Goal: Task Accomplishment & Management: Use online tool/utility

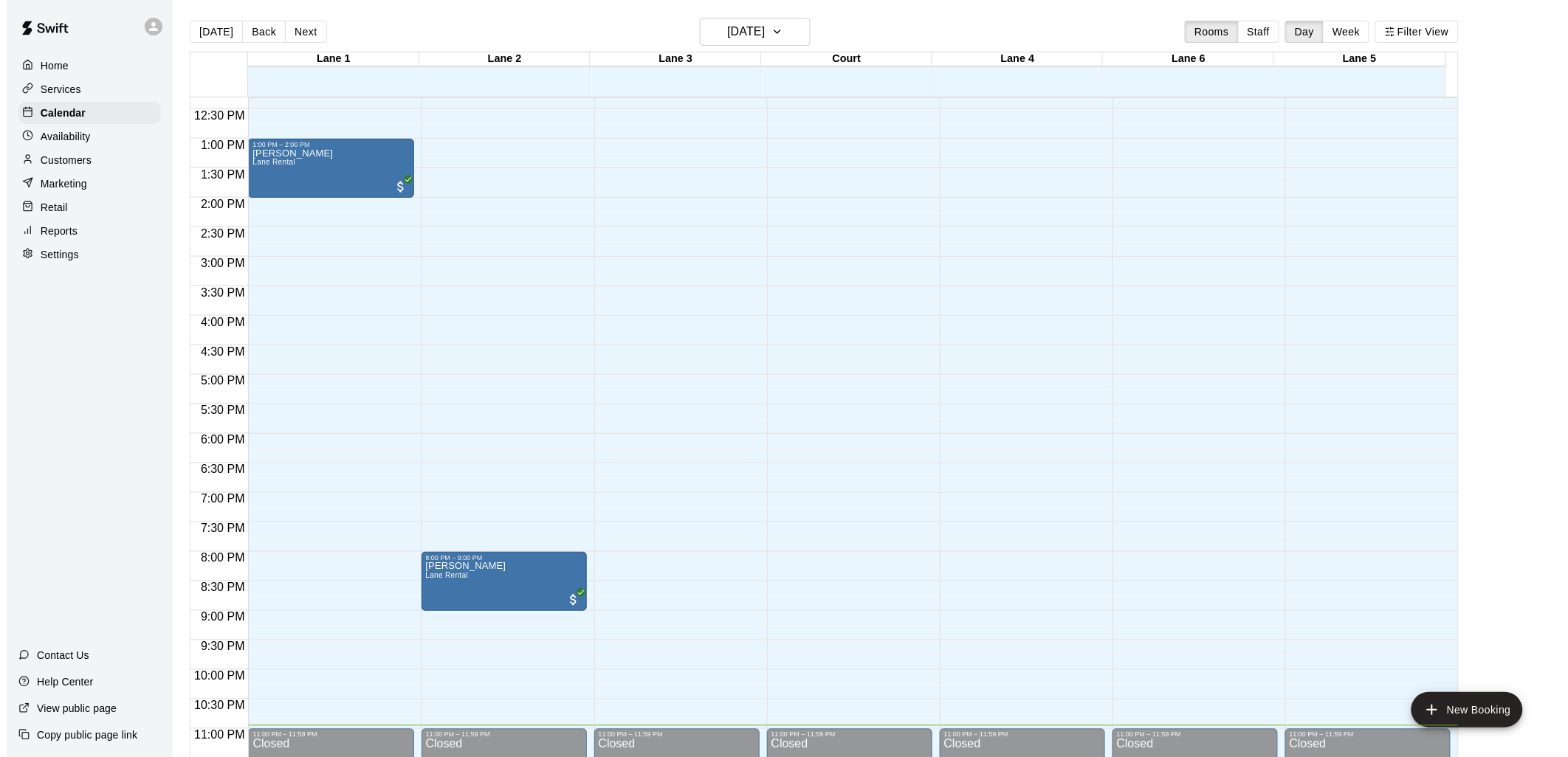
scroll to position [740, 0]
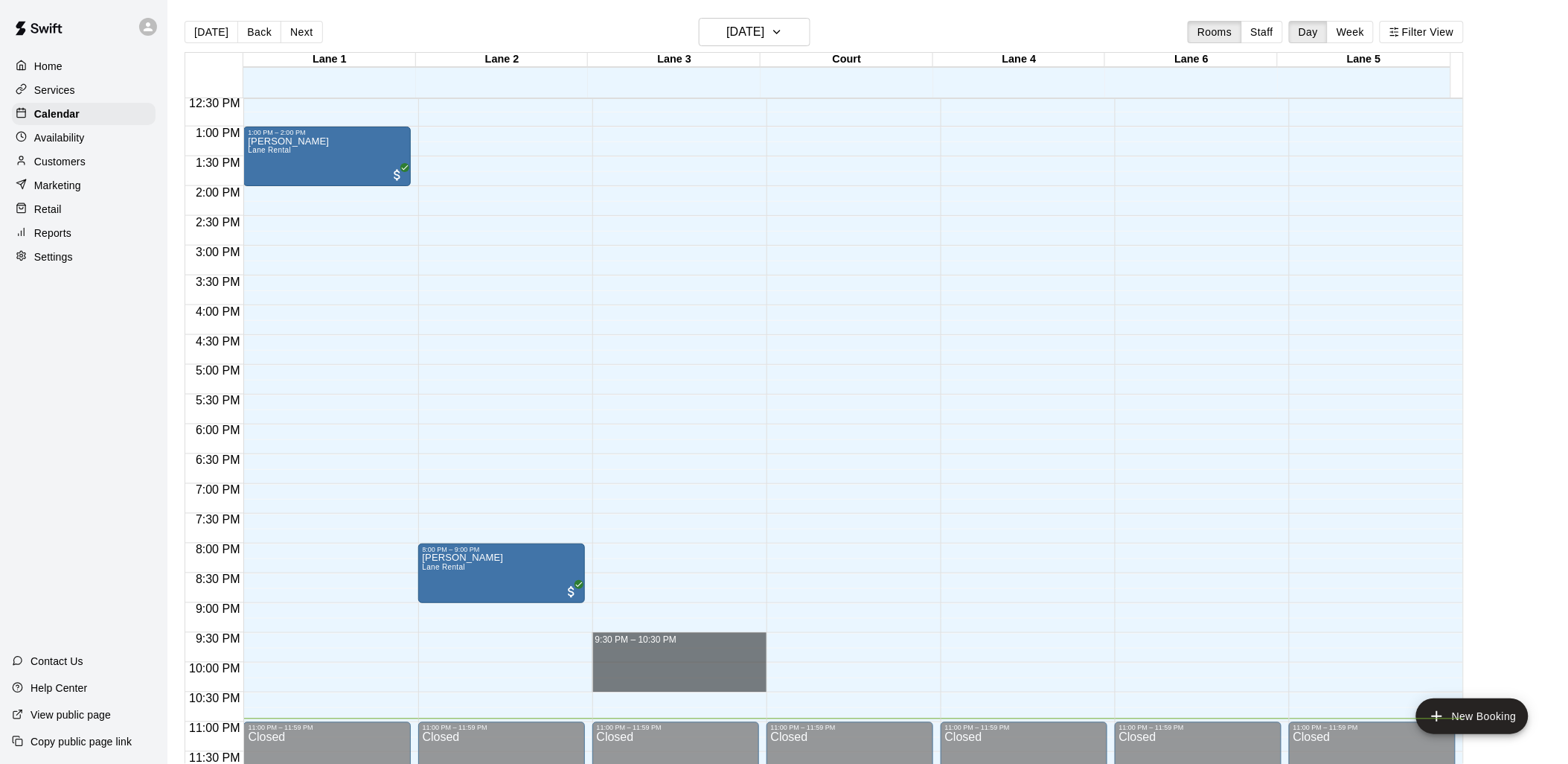
drag, startPoint x: 664, startPoint y: 637, endPoint x: 666, endPoint y: 686, distance: 49.0
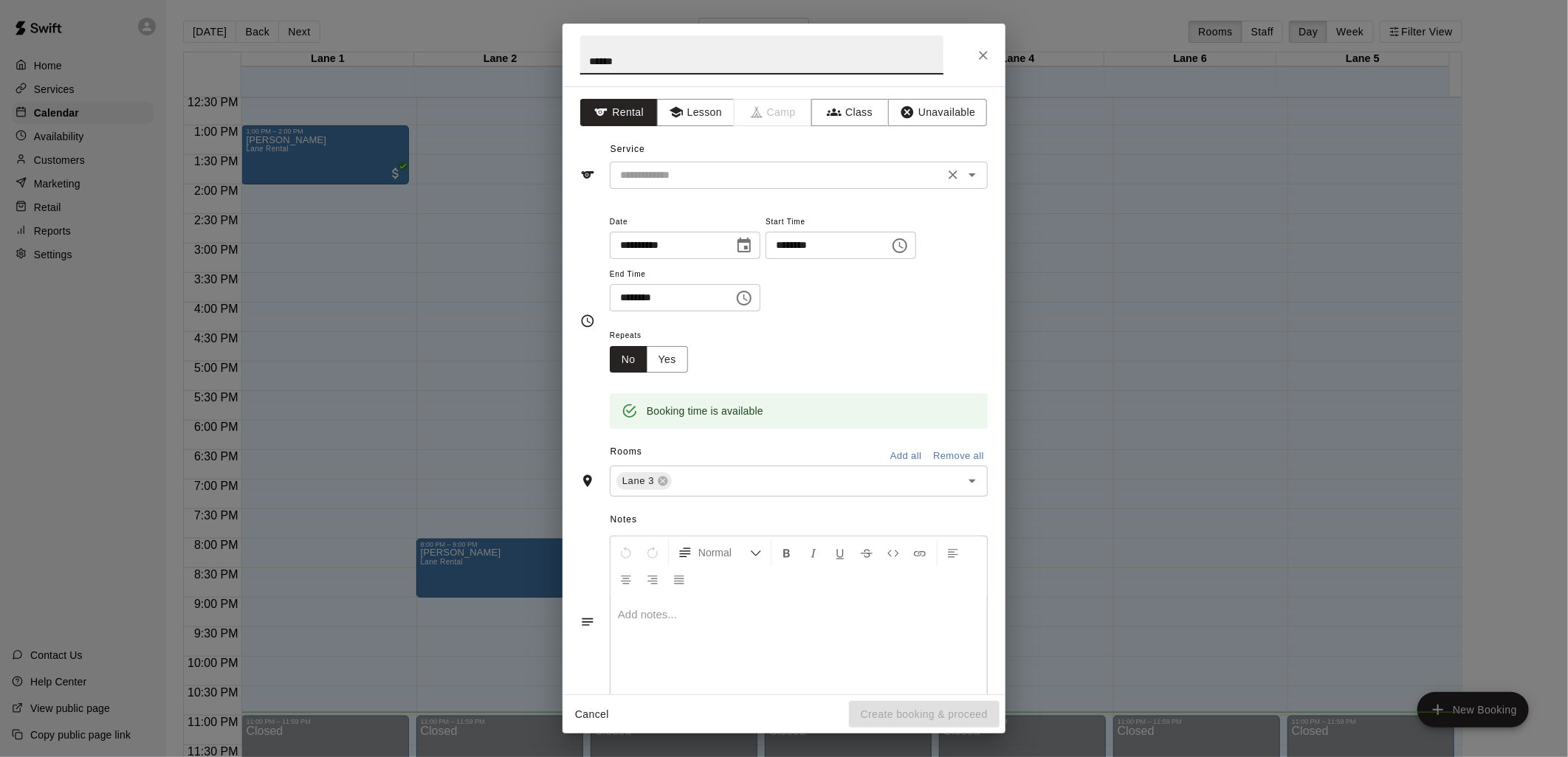
type input "******"
click at [703, 175] on input "text" at bounding box center [777, 175] width 326 height 18
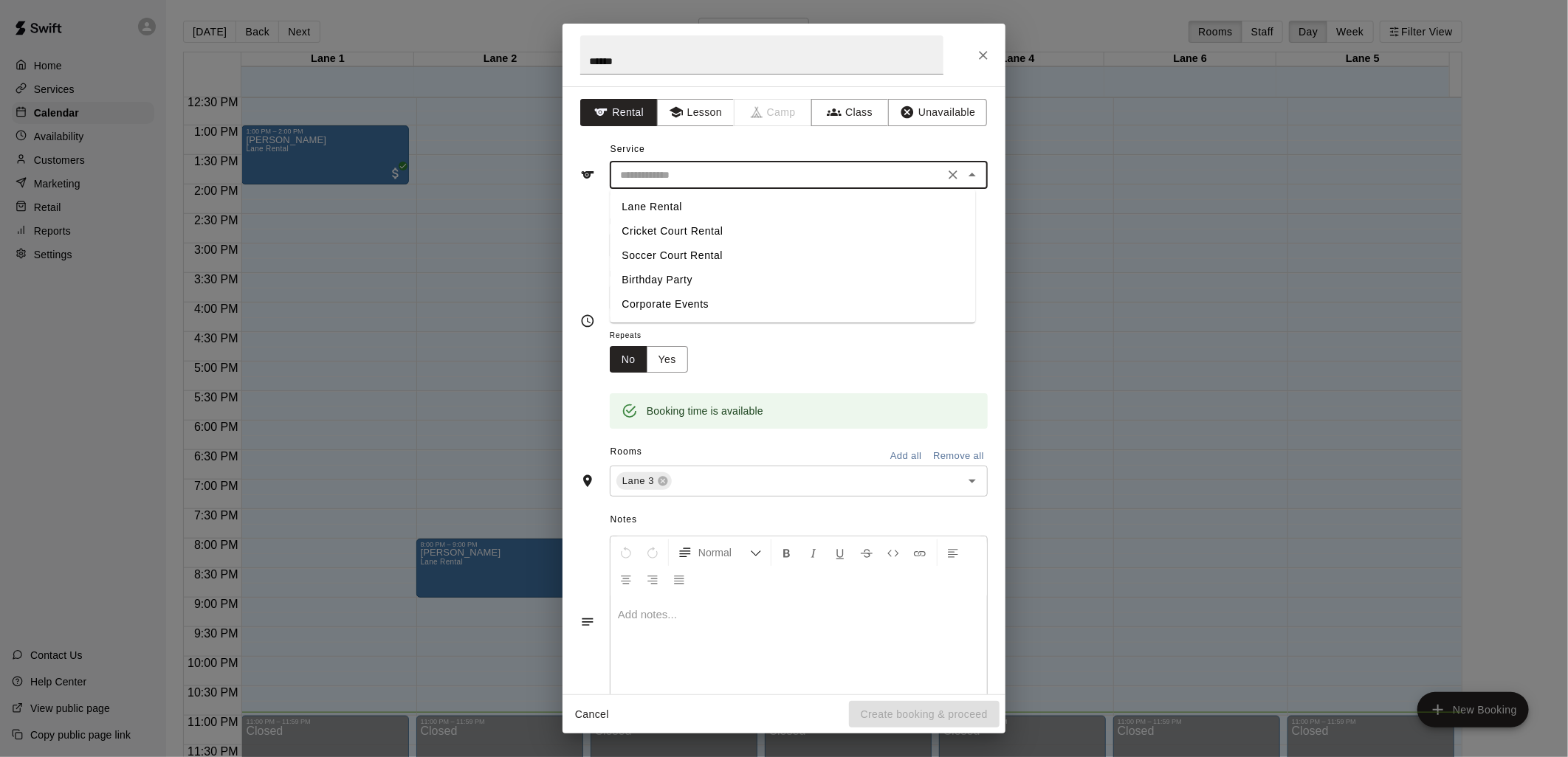
click at [676, 206] on li "Lane Rental" at bounding box center [792, 207] width 365 height 25
type input "**********"
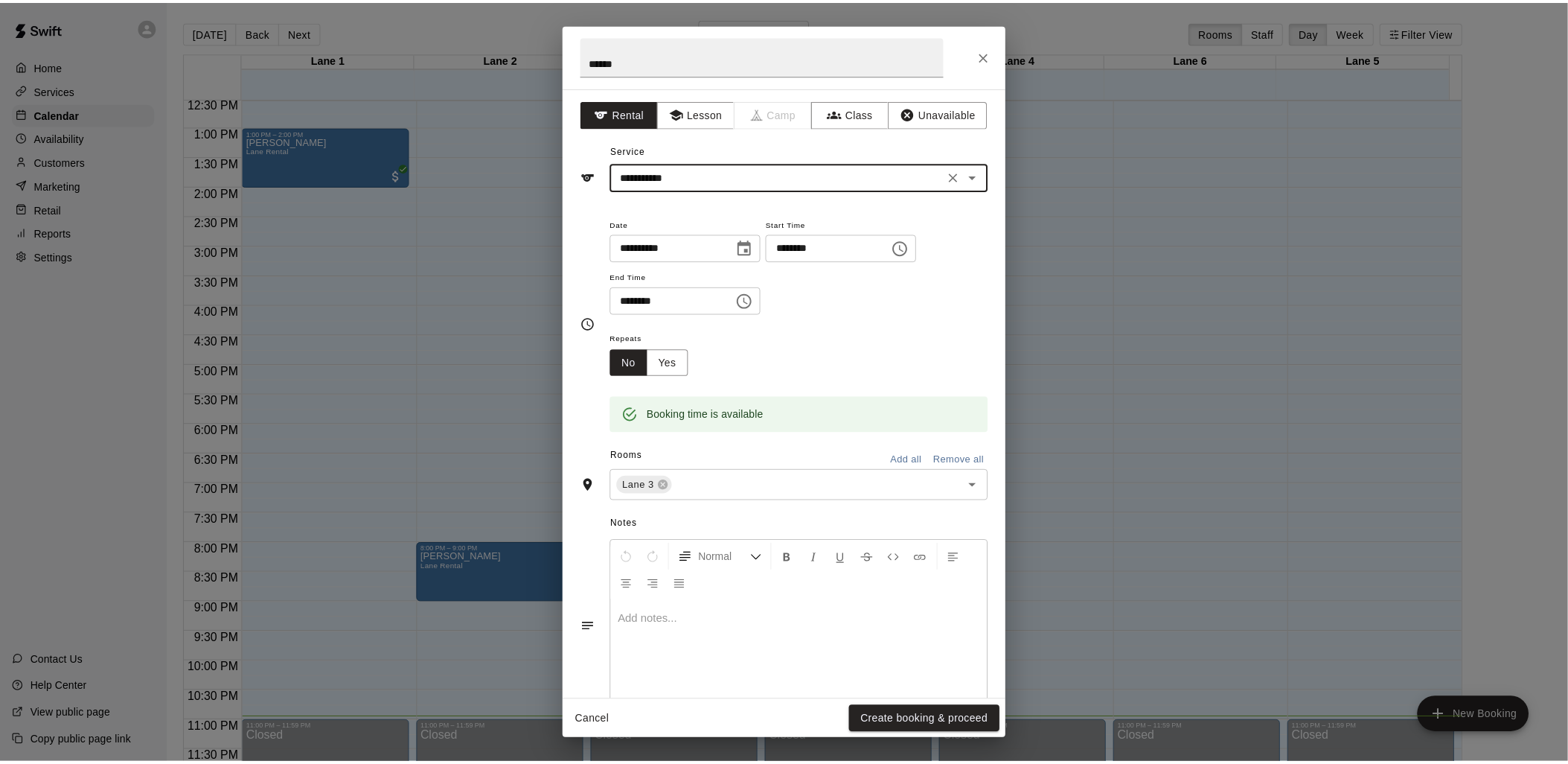
scroll to position [41, 0]
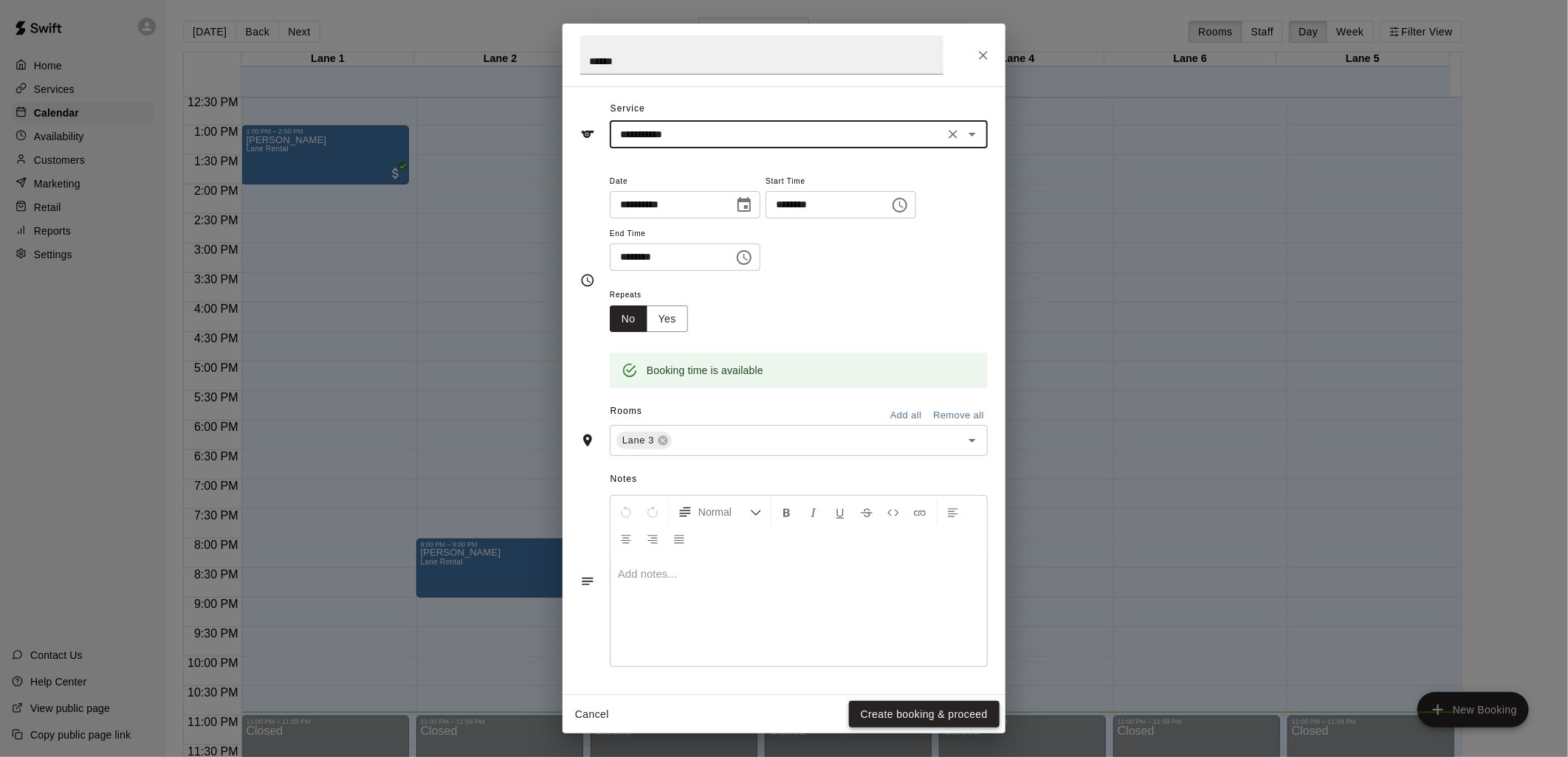
click at [914, 711] on button "Create booking & proceed" at bounding box center [924, 714] width 151 height 27
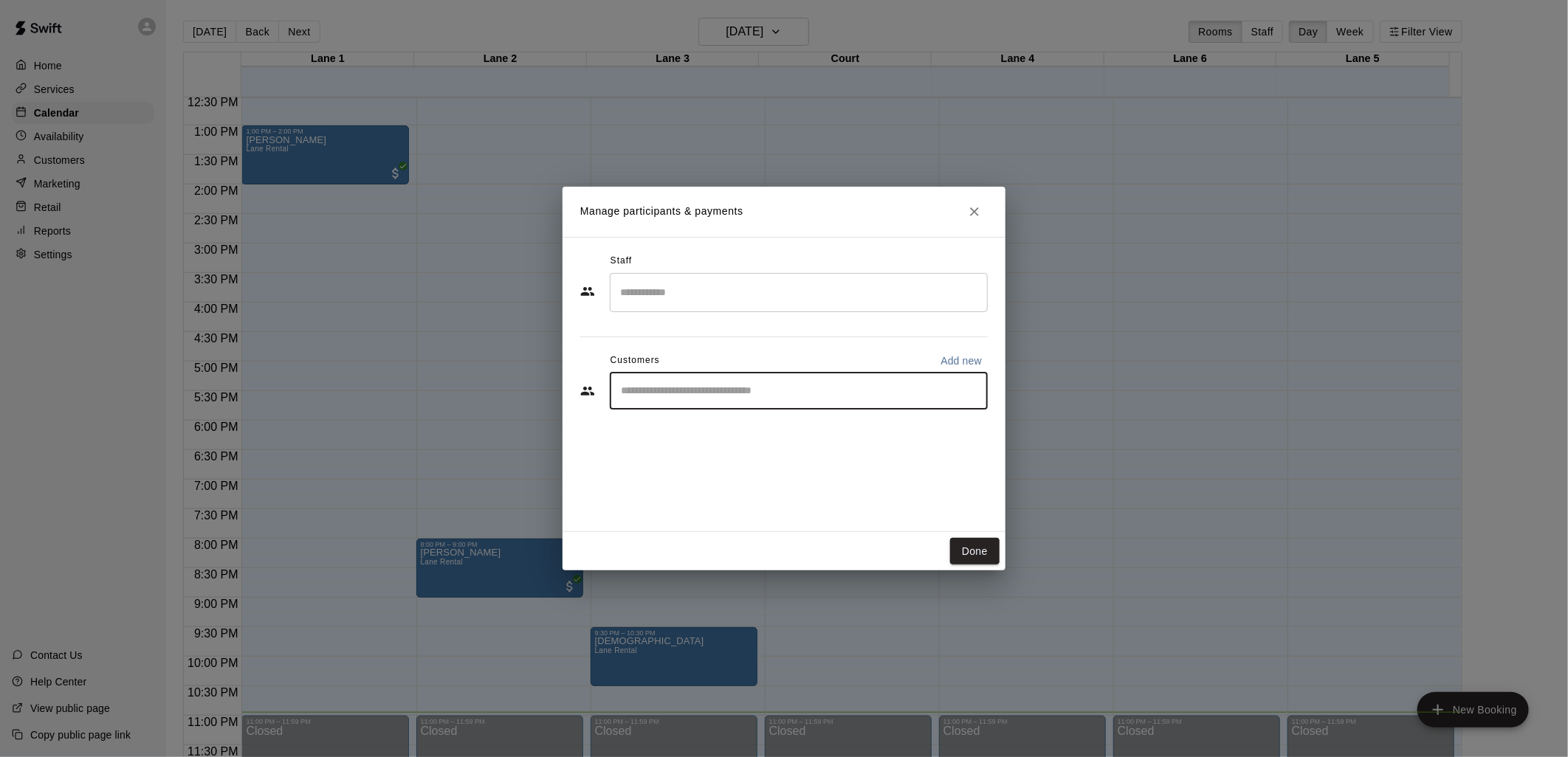
click at [692, 391] on input "Start typing to search customers..." at bounding box center [799, 391] width 364 height 15
type input "*****"
click at [764, 428] on div "[PERSON_NAME]" at bounding box center [807, 425] width 311 height 16
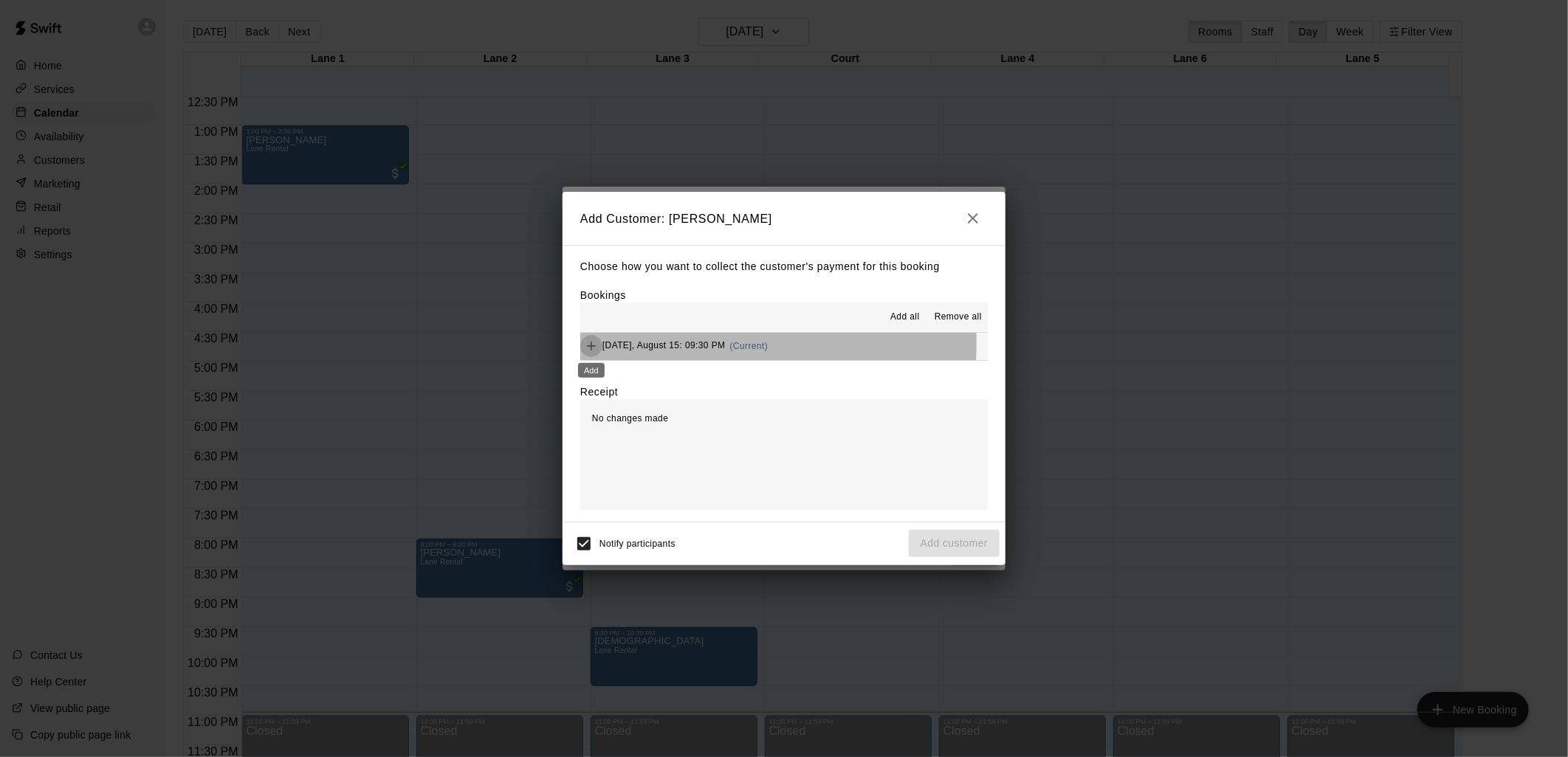
click at [586, 344] on icon "Add" at bounding box center [591, 346] width 15 height 15
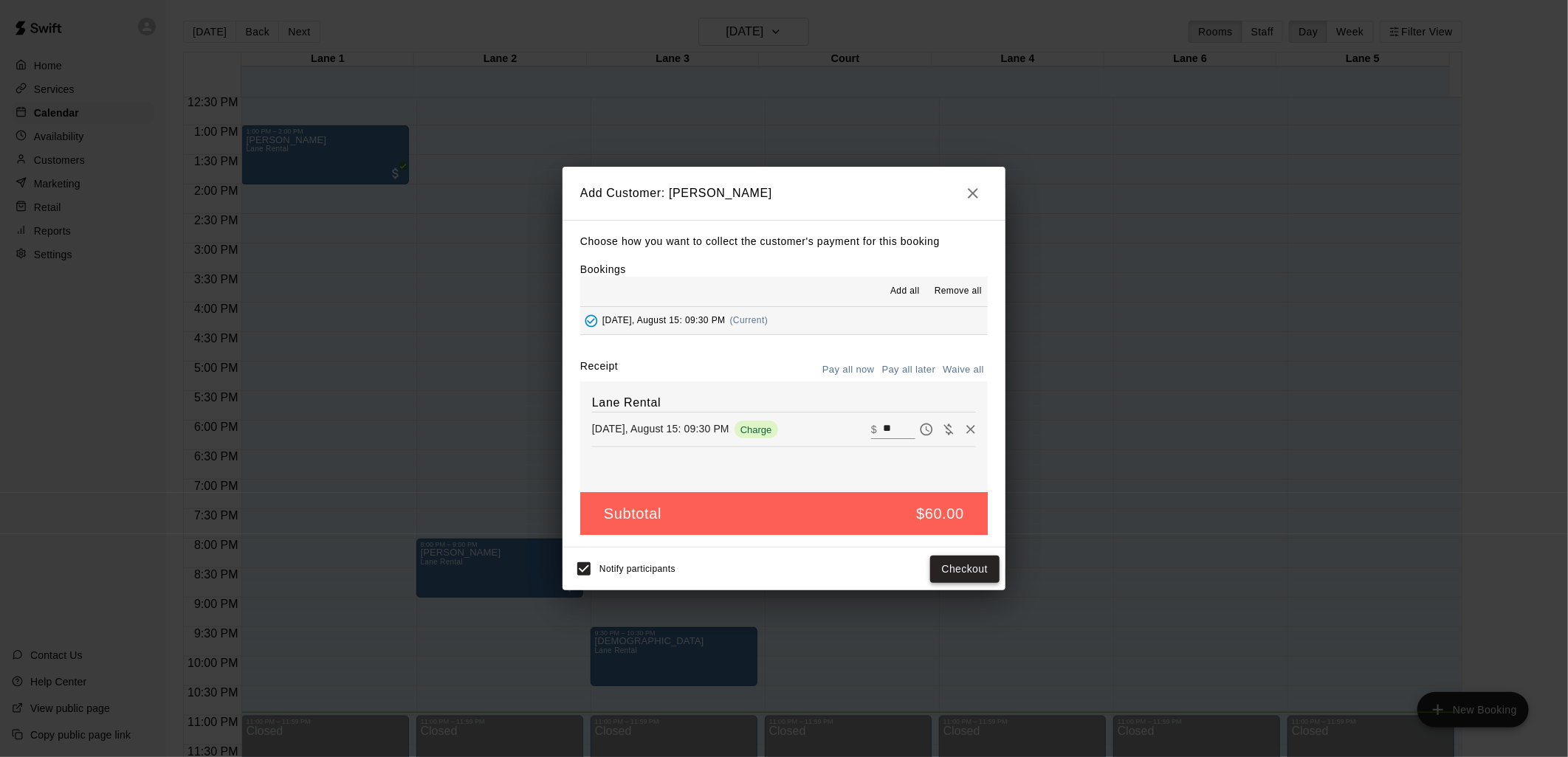
click at [953, 576] on button "Checkout" at bounding box center [965, 569] width 69 height 27
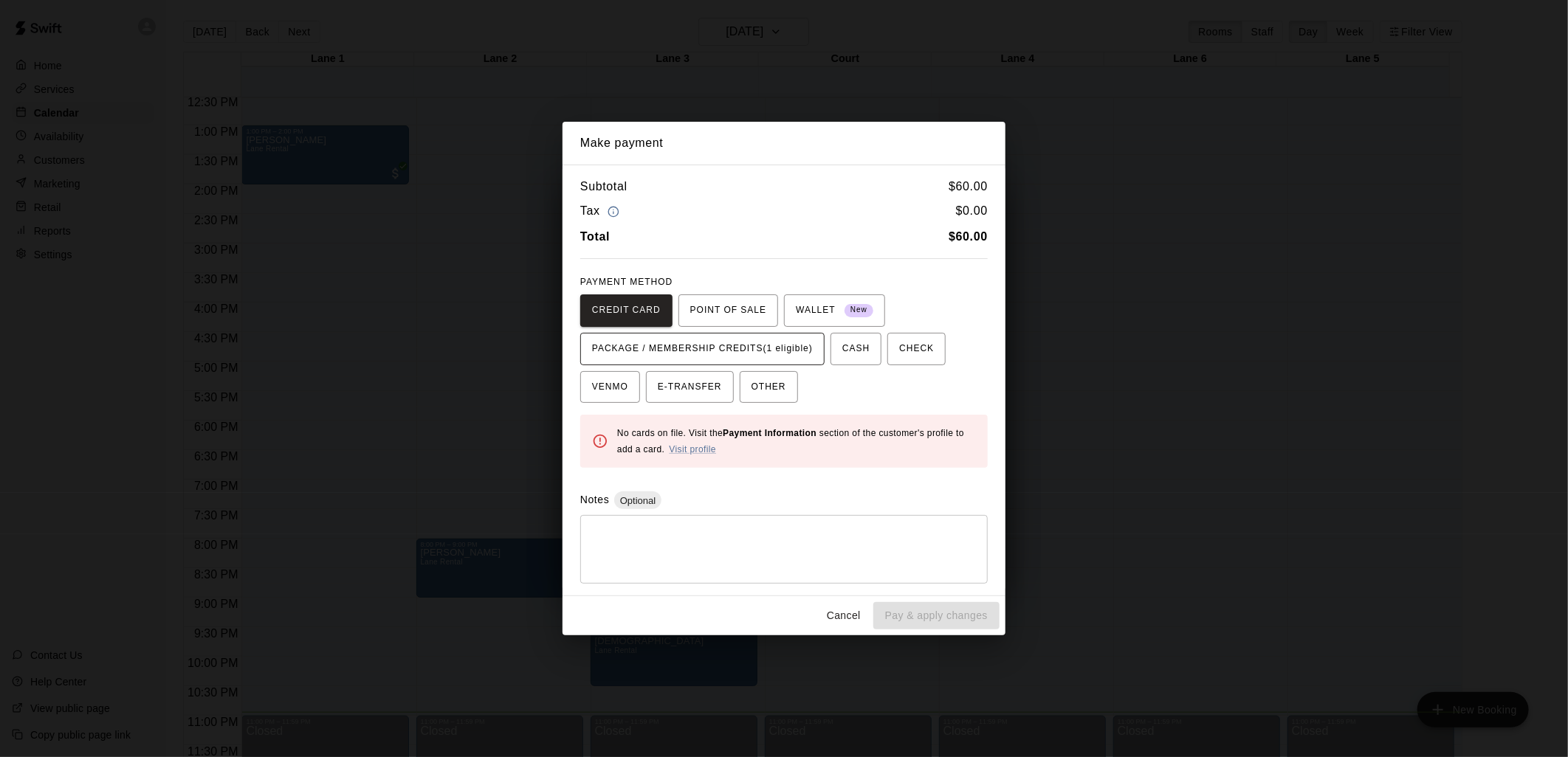
click at [733, 343] on span "PACKAGE / MEMBERSHIP CREDITS (1 eligible)" at bounding box center [703, 349] width 221 height 24
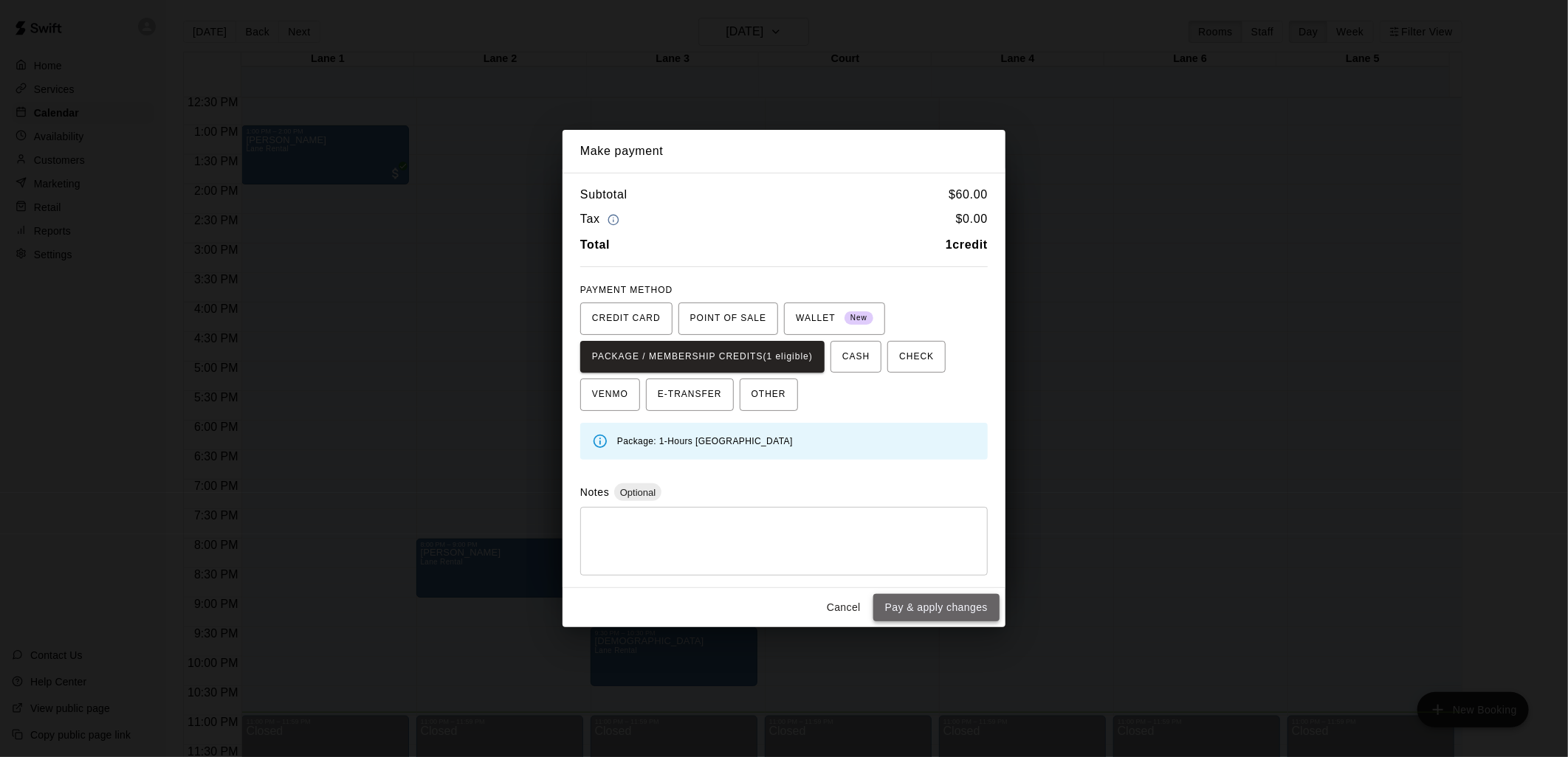
click at [961, 614] on button "Pay & apply changes" at bounding box center [936, 608] width 126 height 27
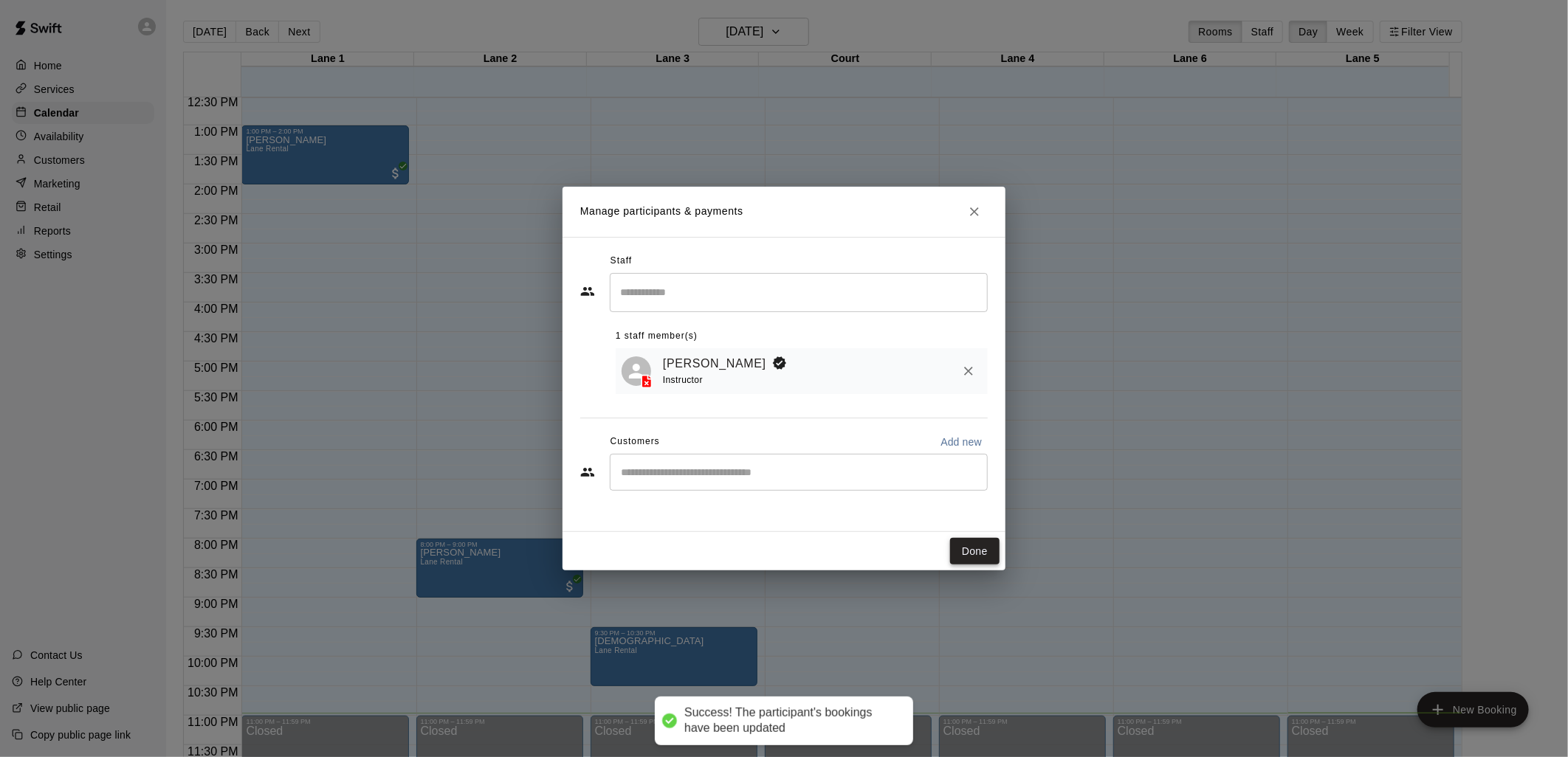
click at [985, 554] on button "Done" at bounding box center [975, 551] width 49 height 27
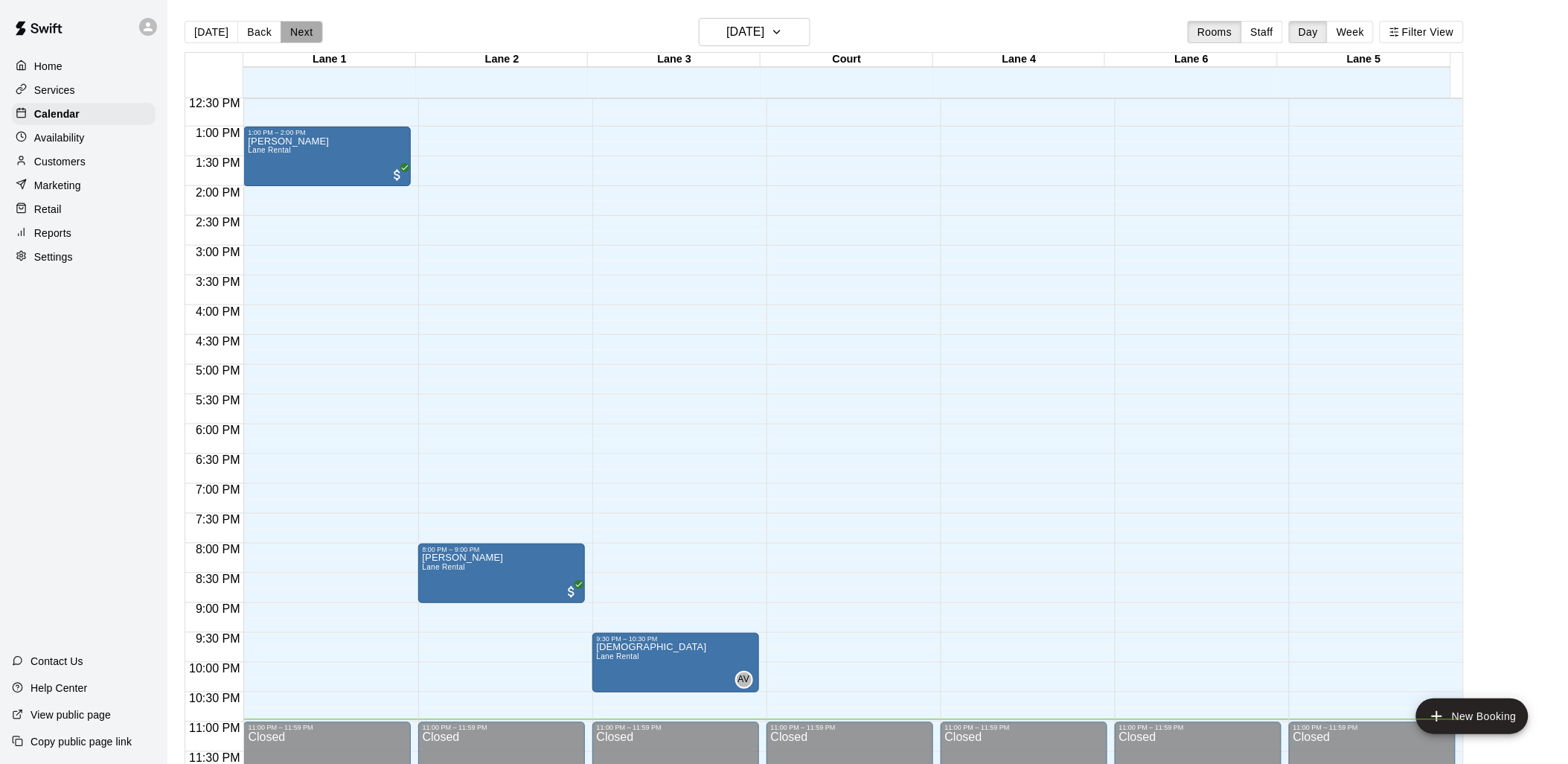
click at [300, 37] on button "Next" at bounding box center [302, 32] width 42 height 22
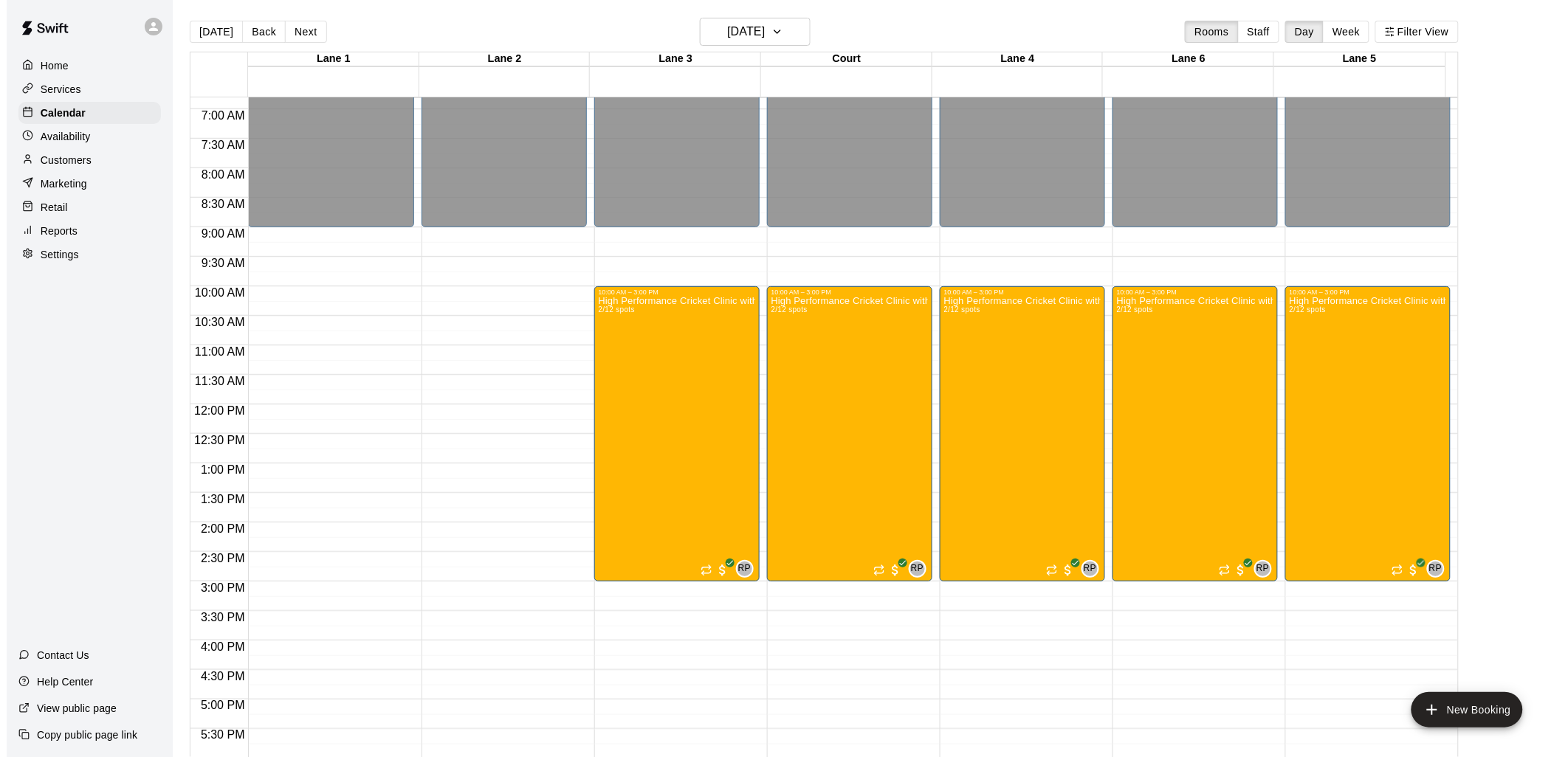
scroll to position [388, 0]
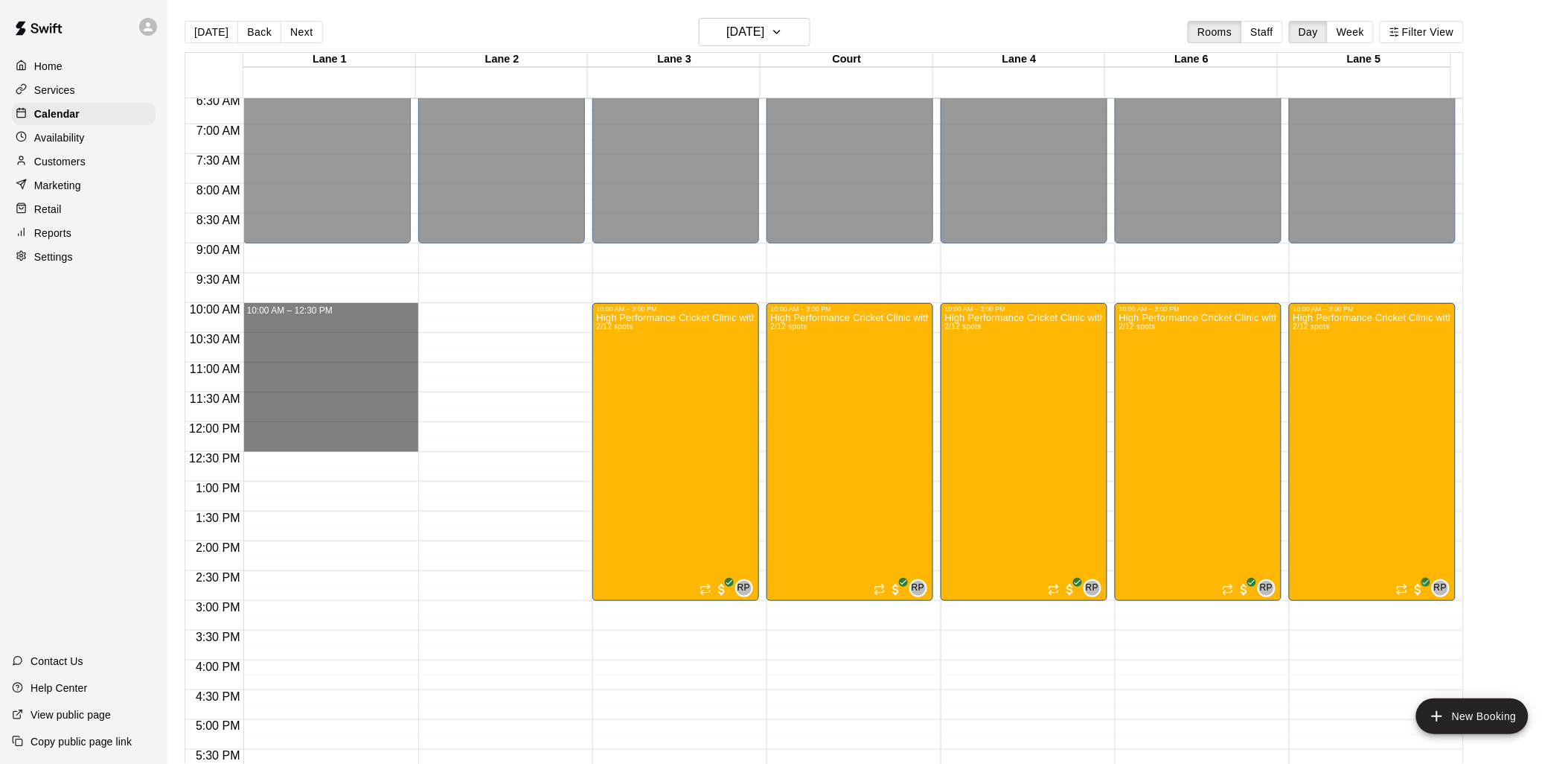
drag, startPoint x: 353, startPoint y: 303, endPoint x: 339, endPoint y: 448, distance: 145.7
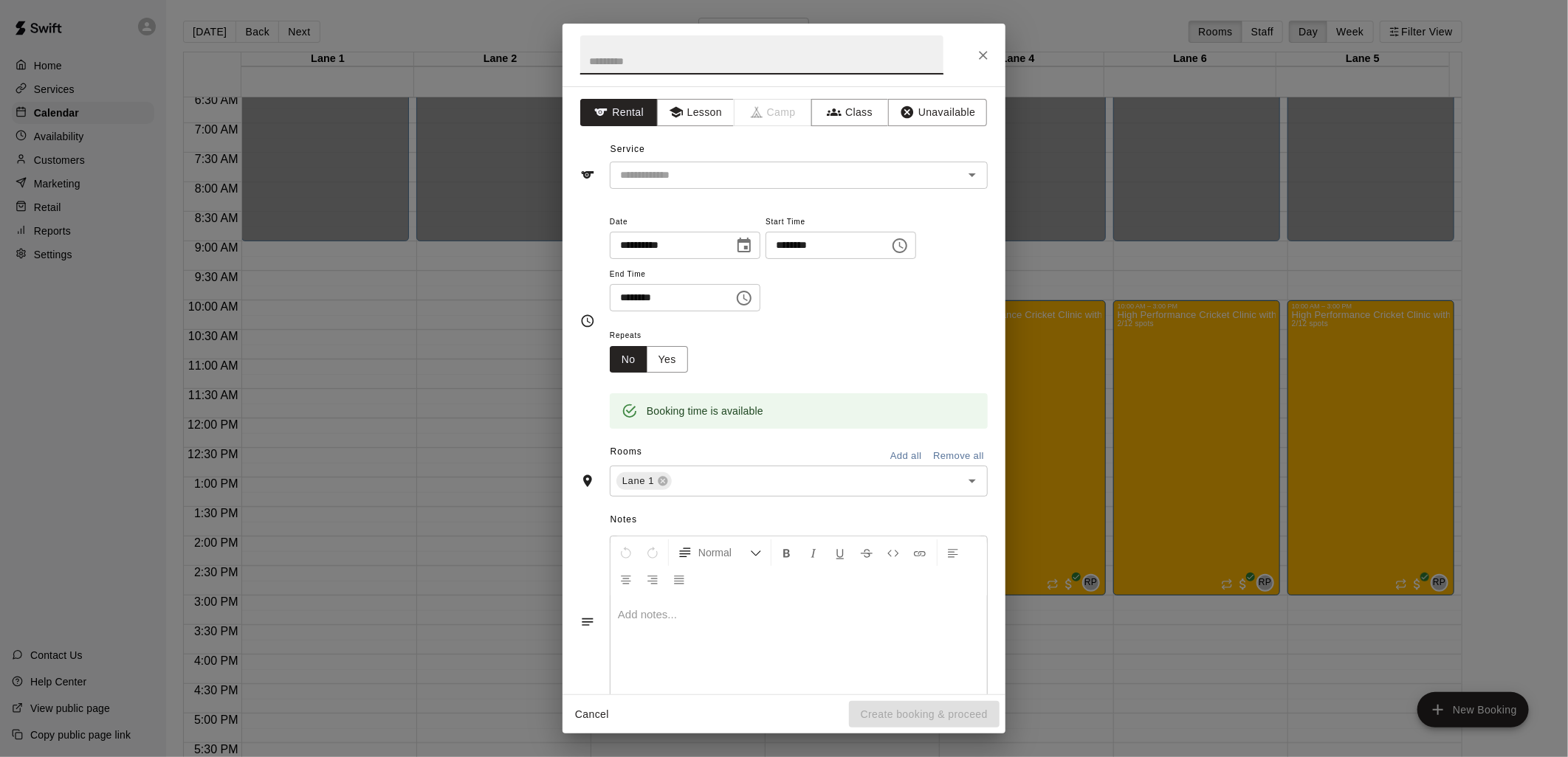
click at [750, 62] on input "text" at bounding box center [762, 55] width 364 height 39
type input "**********"
click at [739, 182] on input "text" at bounding box center [777, 175] width 326 height 18
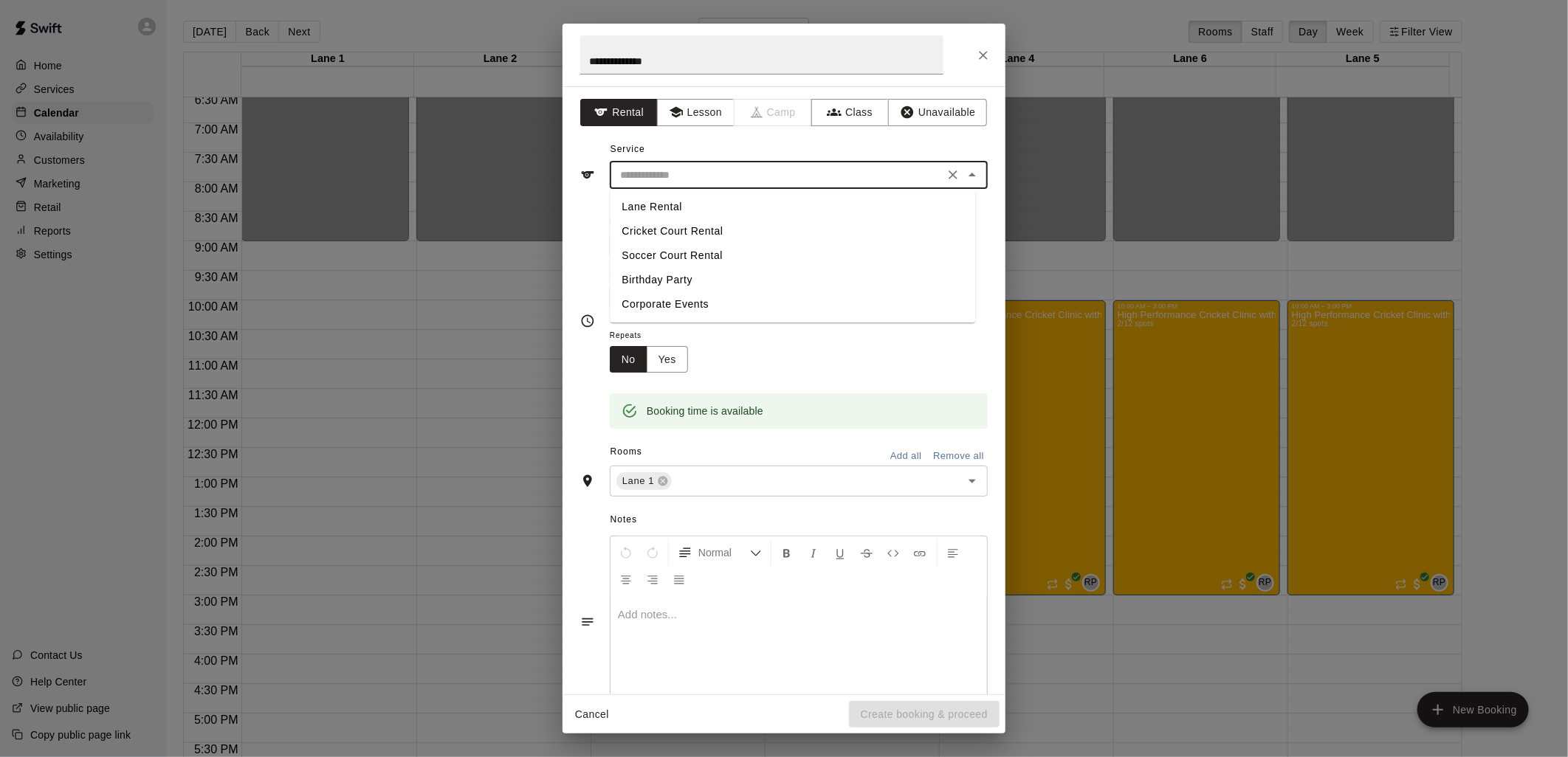
click at [690, 204] on li "Lane Rental" at bounding box center [792, 207] width 365 height 25
type input "**********"
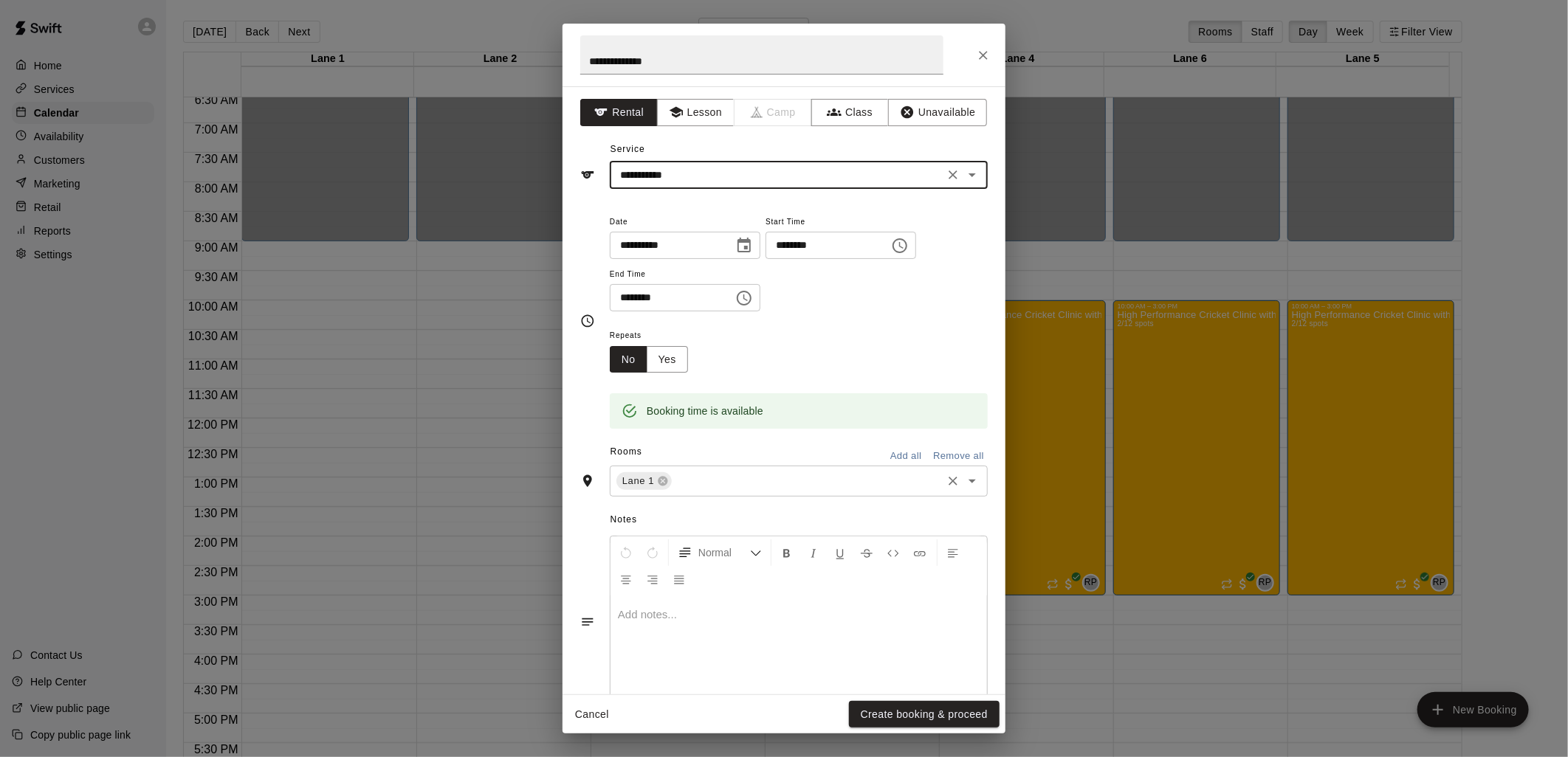
click at [764, 479] on input "text" at bounding box center [807, 481] width 266 height 18
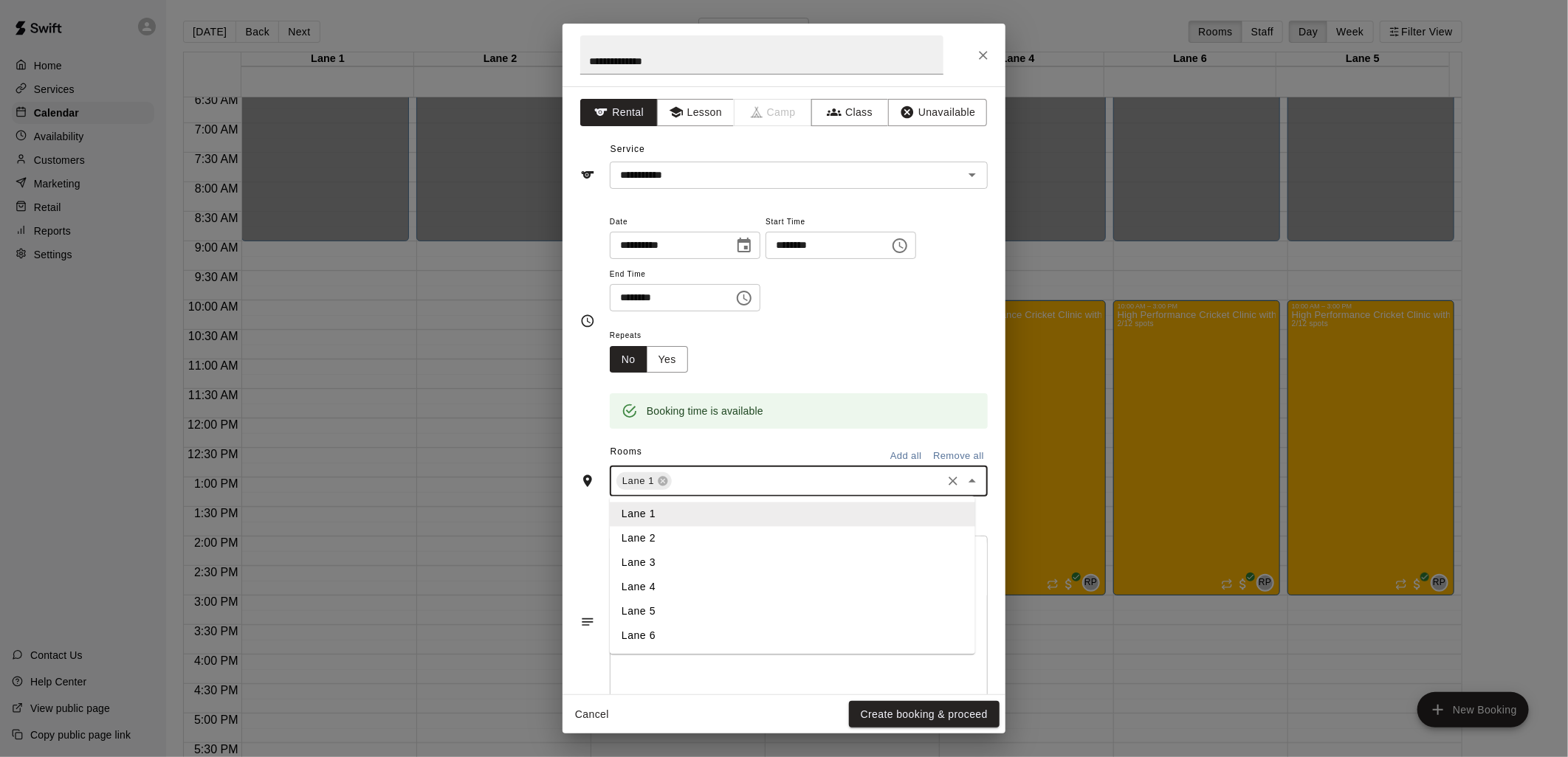
click at [700, 533] on li "Lane 2" at bounding box center [792, 539] width 365 height 25
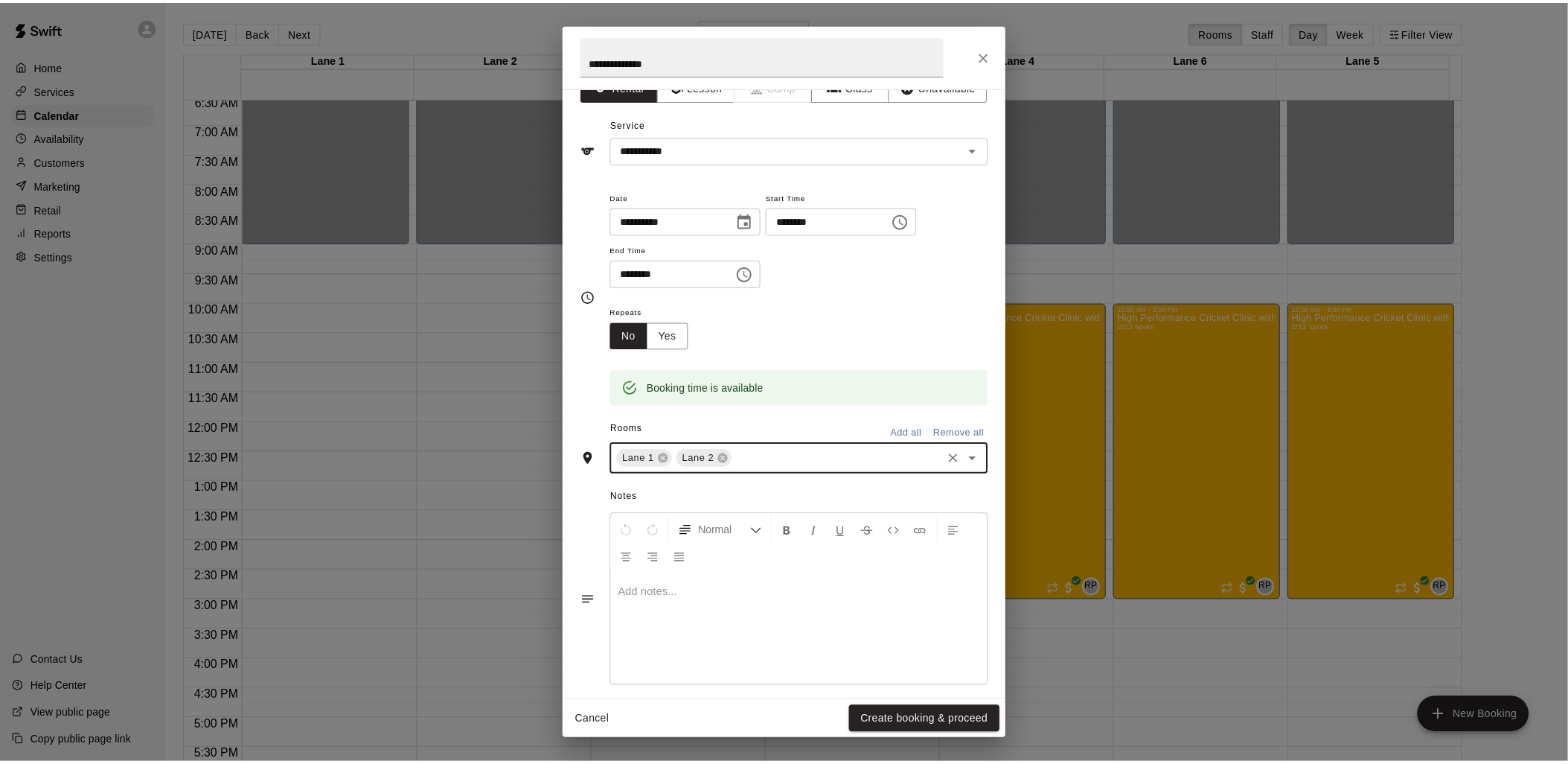
scroll to position [41, 0]
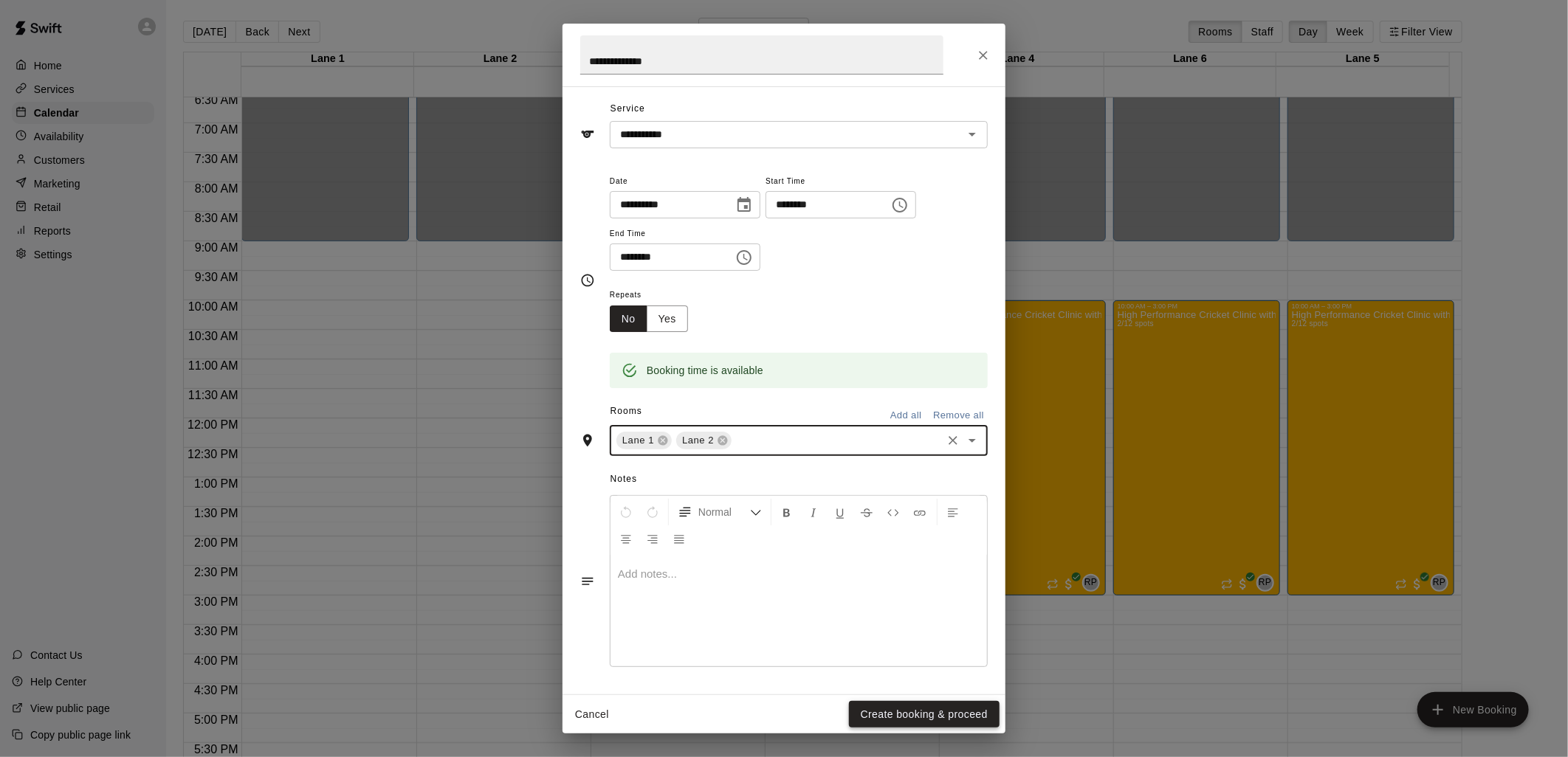
click at [913, 713] on button "Create booking & proceed" at bounding box center [924, 714] width 151 height 27
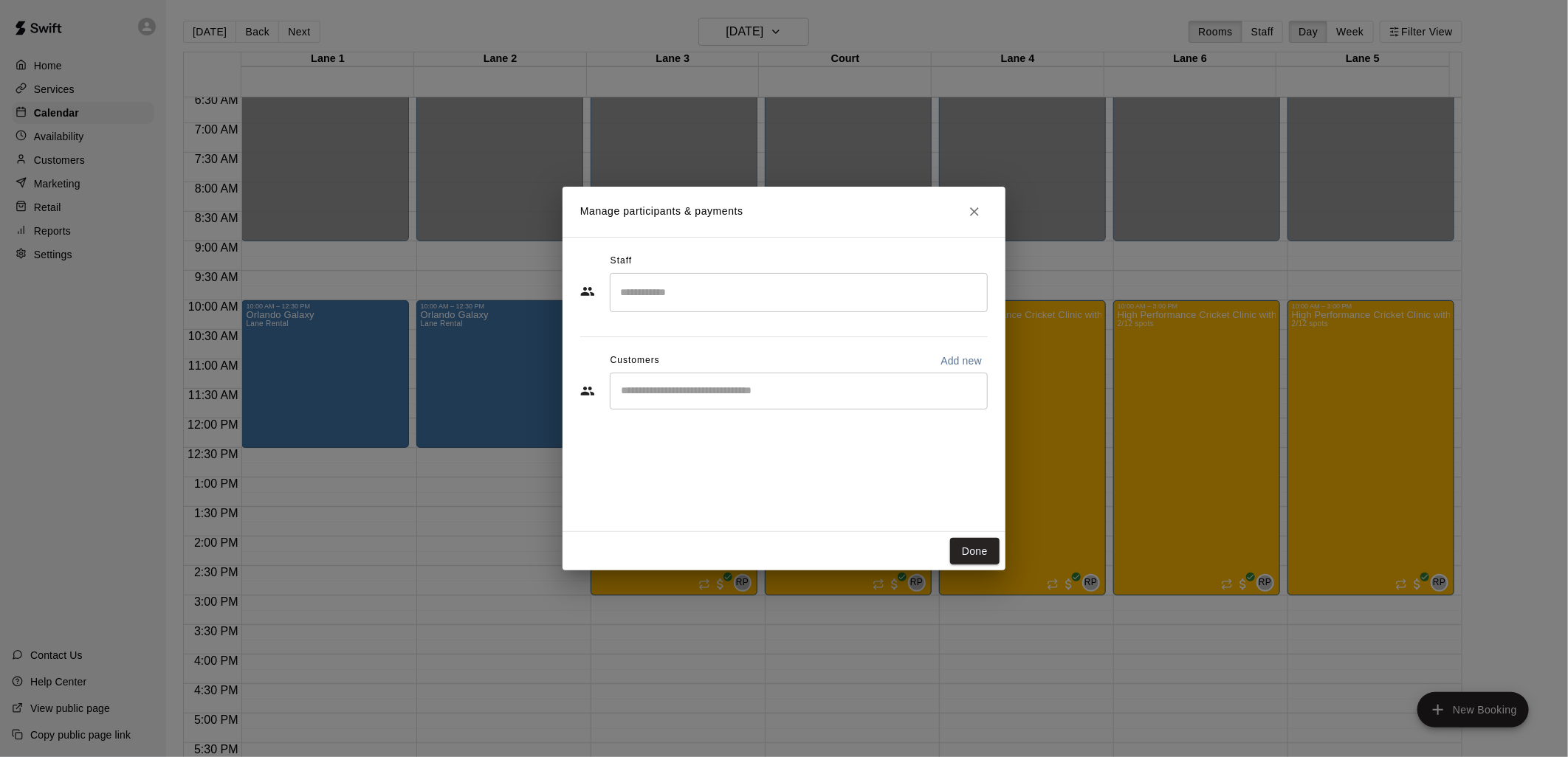
click at [741, 395] on input "Start typing to search customers..." at bounding box center [799, 391] width 364 height 15
type input "*****"
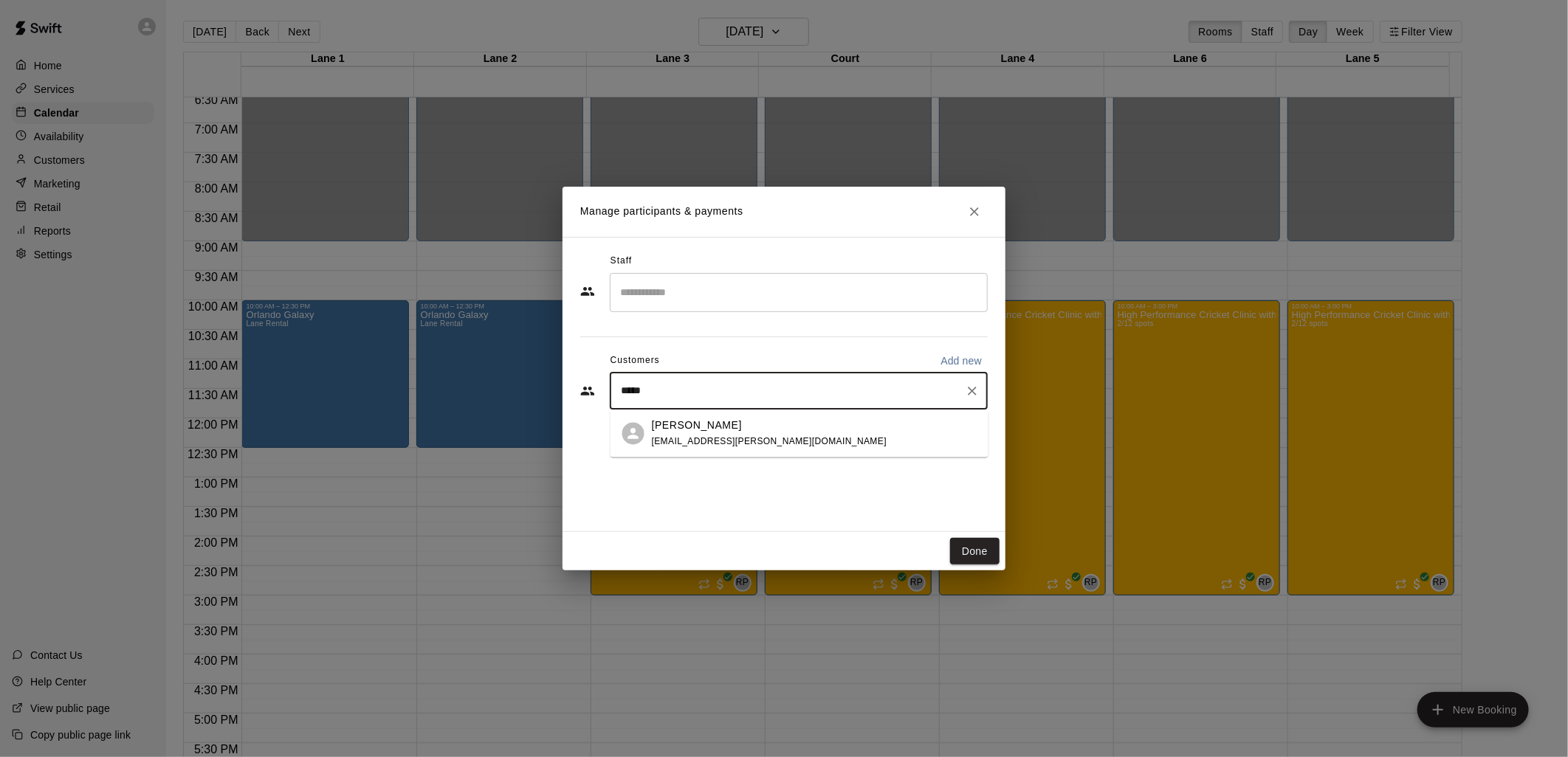
click at [734, 422] on p "[PERSON_NAME]" at bounding box center [696, 425] width 90 height 16
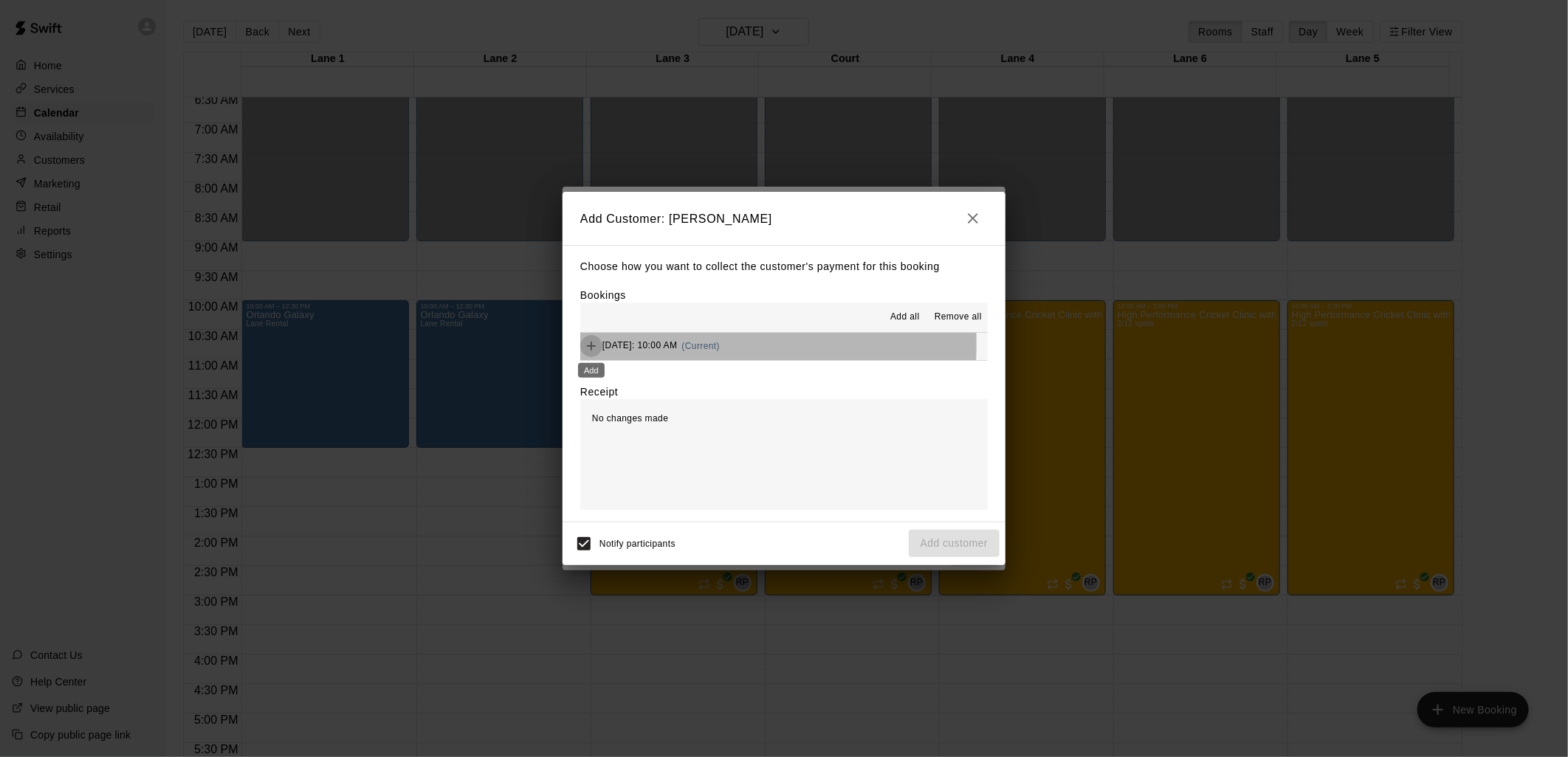
click at [585, 345] on icon "Add" at bounding box center [591, 346] width 15 height 15
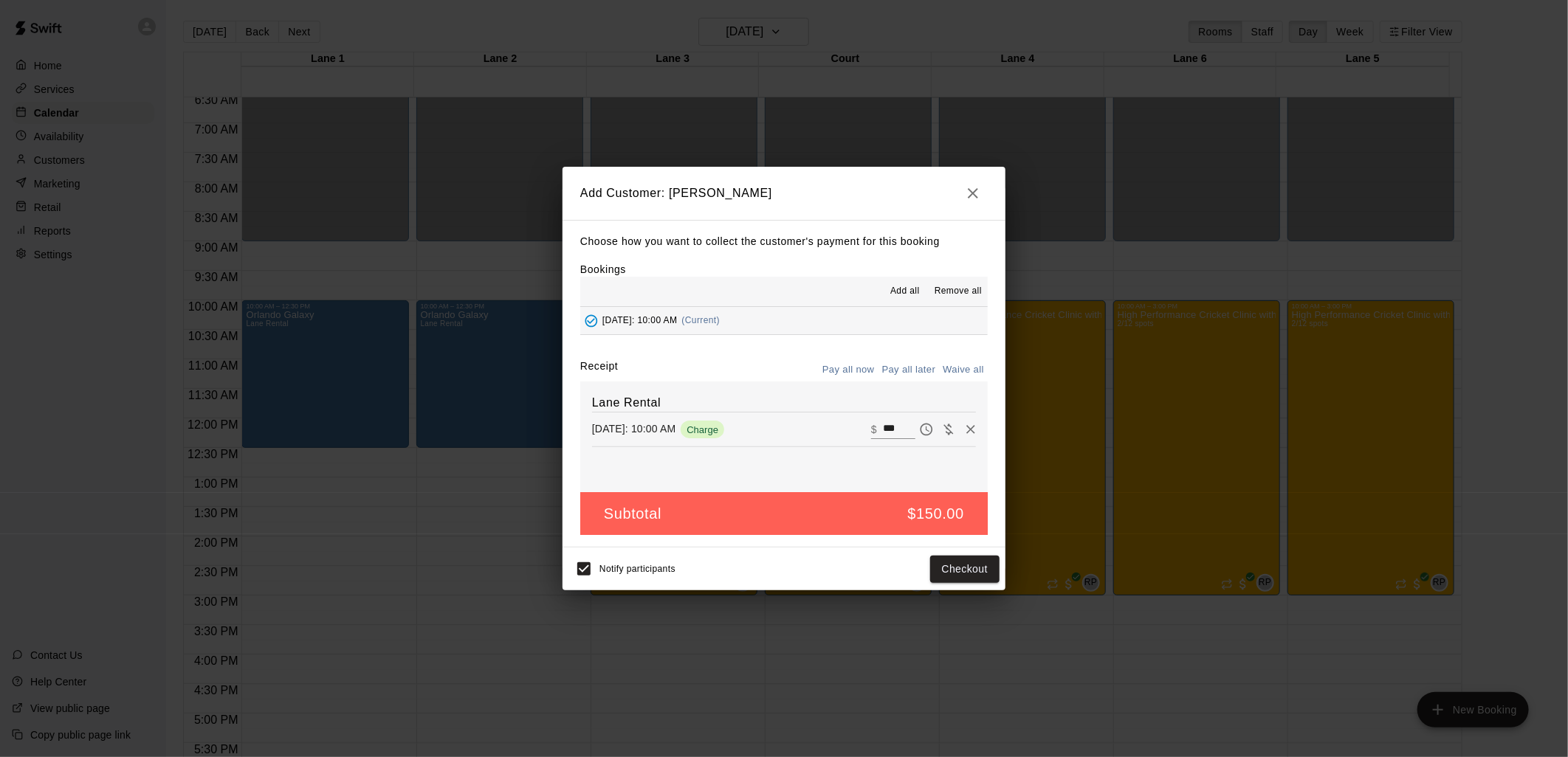
click at [884, 431] on input "***" at bounding box center [899, 429] width 33 height 19
type input "***"
click at [919, 430] on icon "Pay later" at bounding box center [927, 429] width 15 height 15
click at [924, 575] on button "Add customer" at bounding box center [954, 569] width 91 height 27
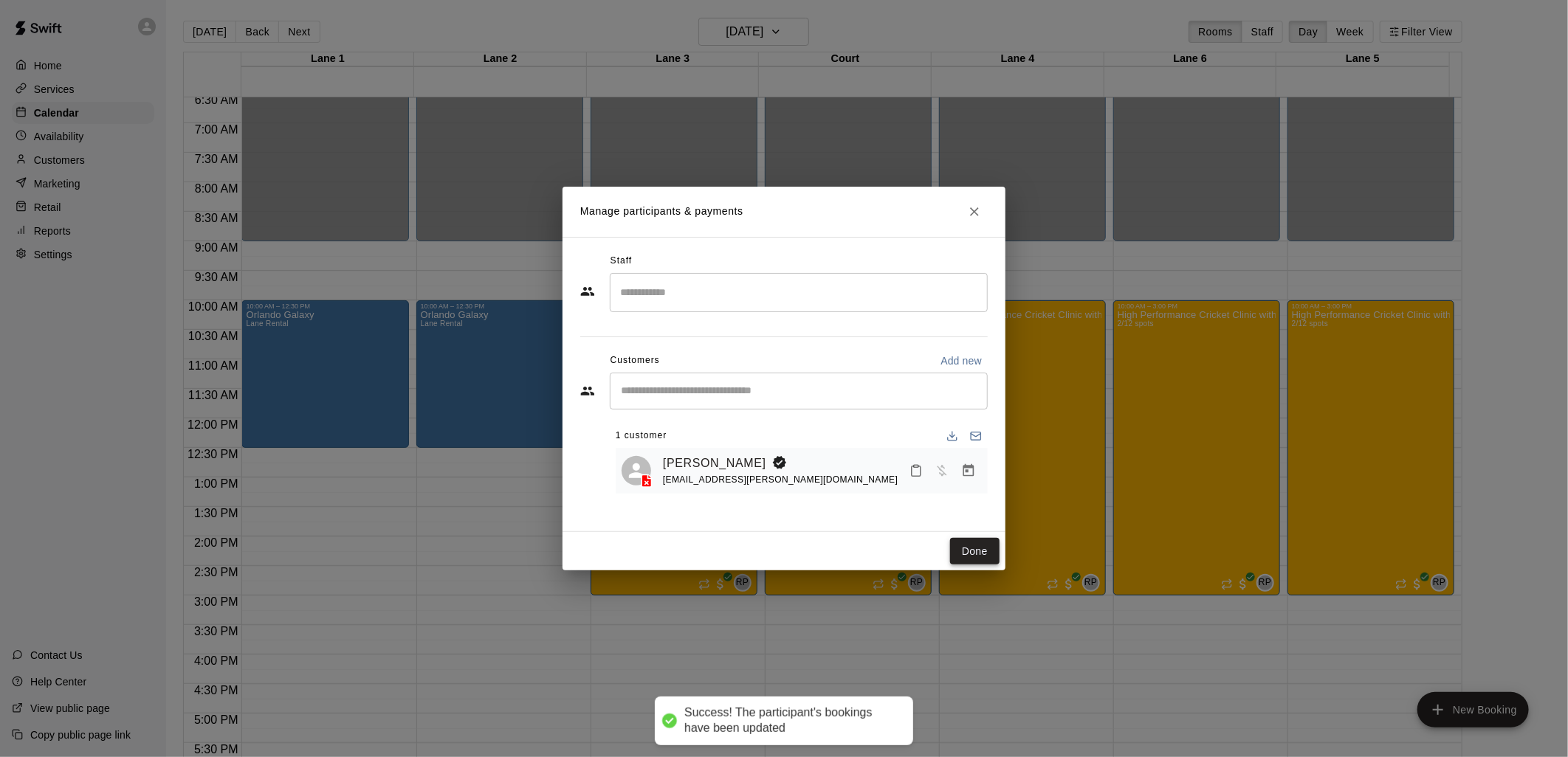
click at [982, 555] on button "Done" at bounding box center [975, 551] width 49 height 27
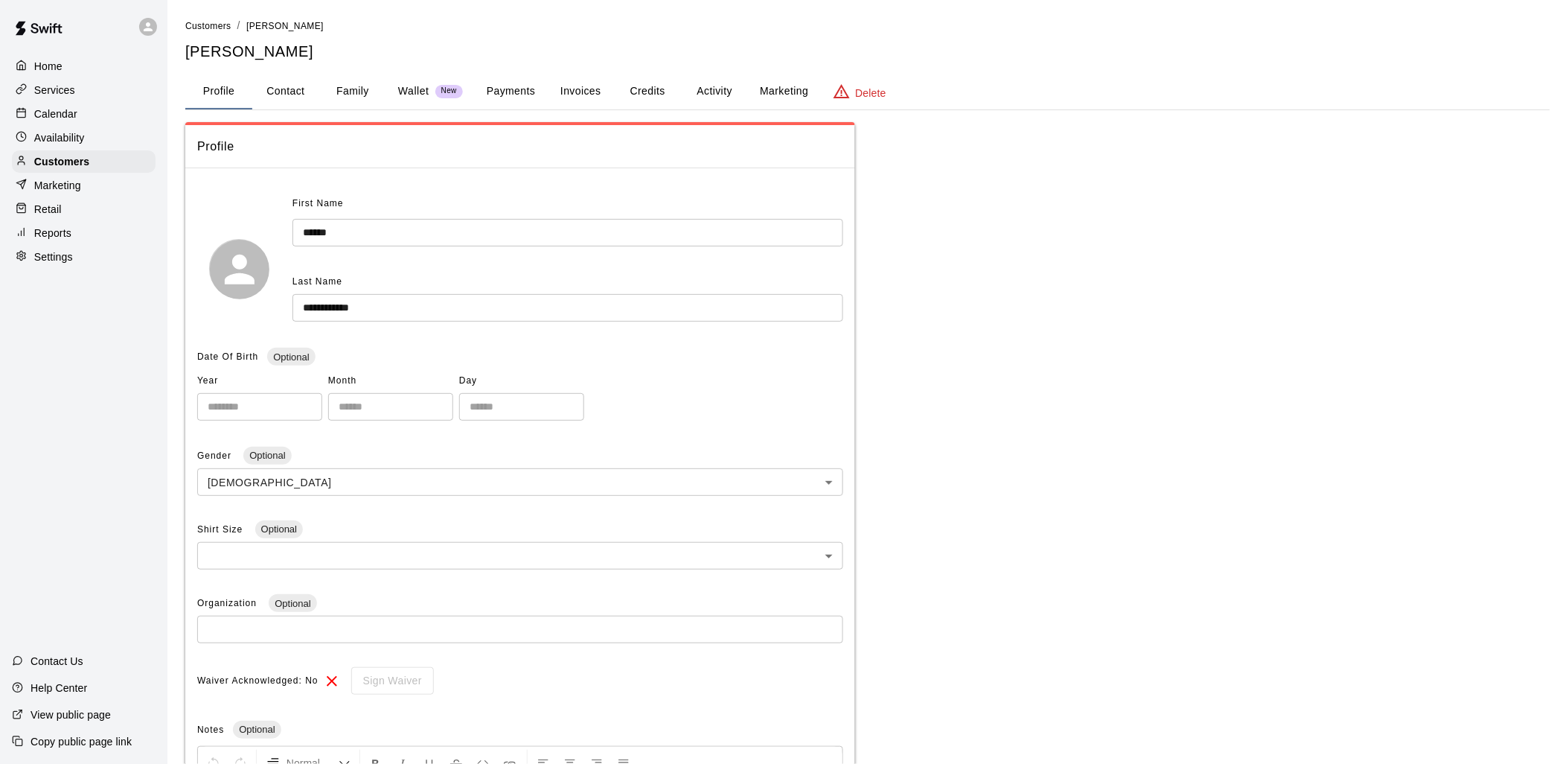
click at [712, 86] on button "Activity" at bounding box center [715, 91] width 67 height 36
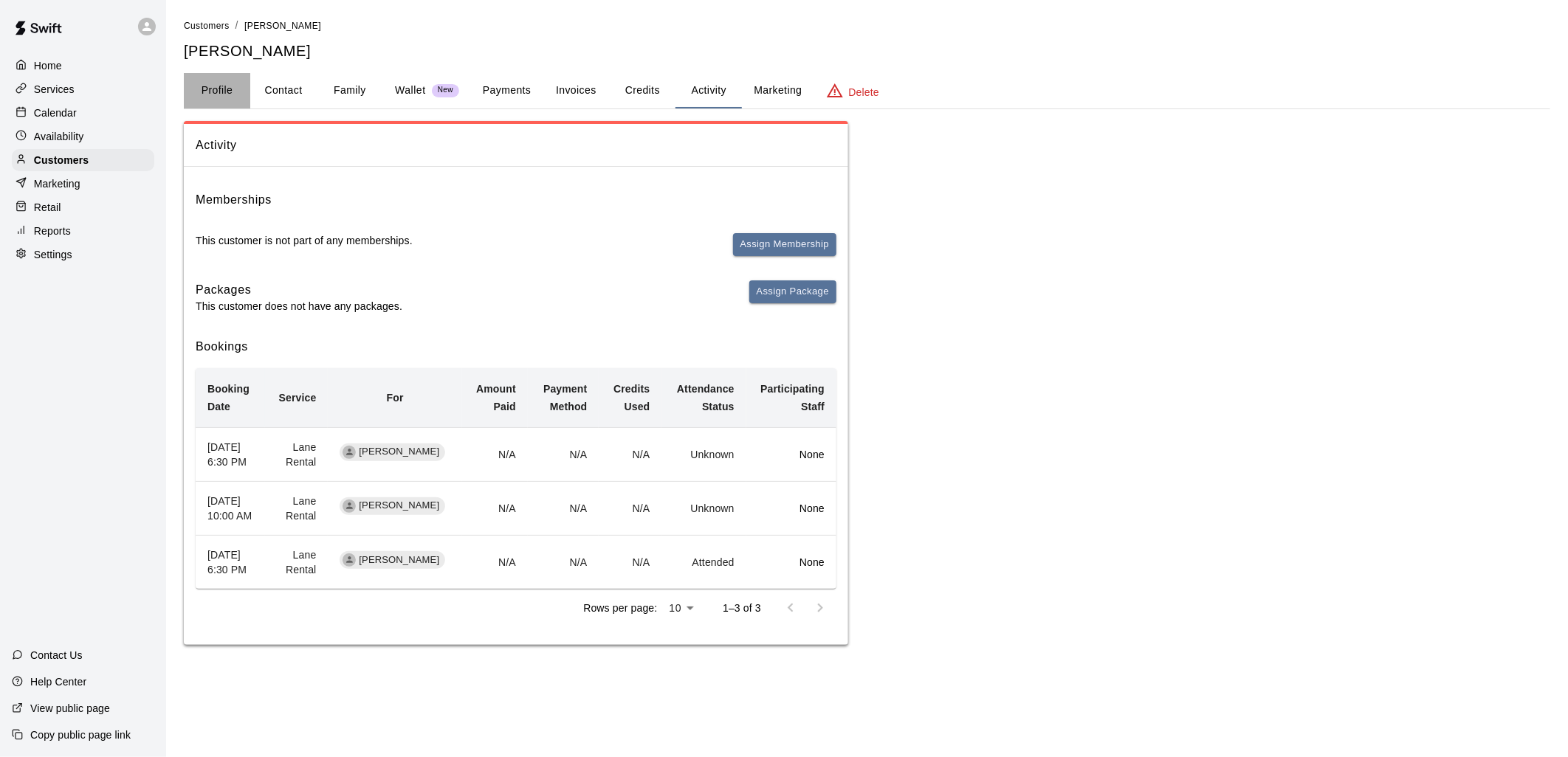
click at [214, 86] on button "Profile" at bounding box center [218, 90] width 67 height 36
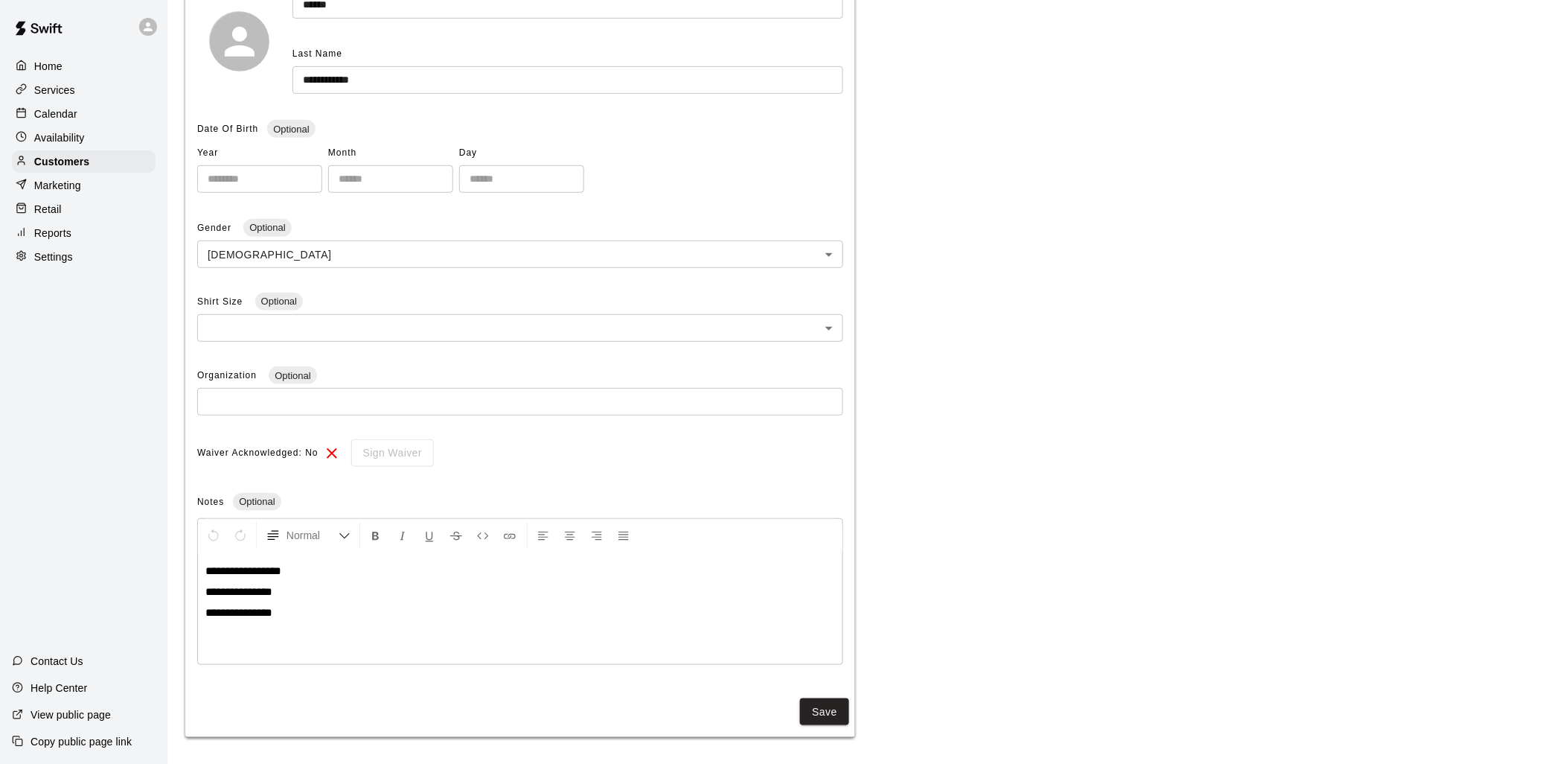
scroll to position [228, 0]
click at [259, 589] on span "**********" at bounding box center [239, 591] width 67 height 11
copy span "**********"
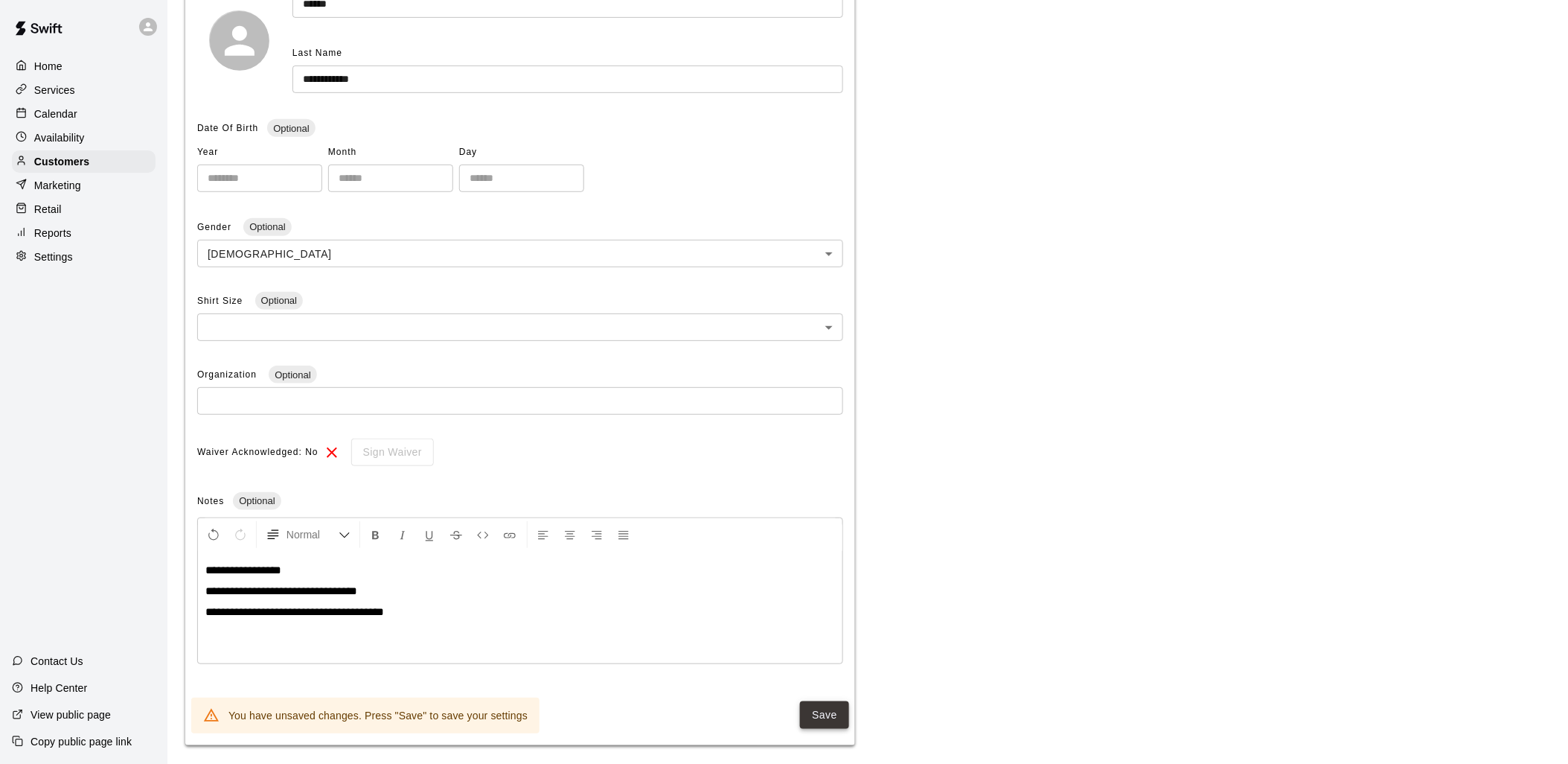
click at [827, 712] on button "Save" at bounding box center [824, 715] width 49 height 27
click at [433, 613] on p "**********" at bounding box center [520, 612] width 630 height 15
click at [63, 62] on div "Home" at bounding box center [83, 66] width 143 height 22
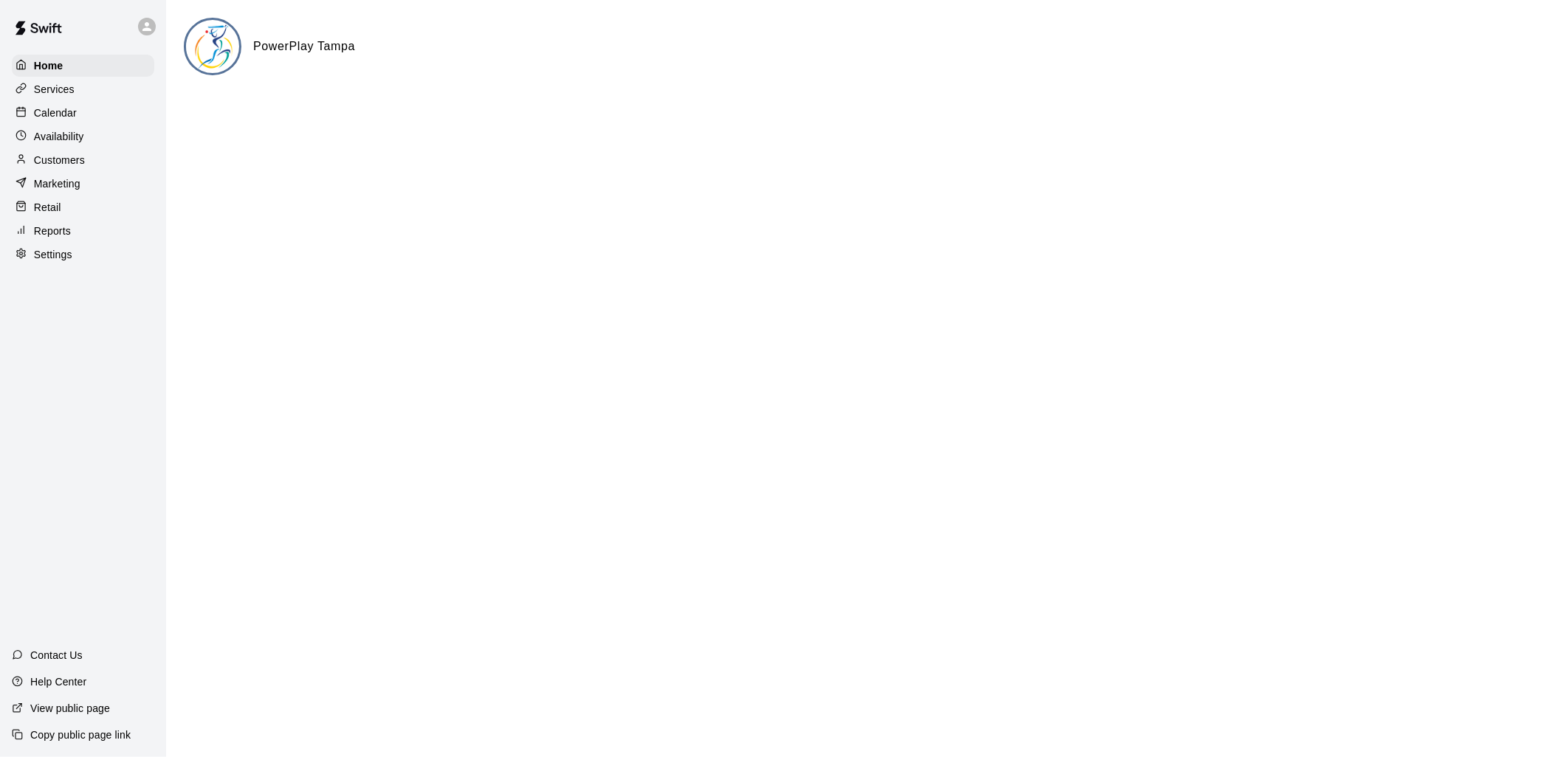
click at [53, 110] on p "Calendar" at bounding box center [56, 113] width 43 height 15
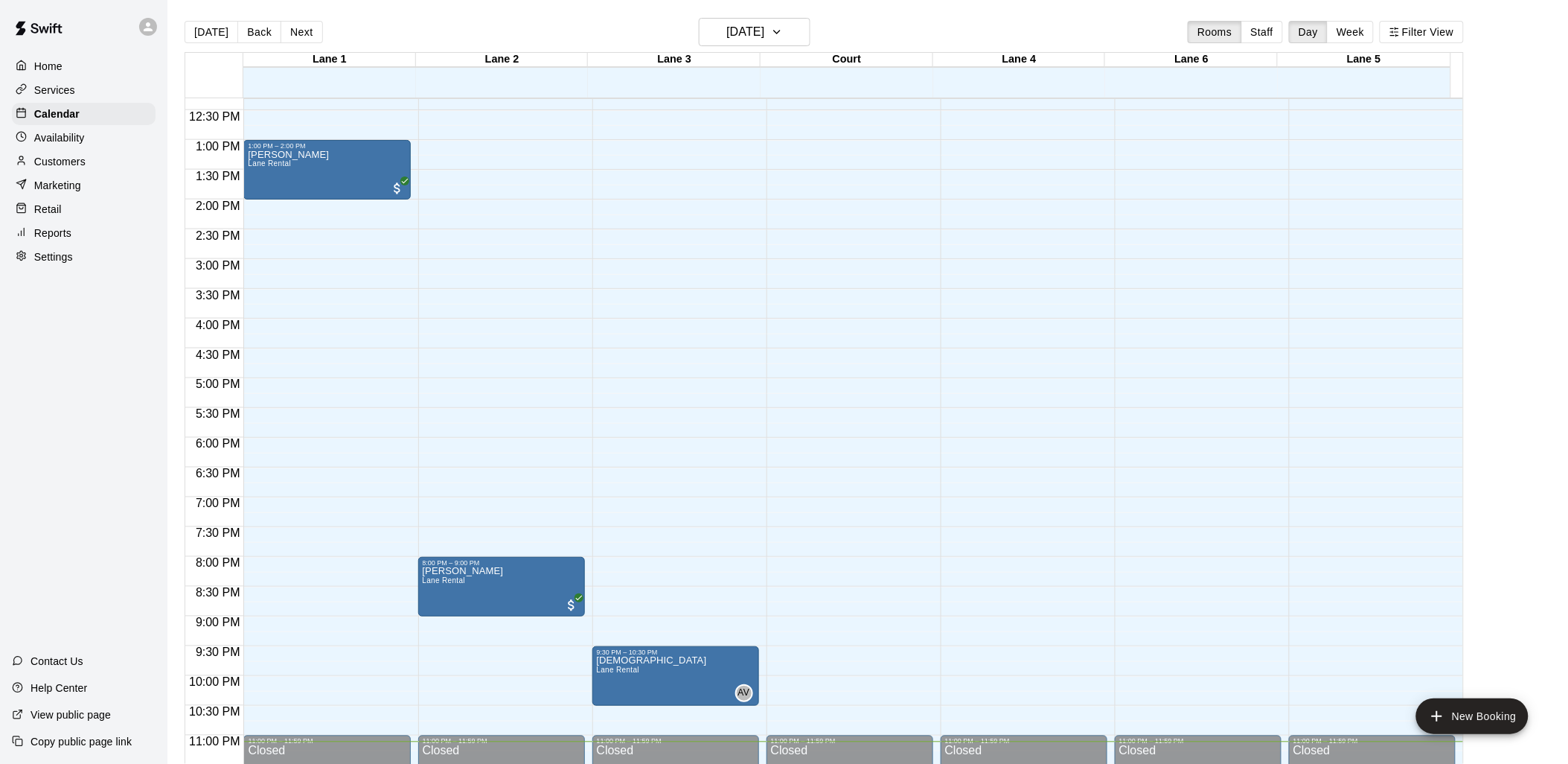
scroll to position [747, 0]
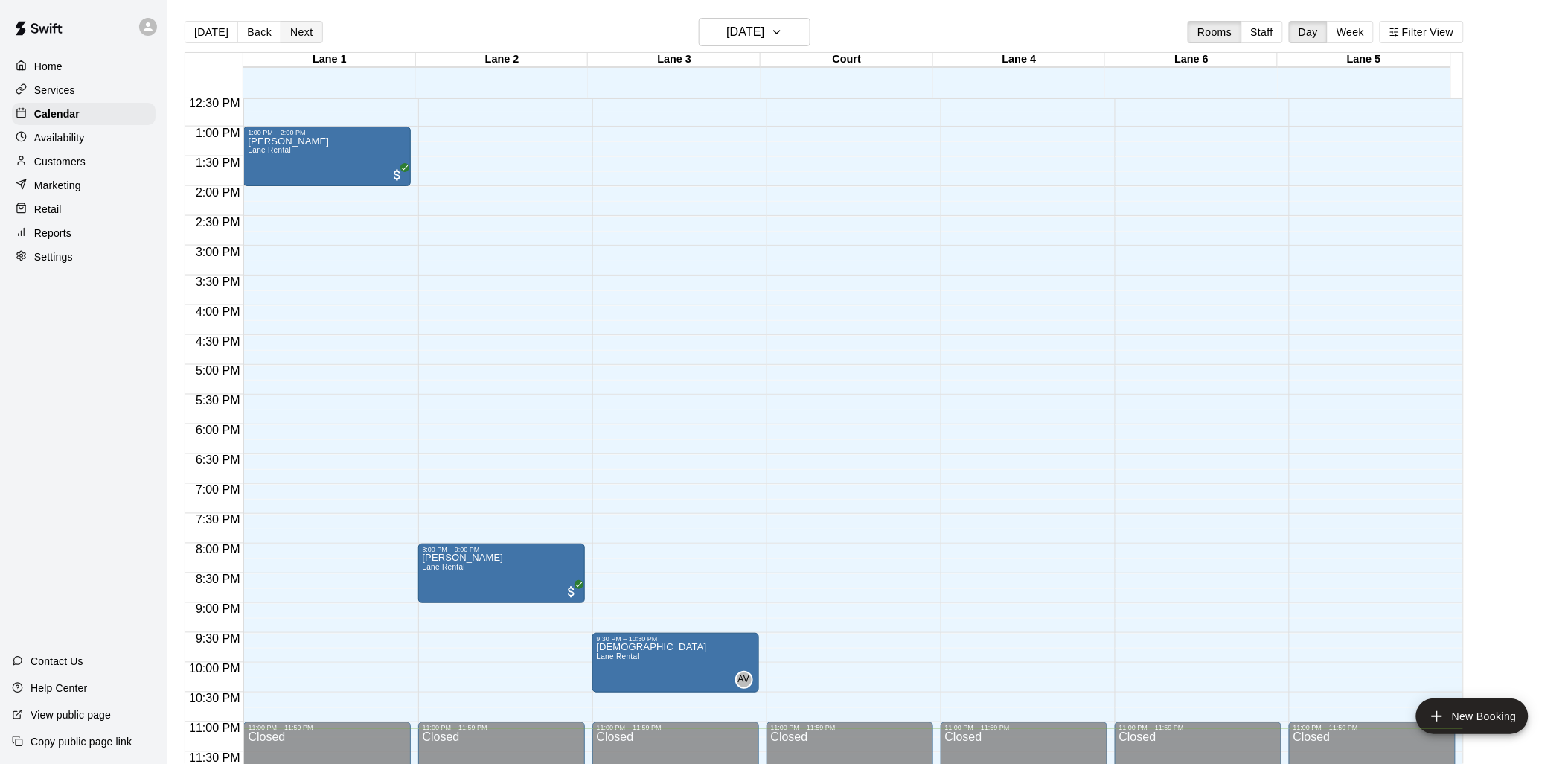
click at [296, 25] on button "Next" at bounding box center [302, 32] width 42 height 22
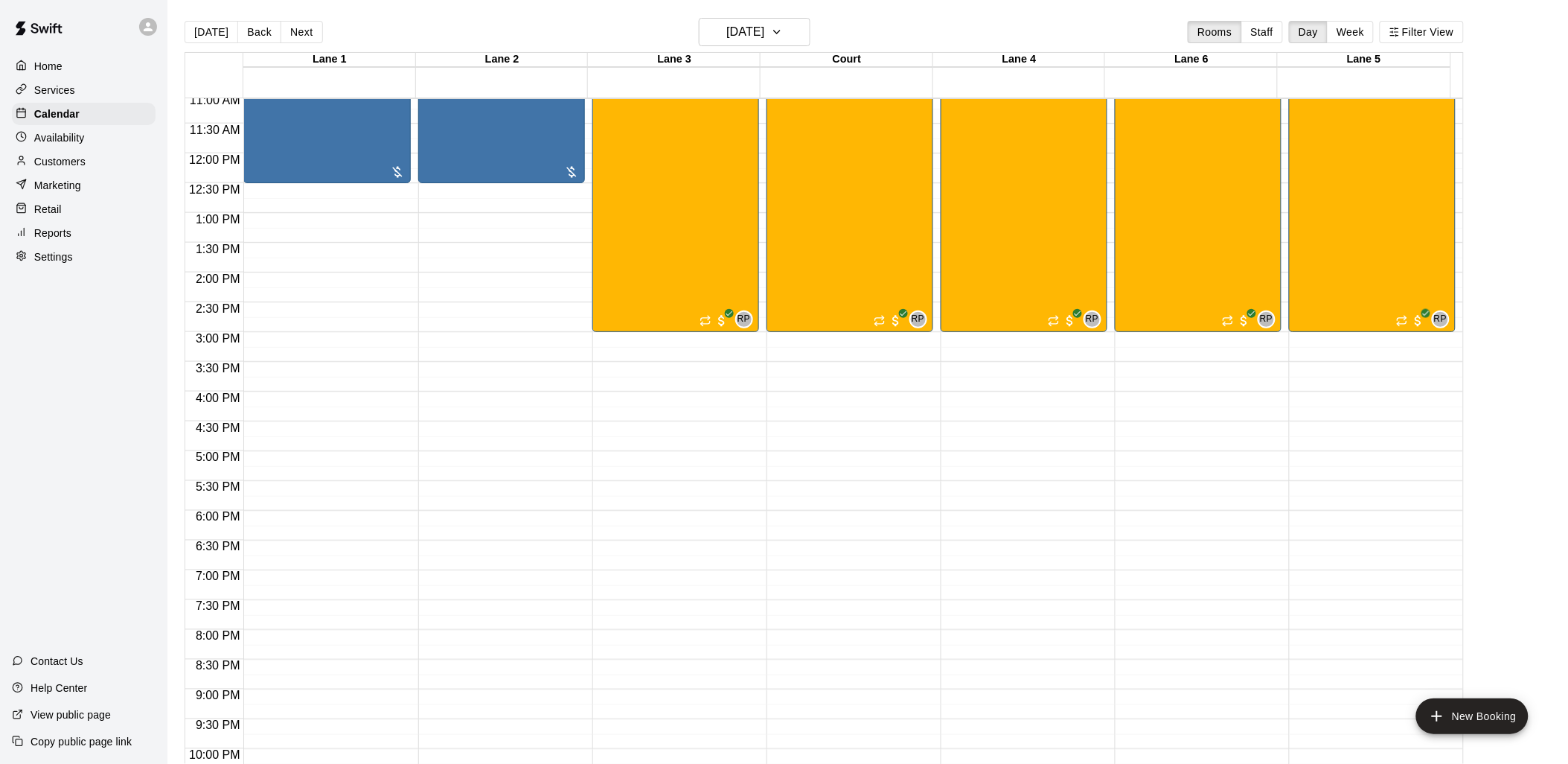
scroll to position [333, 0]
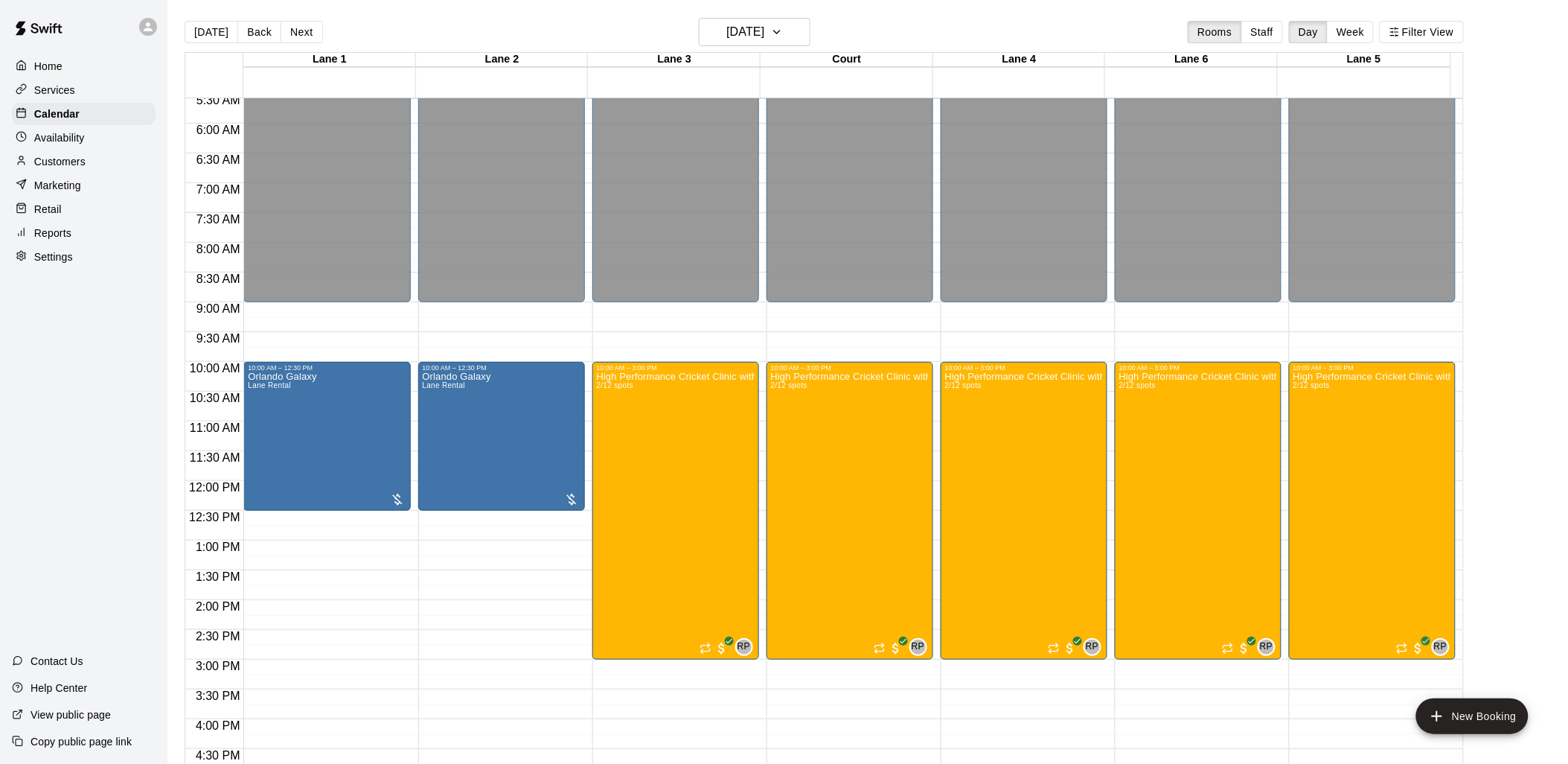
click at [69, 167] on p "Customers" at bounding box center [60, 161] width 51 height 15
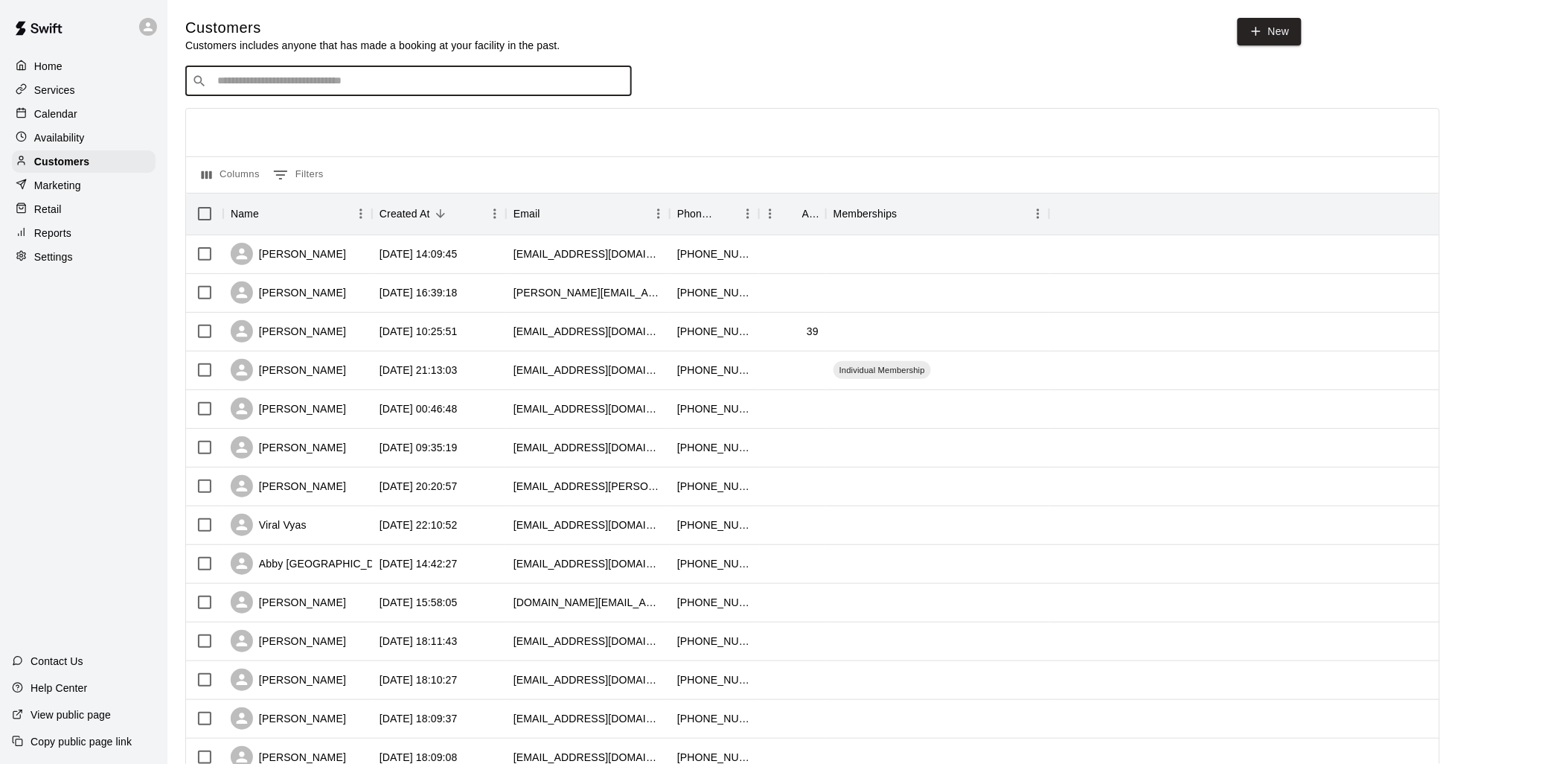
click at [388, 82] on input "Search customers by name or email" at bounding box center [419, 81] width 412 height 15
type input "****"
click at [372, 111] on div "[PERSON_NAME]" at bounding box center [346, 115] width 237 height 16
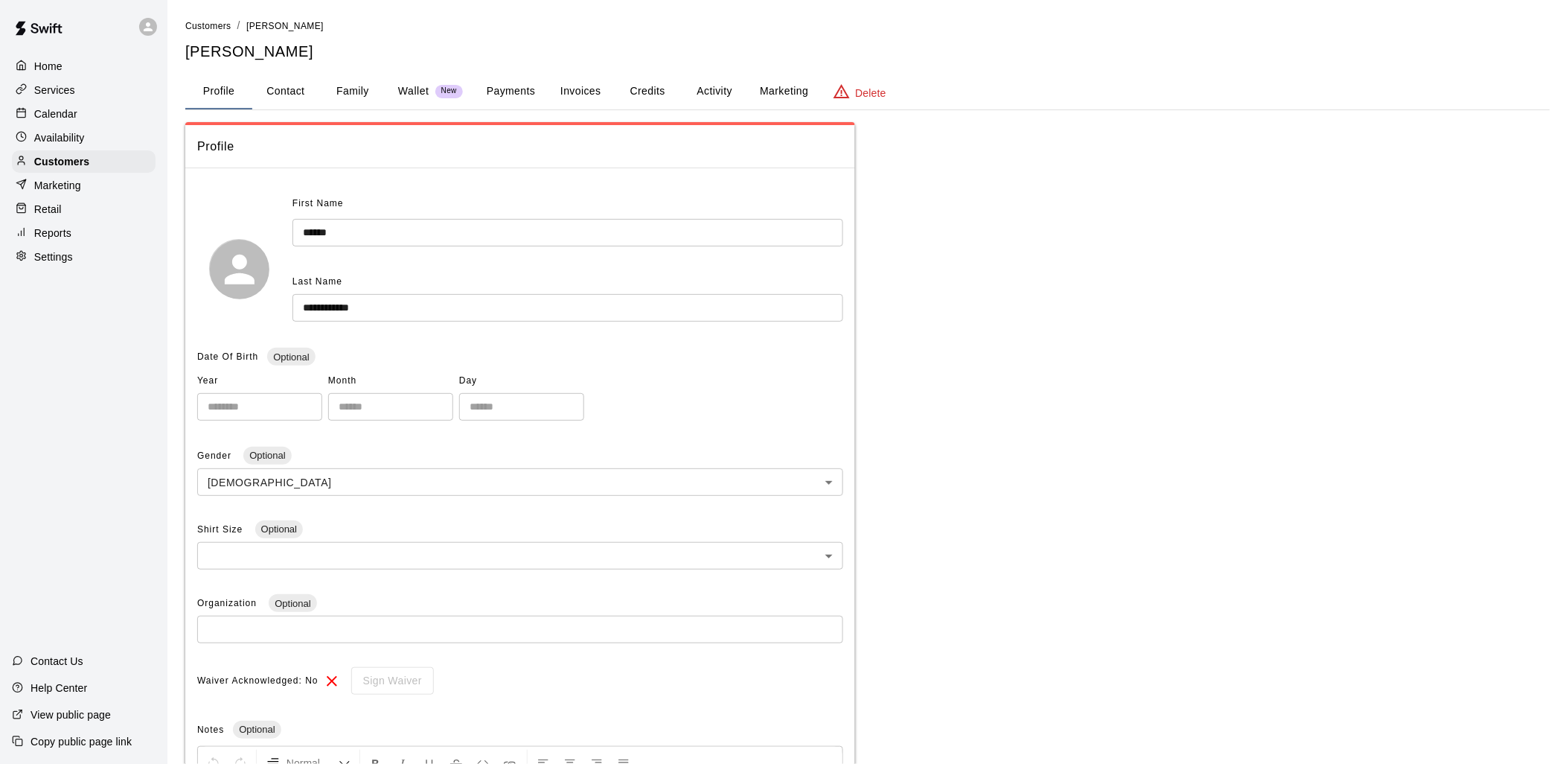
scroll to position [82, 0]
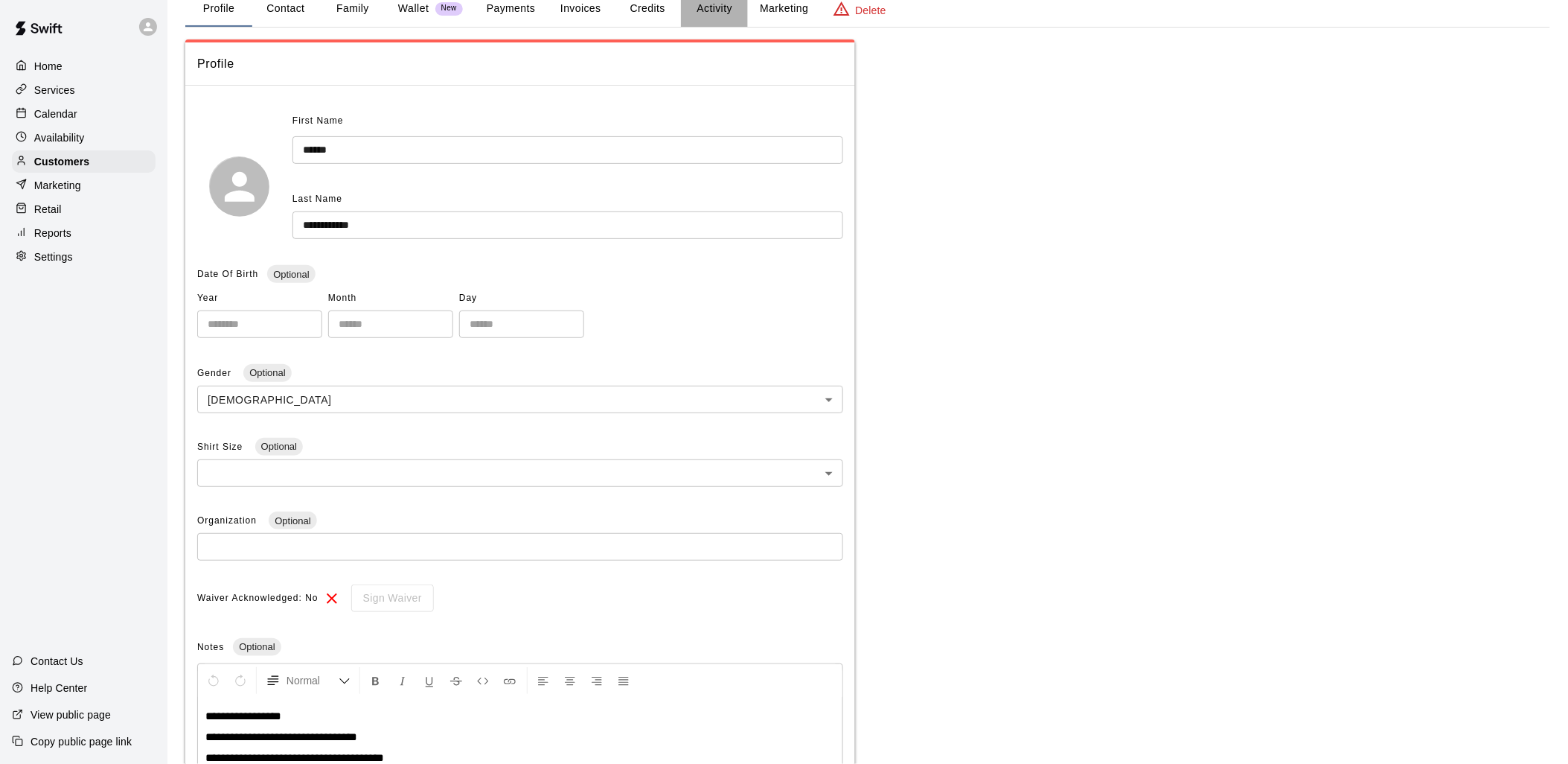
click at [713, 9] on button "Activity" at bounding box center [715, 9] width 67 height 36
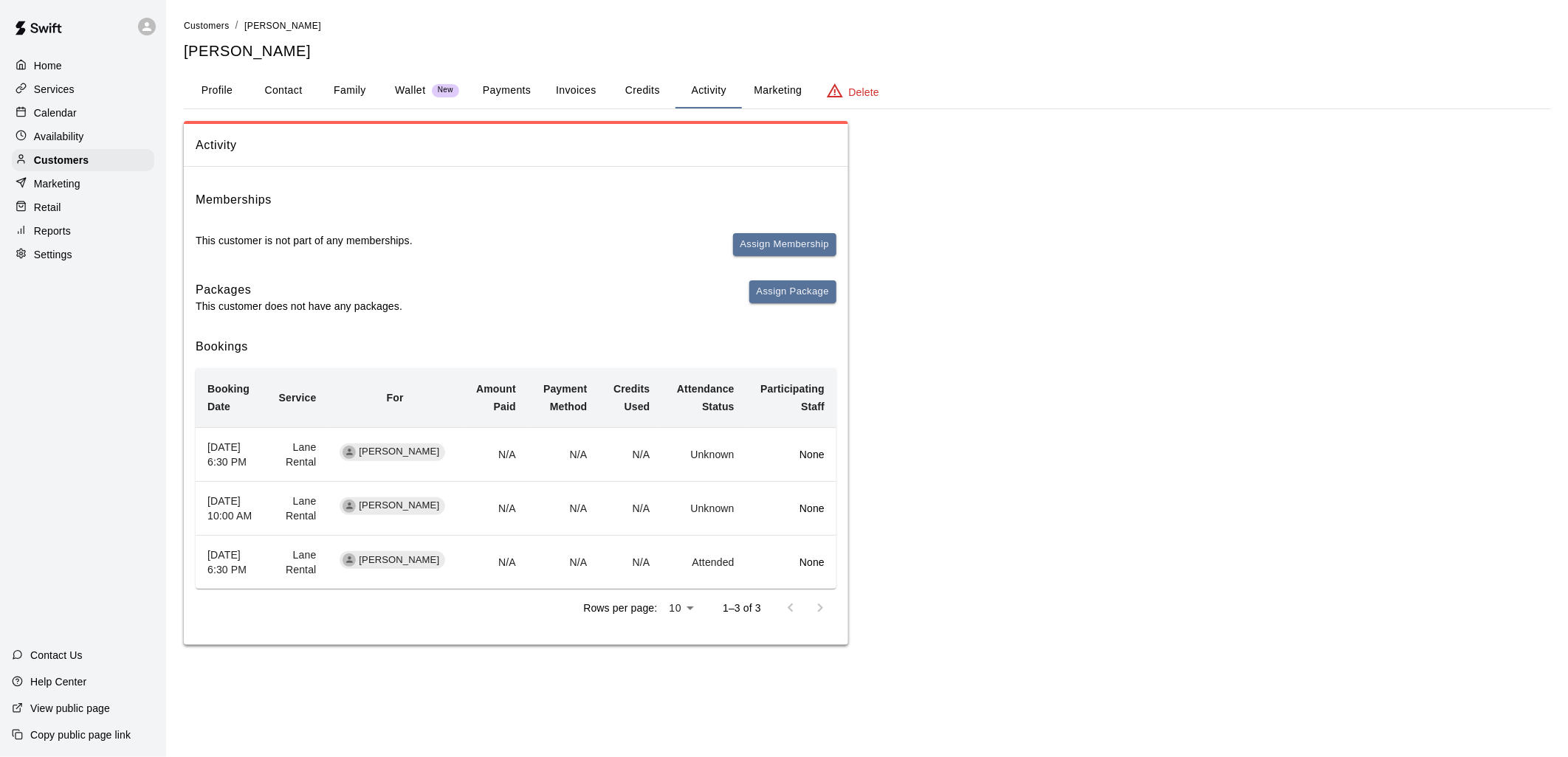
click at [406, 83] on p "Wallet" at bounding box center [410, 90] width 31 height 16
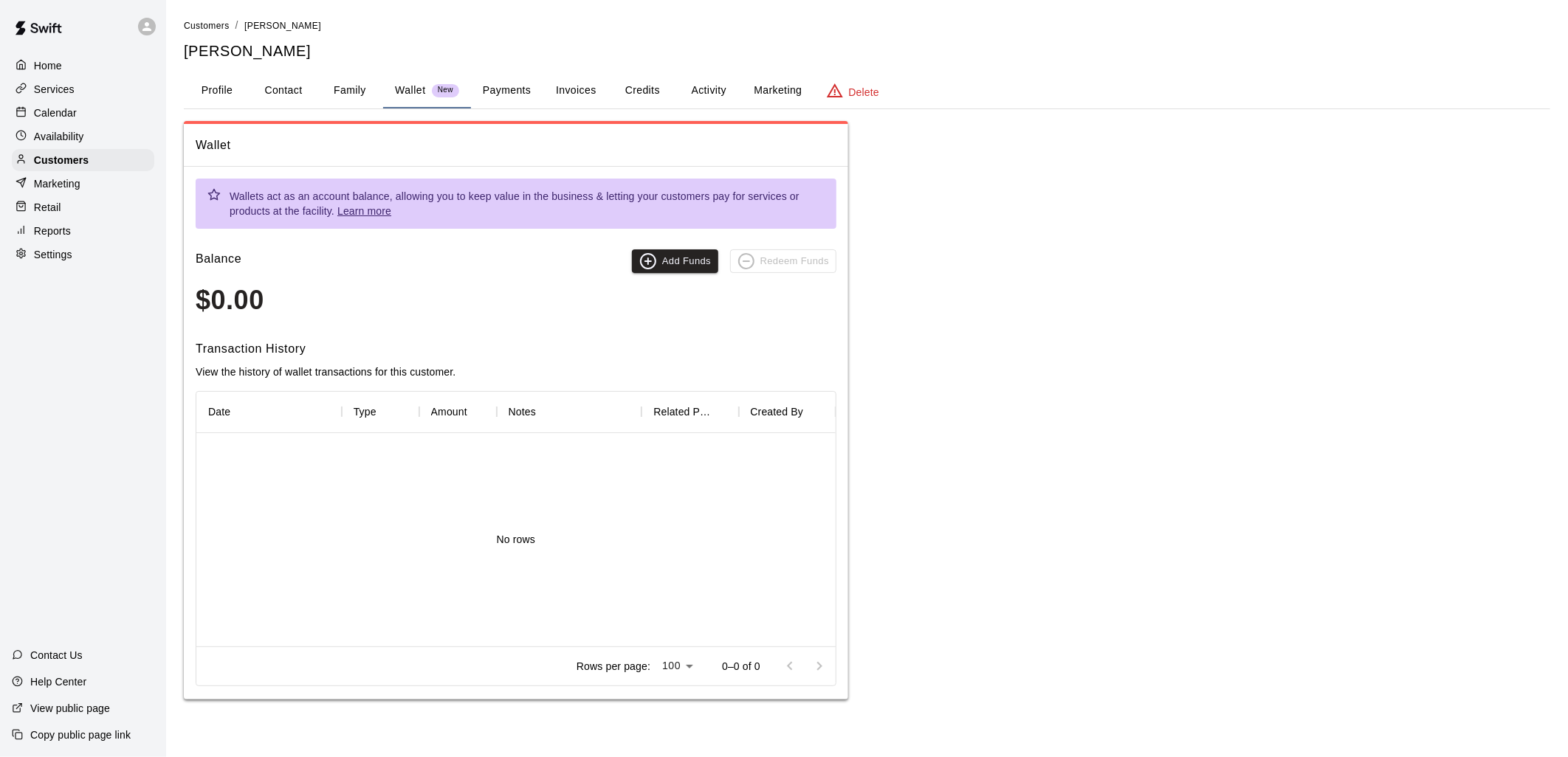
click at [499, 86] on button "Payments" at bounding box center [507, 90] width 71 height 36
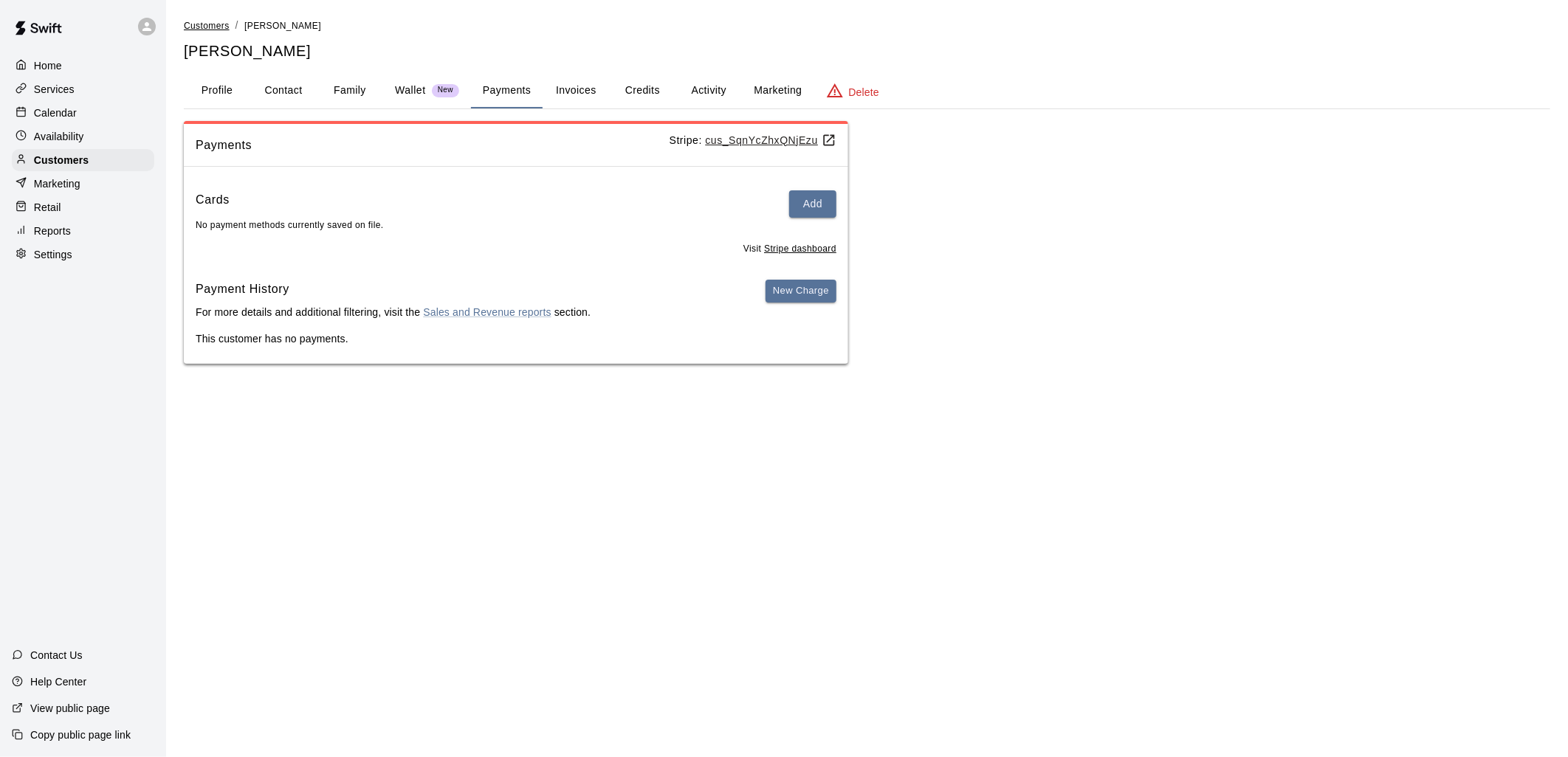
click at [204, 25] on span "Customers" at bounding box center [207, 25] width 46 height 10
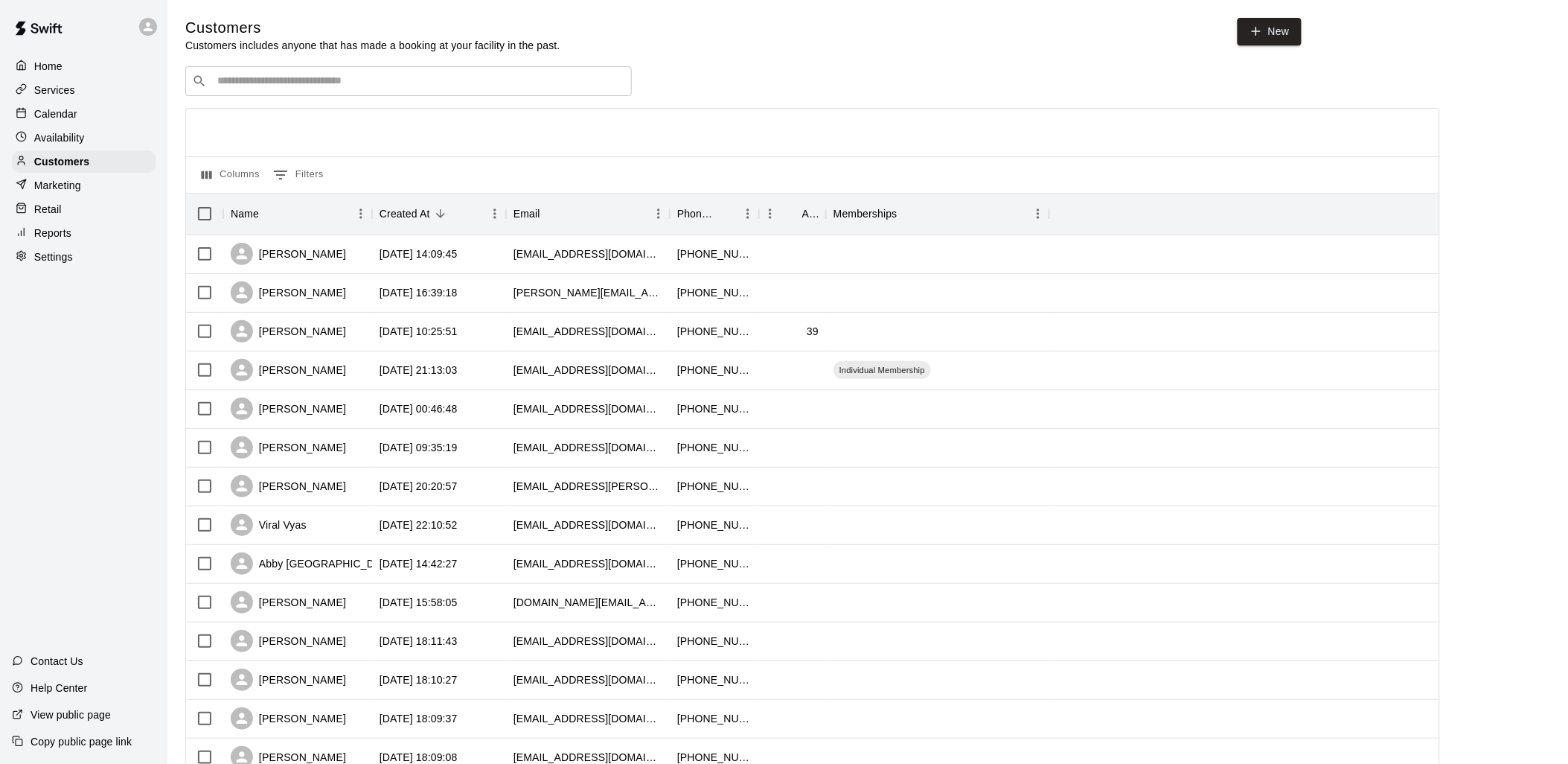
click at [354, 82] on input "Search customers by name or email" at bounding box center [419, 81] width 412 height 15
type input "****"
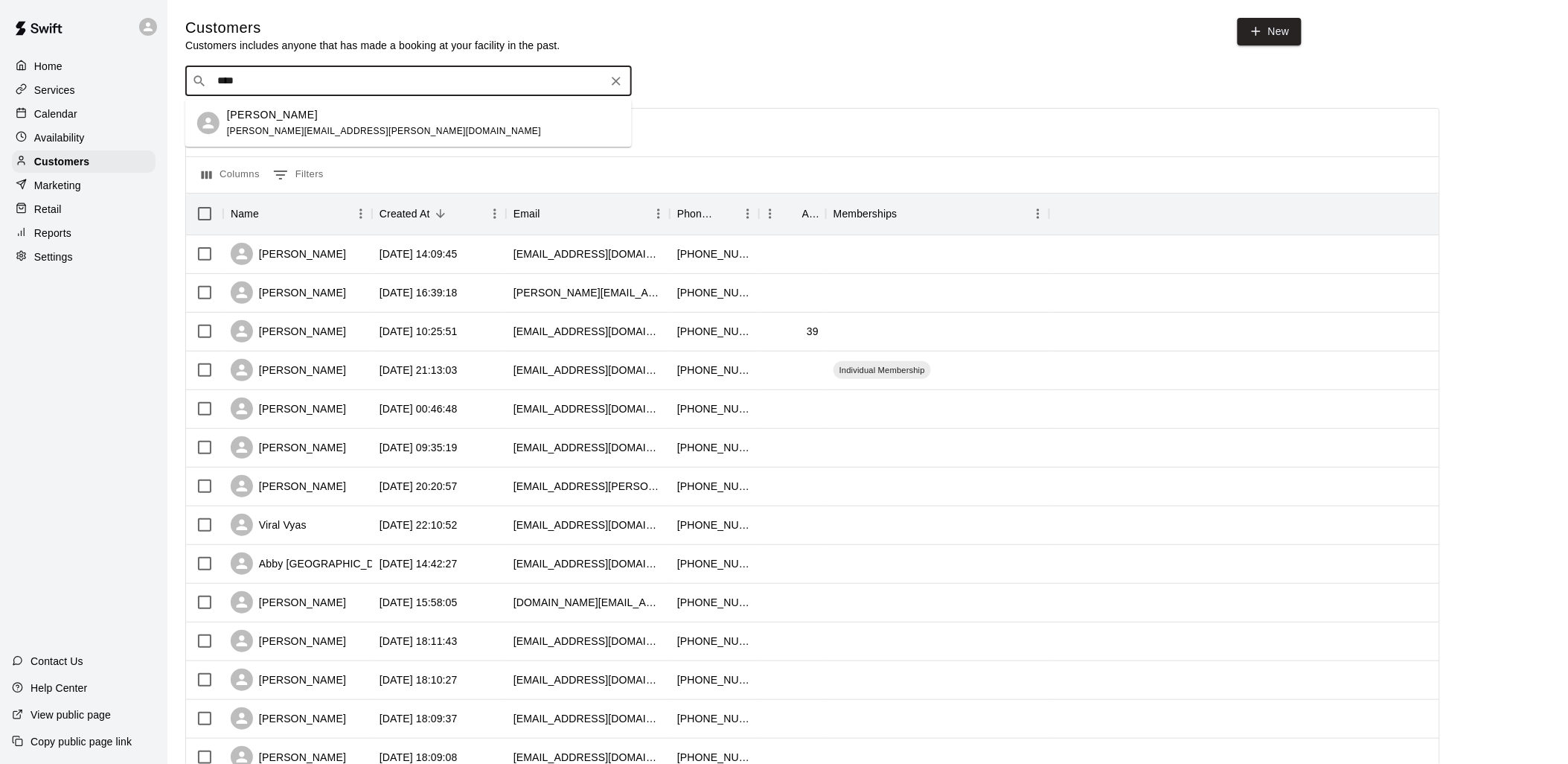
click at [291, 131] on span "[PERSON_NAME][EMAIL_ADDRESS][PERSON_NAME][DOMAIN_NAME]" at bounding box center [384, 131] width 314 height 10
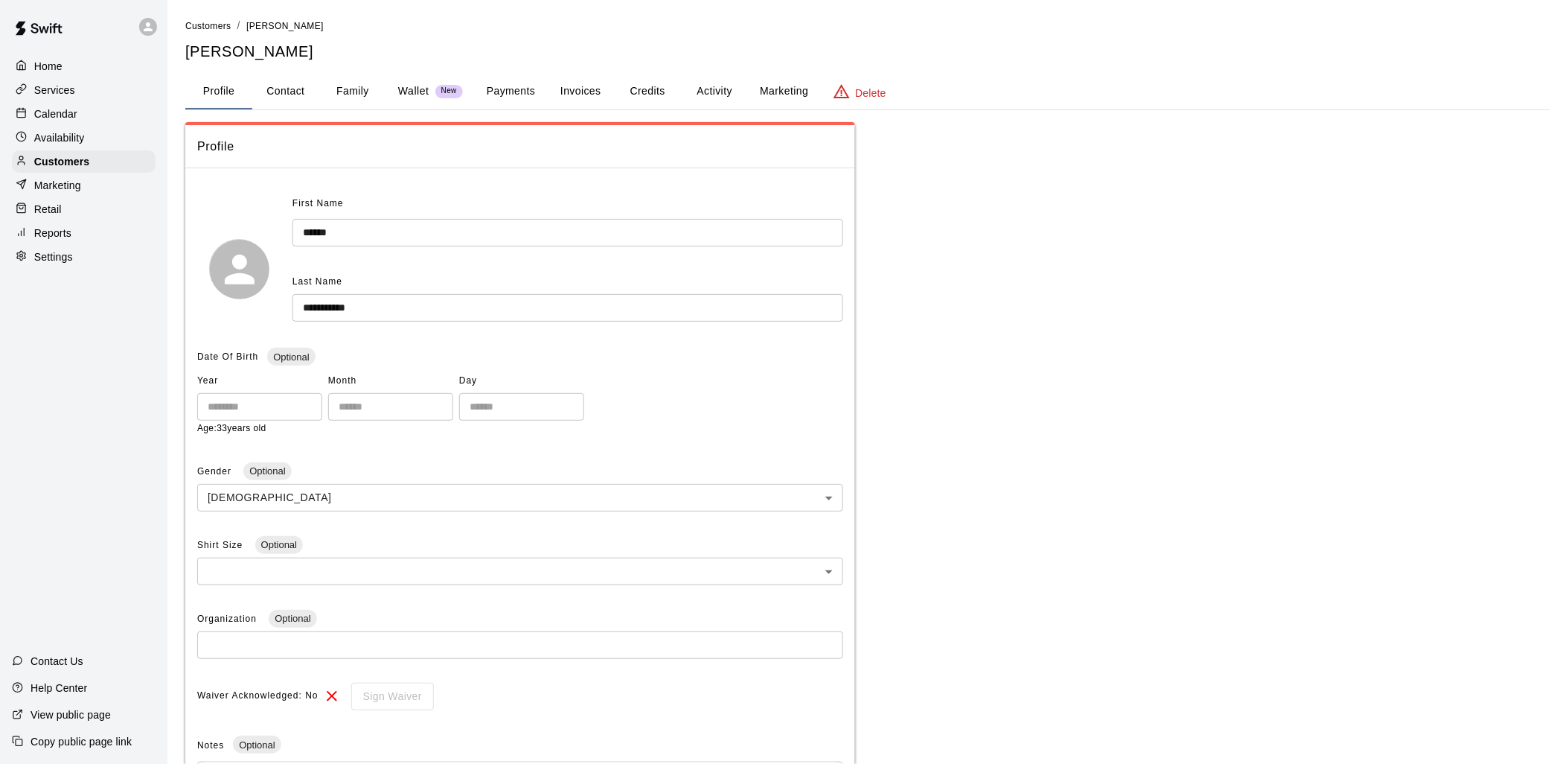
click at [655, 91] on button "Credits" at bounding box center [648, 91] width 67 height 36
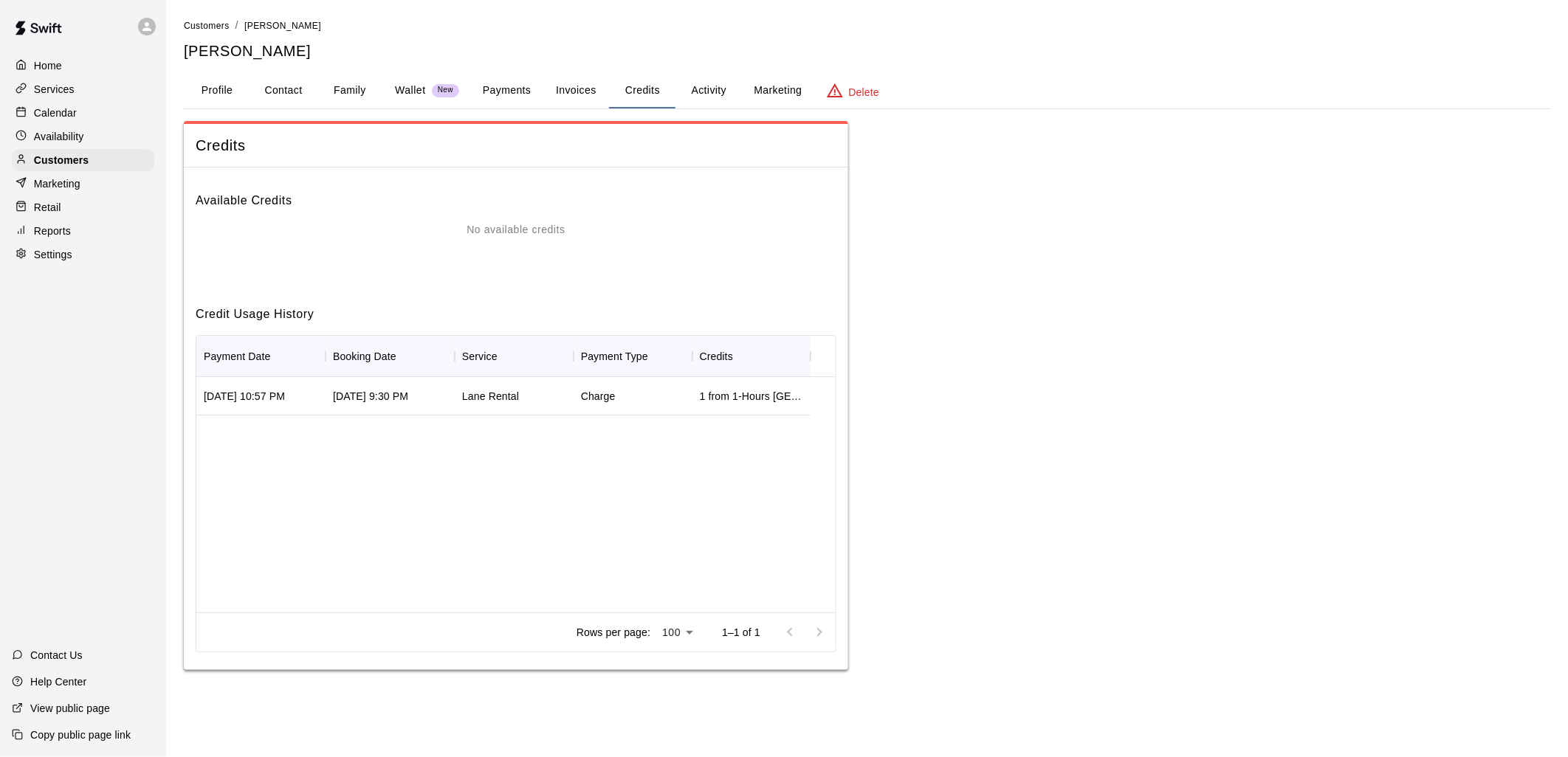
click at [711, 84] on button "Activity" at bounding box center [709, 90] width 67 height 36
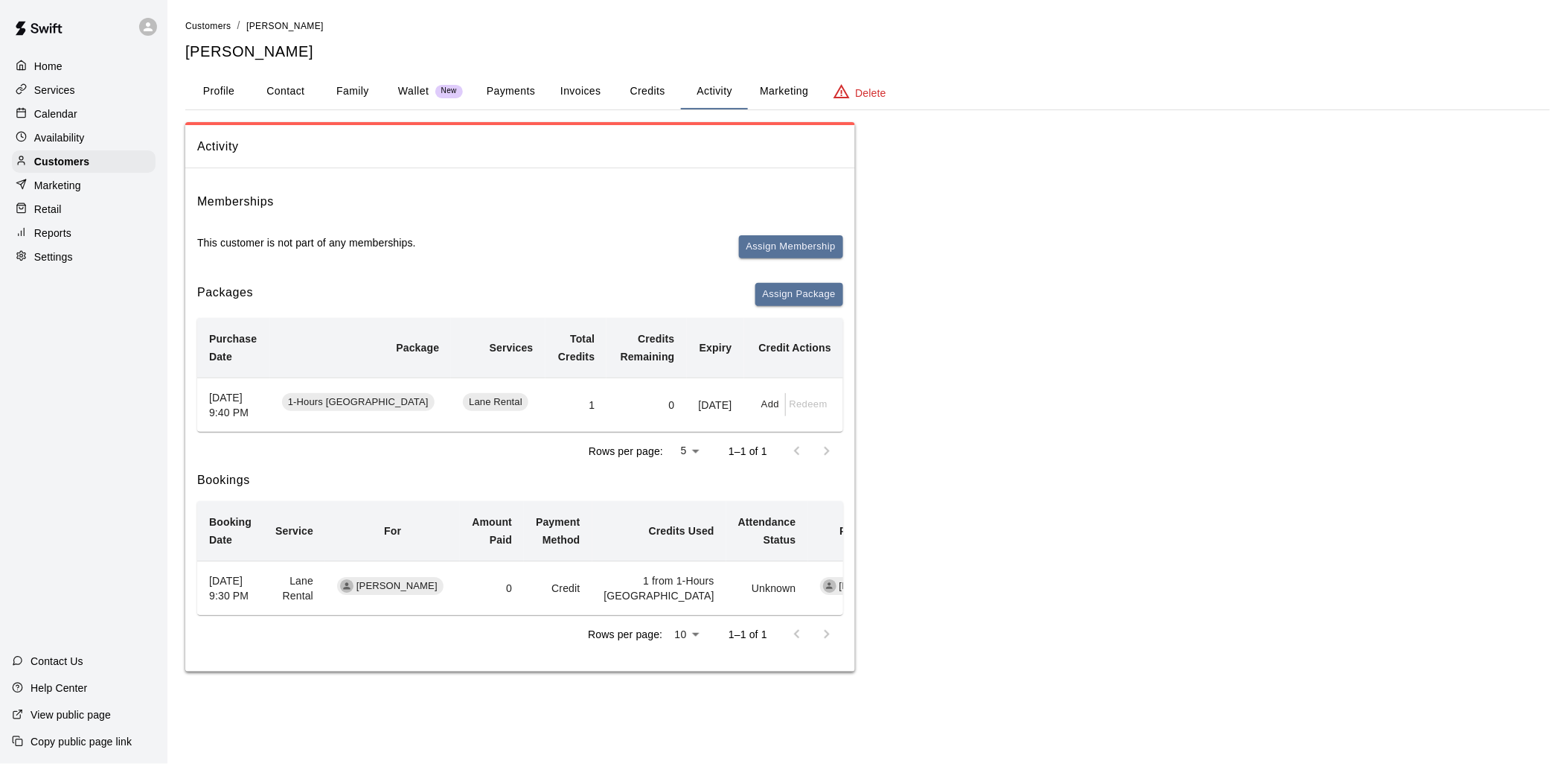
click at [507, 80] on button "Payments" at bounding box center [511, 91] width 72 height 36
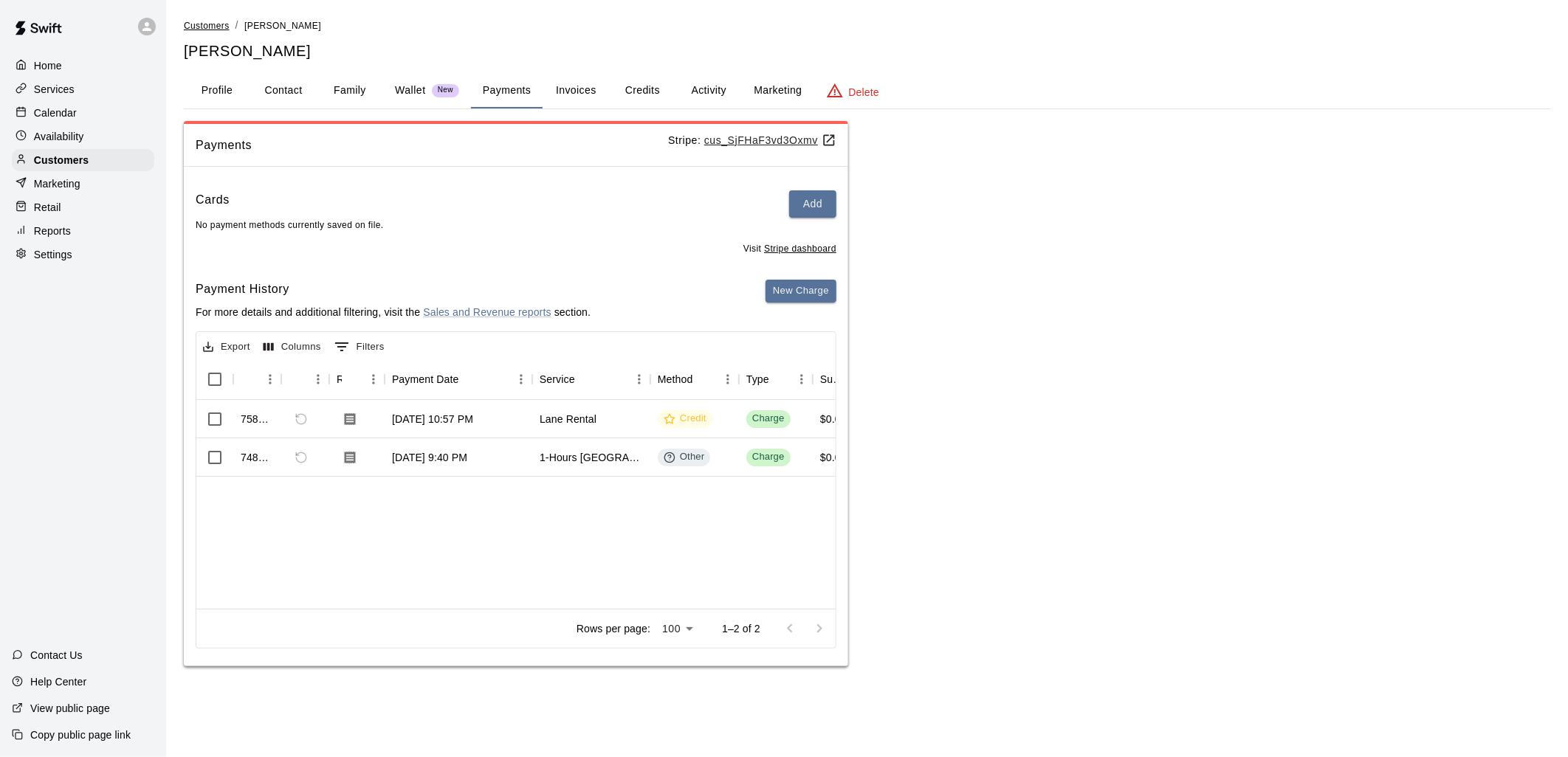
click at [216, 21] on span "Customers" at bounding box center [207, 25] width 46 height 10
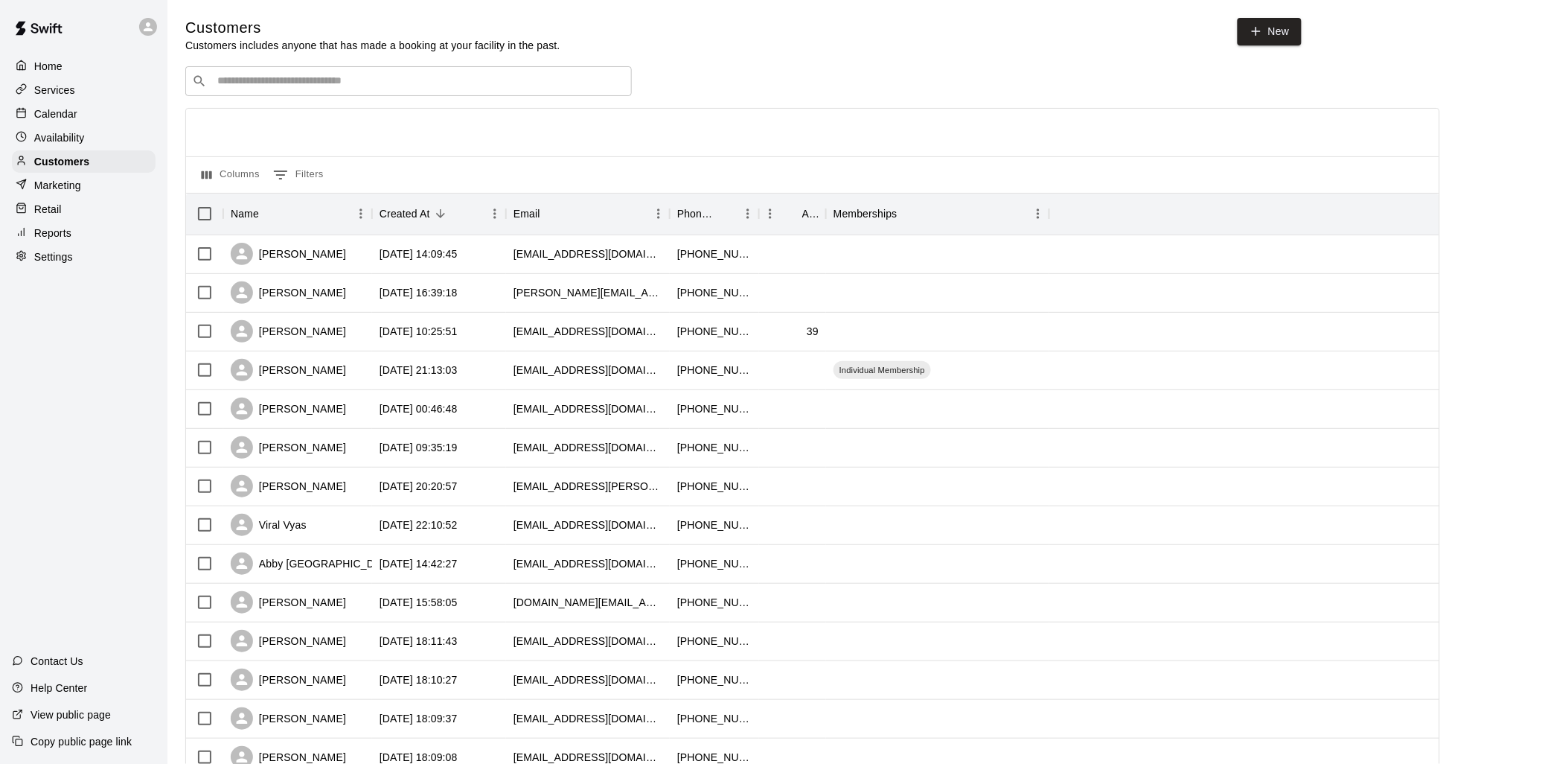
click at [357, 82] on input "Search customers by name or email" at bounding box center [419, 81] width 412 height 15
type input "****"
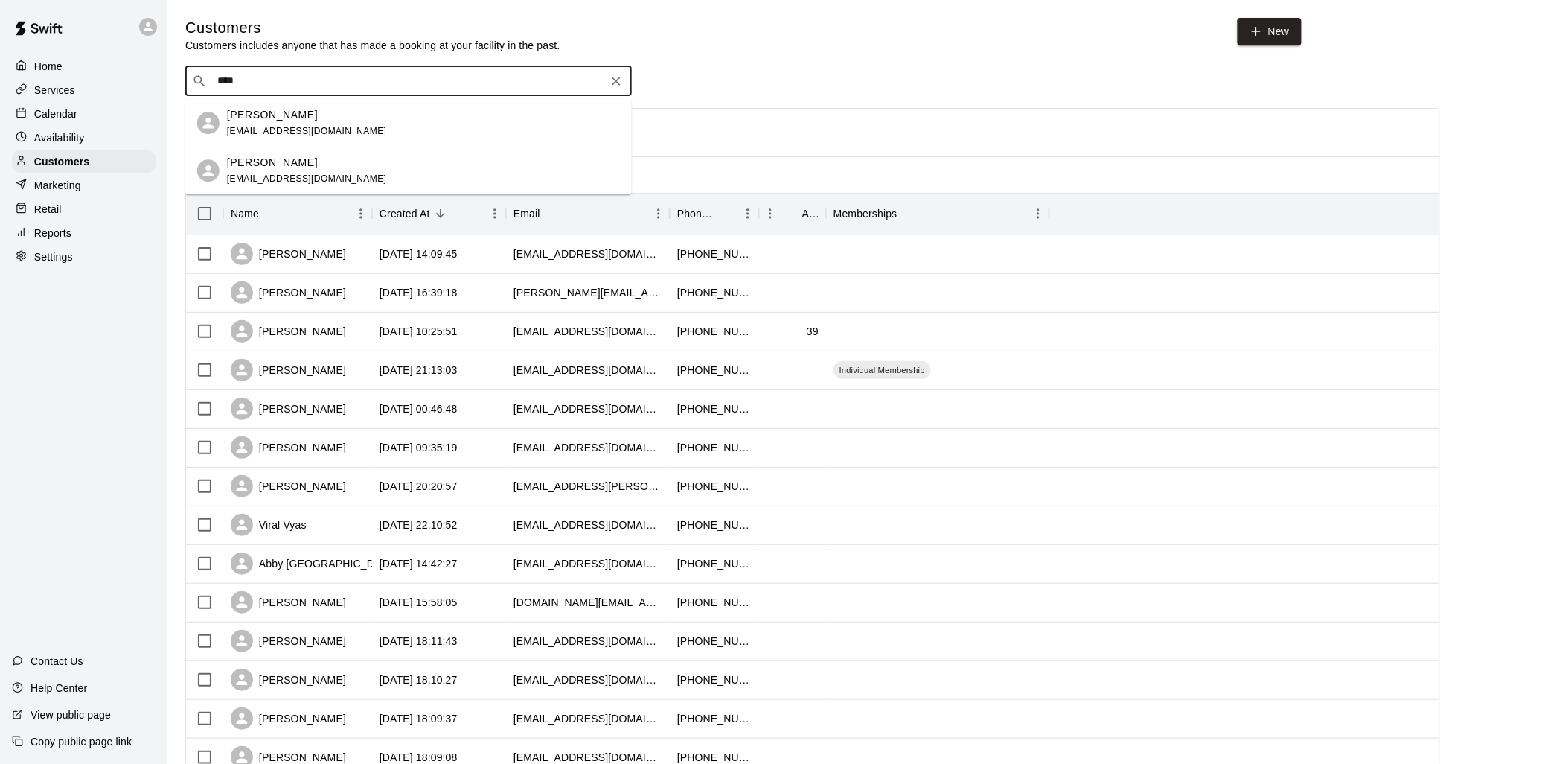
click at [310, 172] on div "[PERSON_NAME] [EMAIL_ADDRESS][DOMAIN_NAME]" at bounding box center [307, 171] width 160 height 32
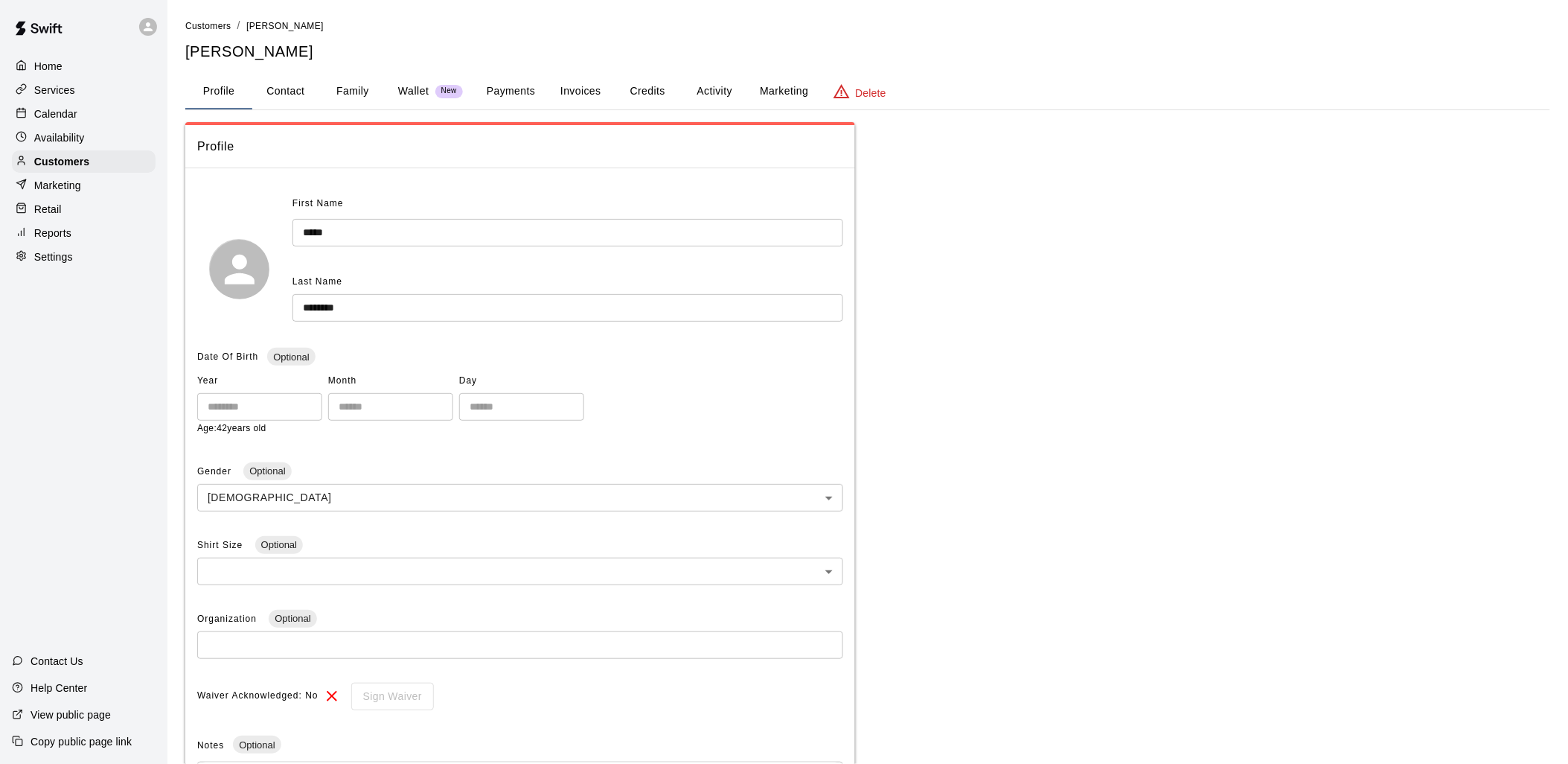
click at [726, 90] on button "Activity" at bounding box center [715, 91] width 67 height 36
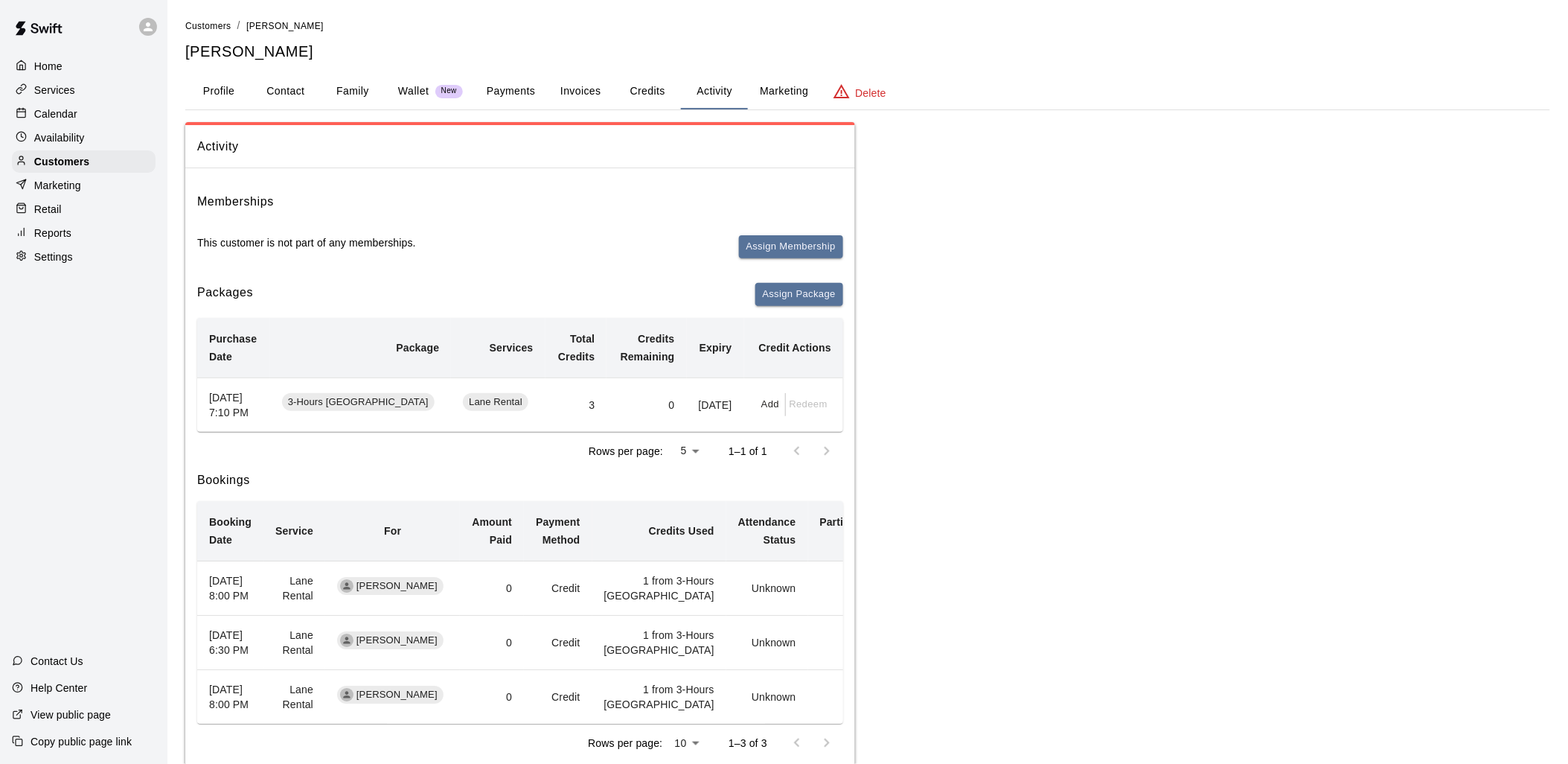
click at [347, 90] on button "Family" at bounding box center [353, 91] width 67 height 36
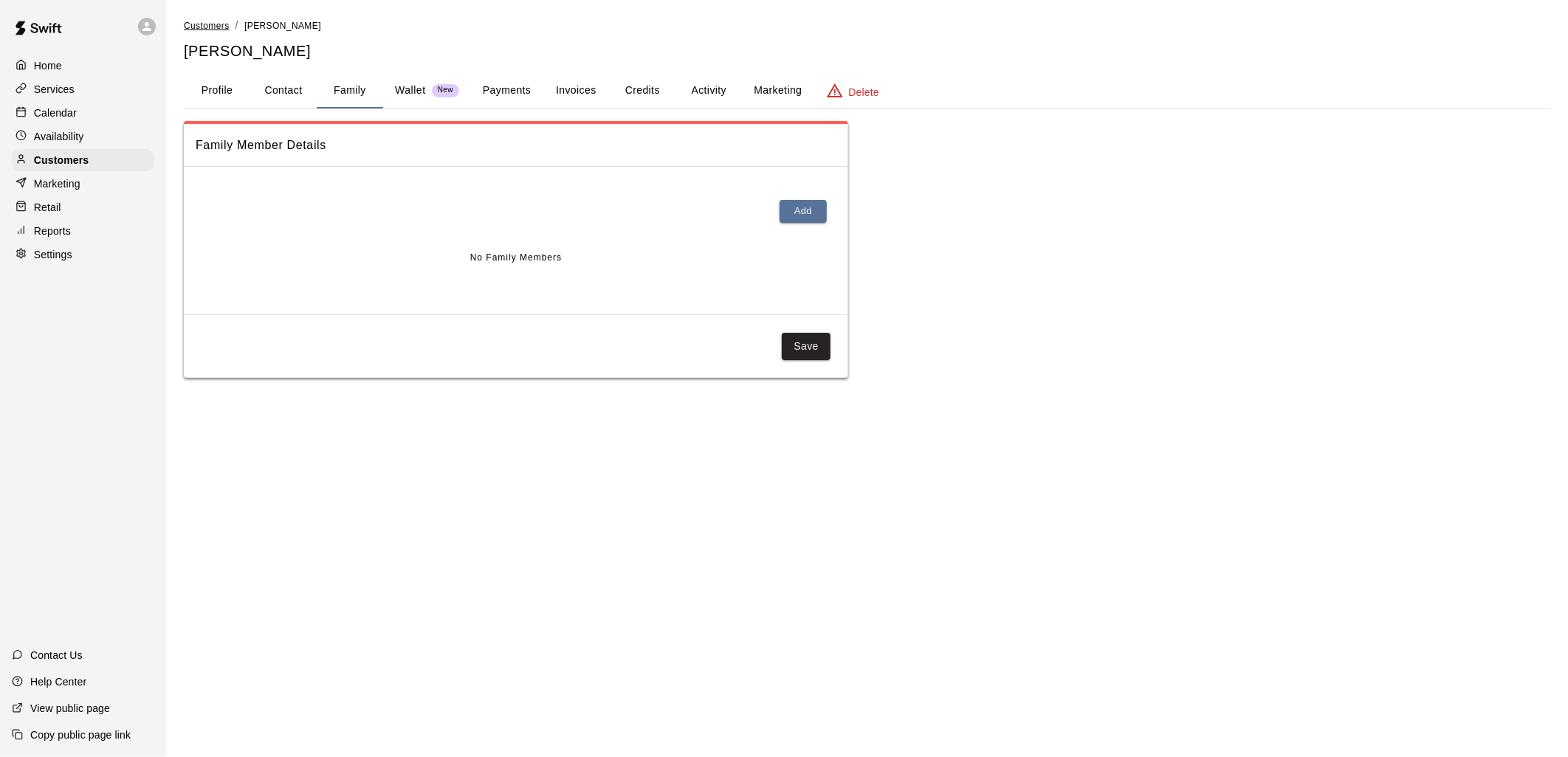
click at [207, 26] on span "Customers" at bounding box center [207, 25] width 46 height 10
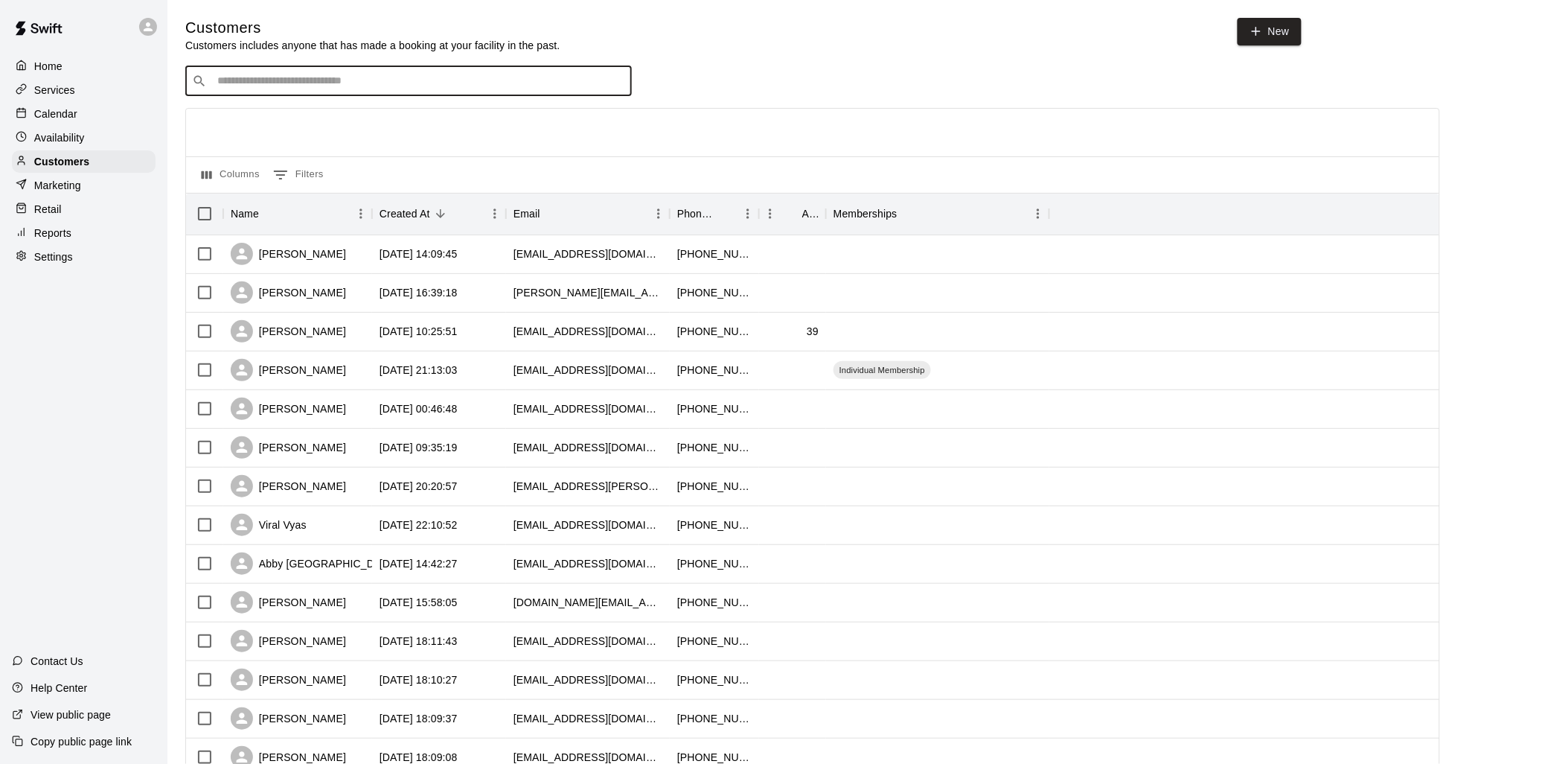
click at [343, 85] on input "Search customers by name or email" at bounding box center [419, 81] width 412 height 15
type input "*****"
click at [340, 119] on div "[PERSON_NAME] [EMAIL_ADDRESS][DOMAIN_NAME]" at bounding box center [423, 123] width 393 height 32
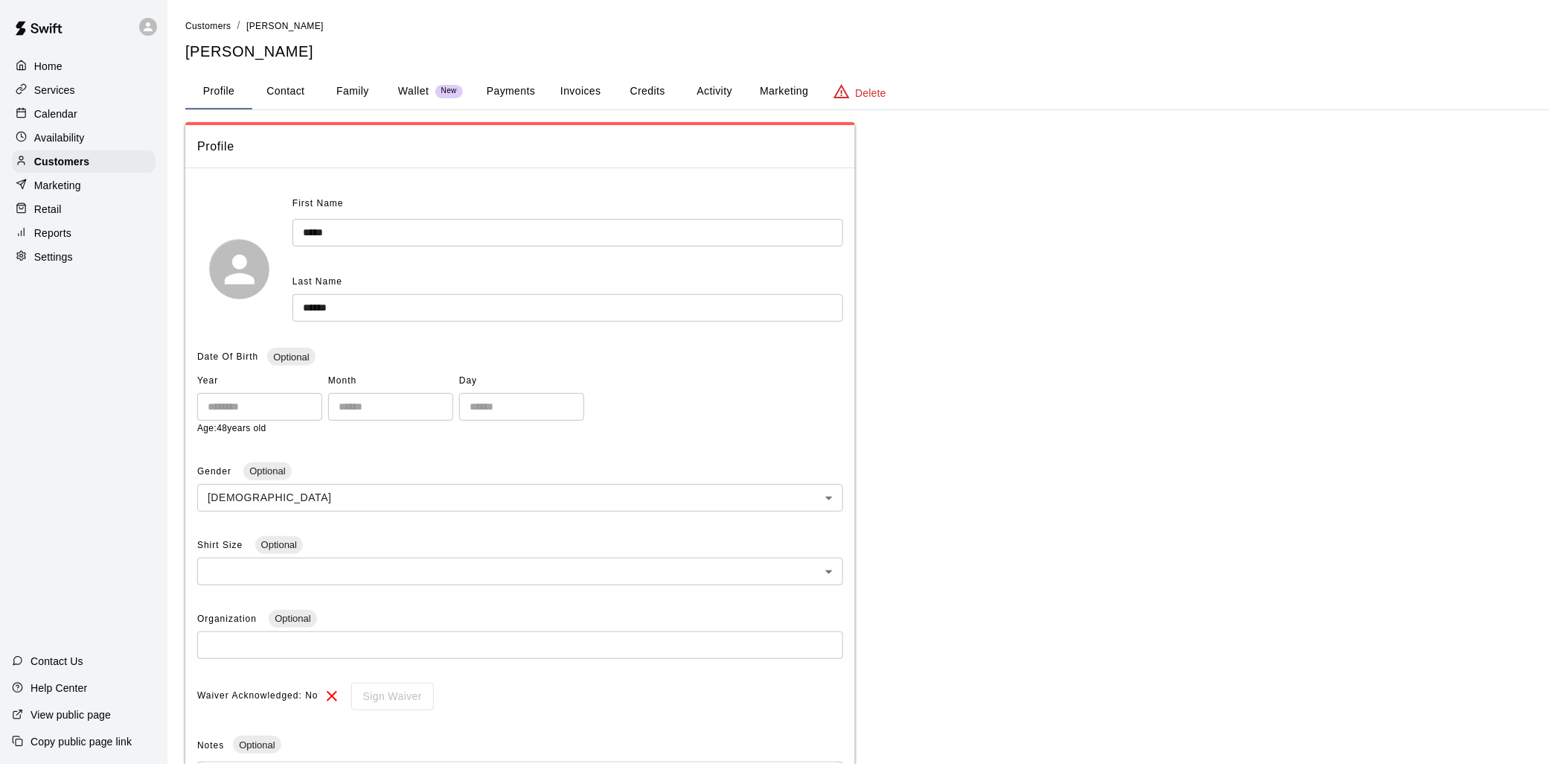
click at [359, 87] on button "Family" at bounding box center [353, 91] width 67 height 36
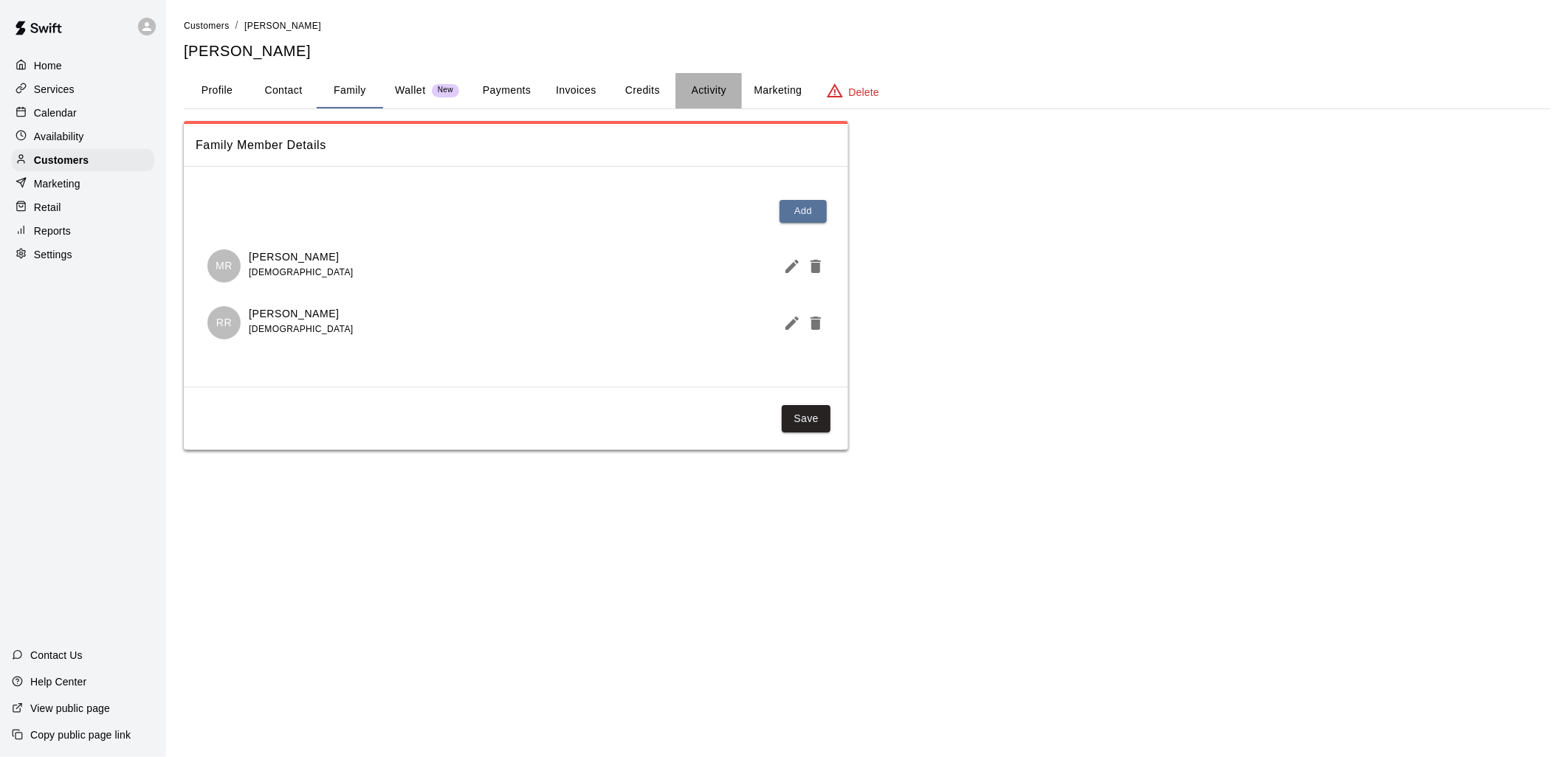
click at [701, 81] on button "Activity" at bounding box center [709, 90] width 67 height 36
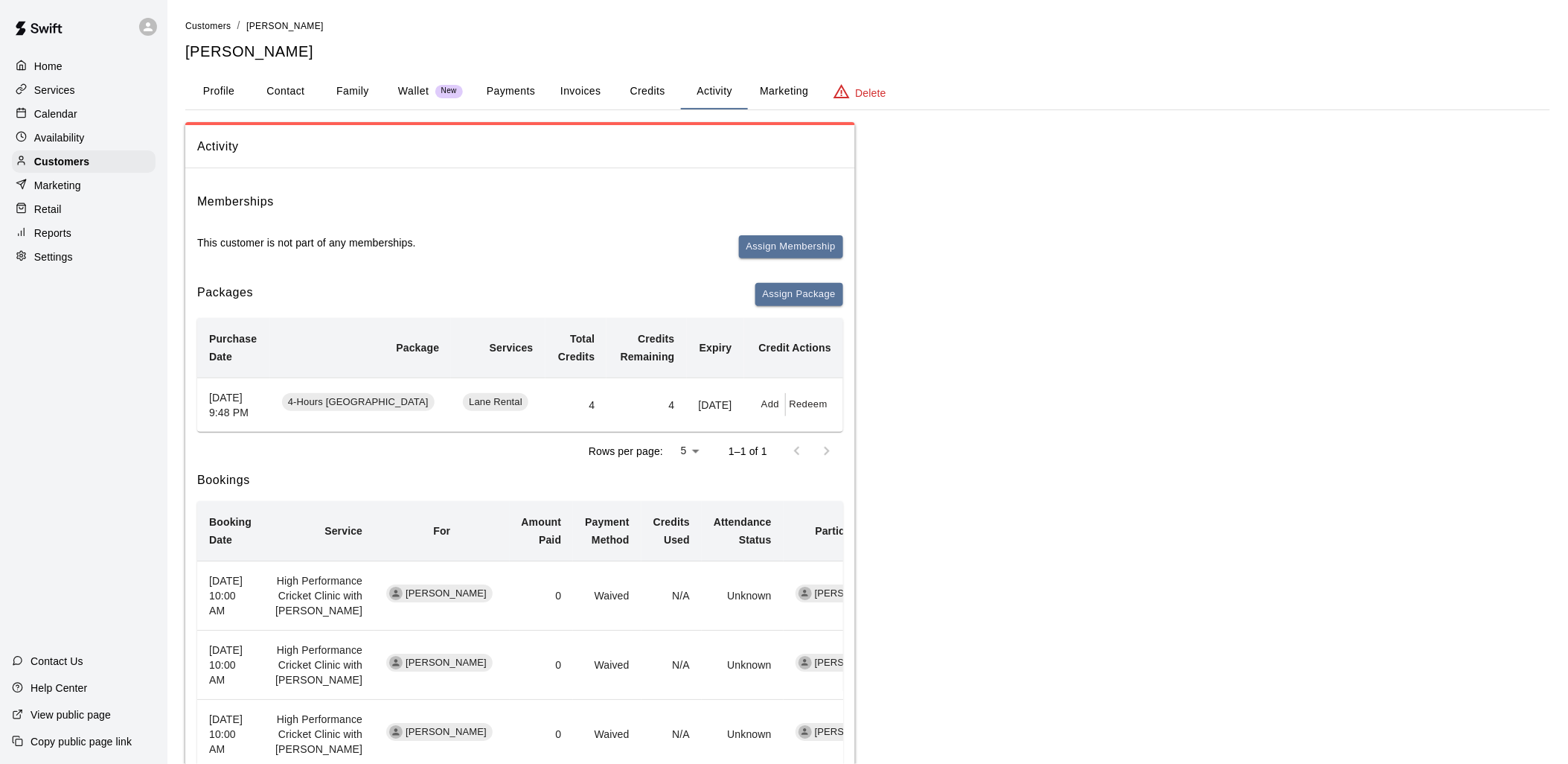
click at [54, 217] on p "Retail" at bounding box center [48, 209] width 27 height 15
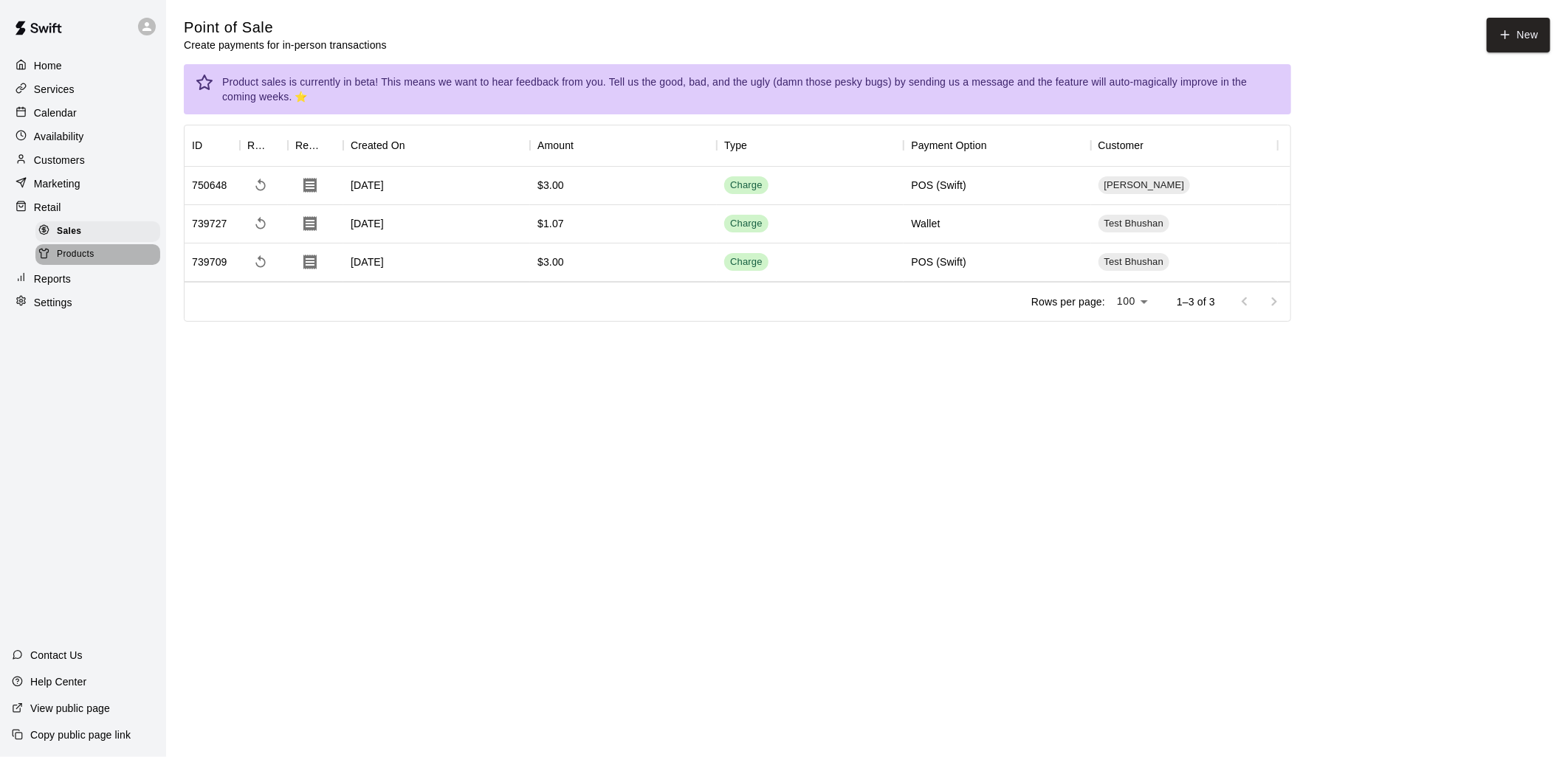
click at [79, 262] on span "Products" at bounding box center [75, 255] width 37 height 15
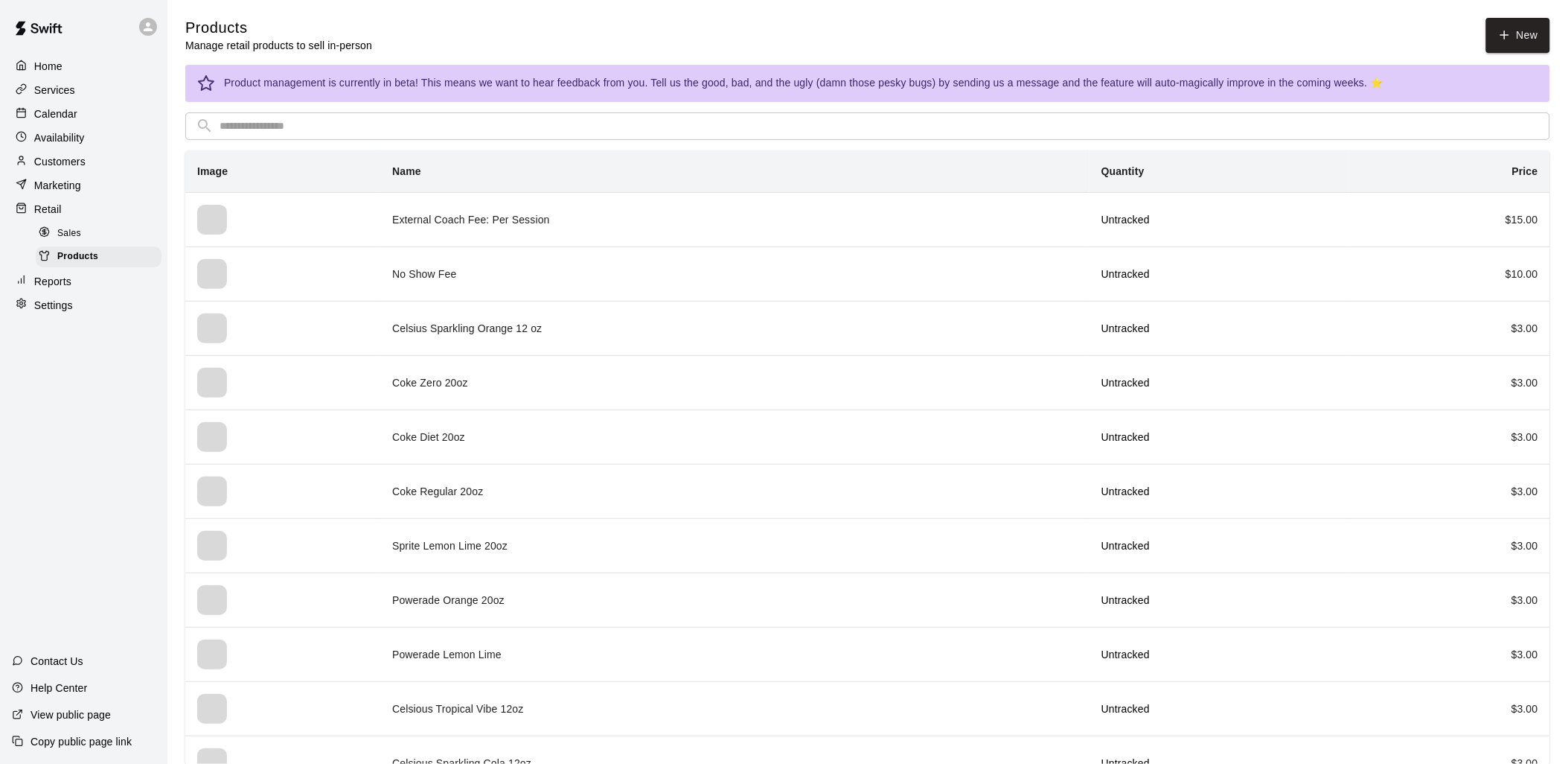
click at [88, 244] on div "Sales" at bounding box center [98, 234] width 126 height 21
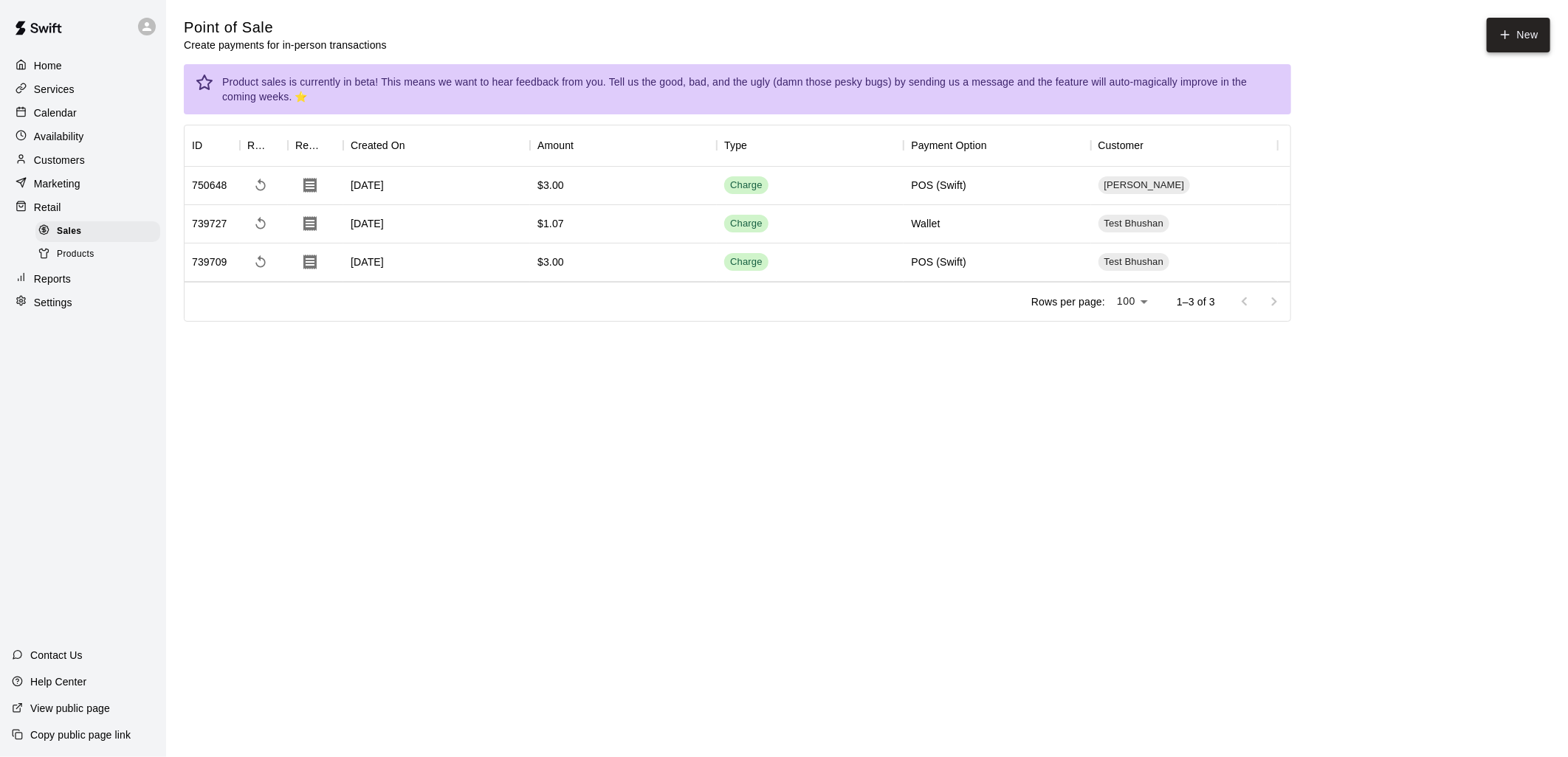
click at [1533, 32] on button "New" at bounding box center [1519, 35] width 64 height 35
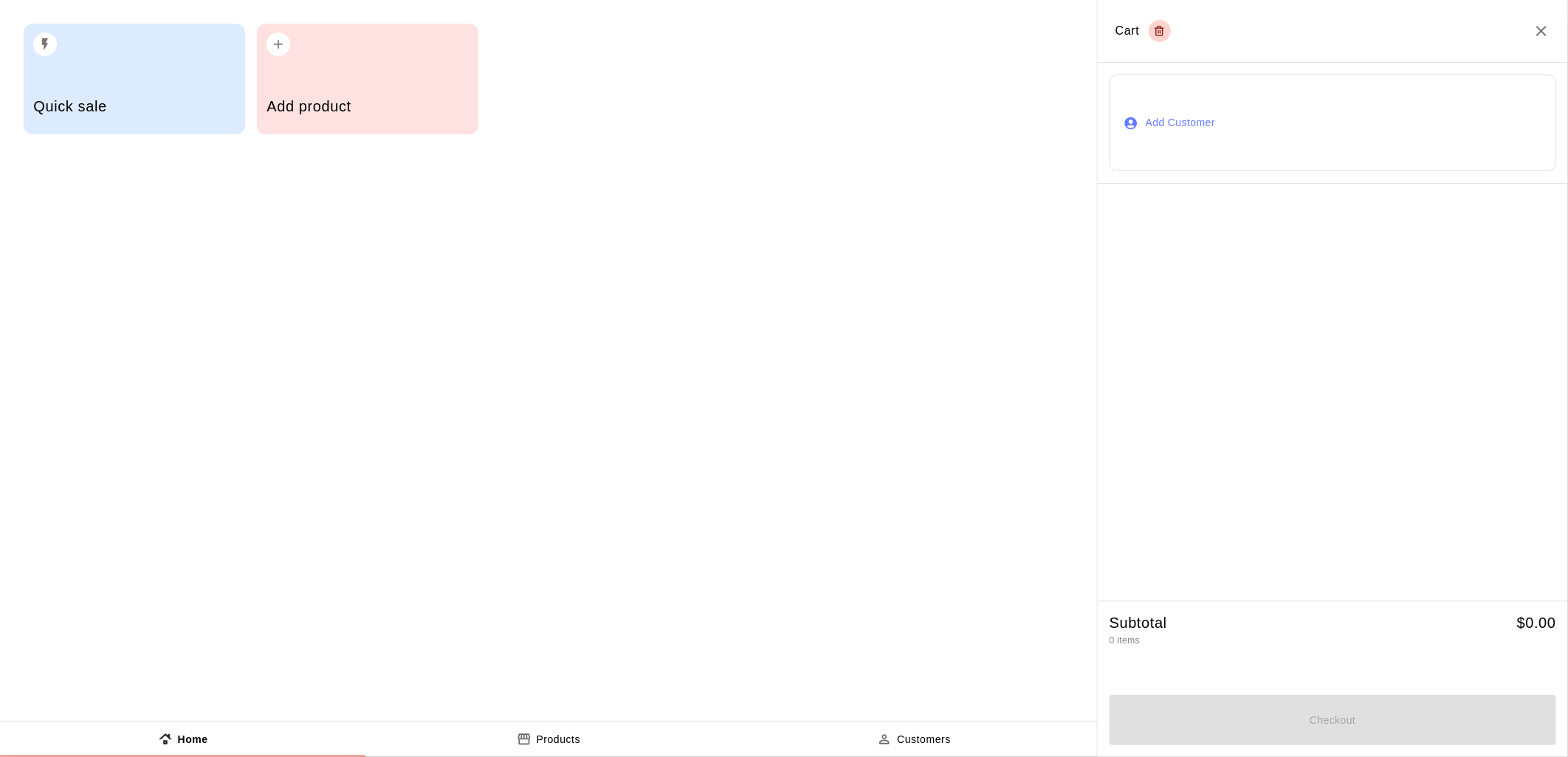
click at [1214, 151] on button "Add Customer" at bounding box center [1333, 123] width 447 height 98
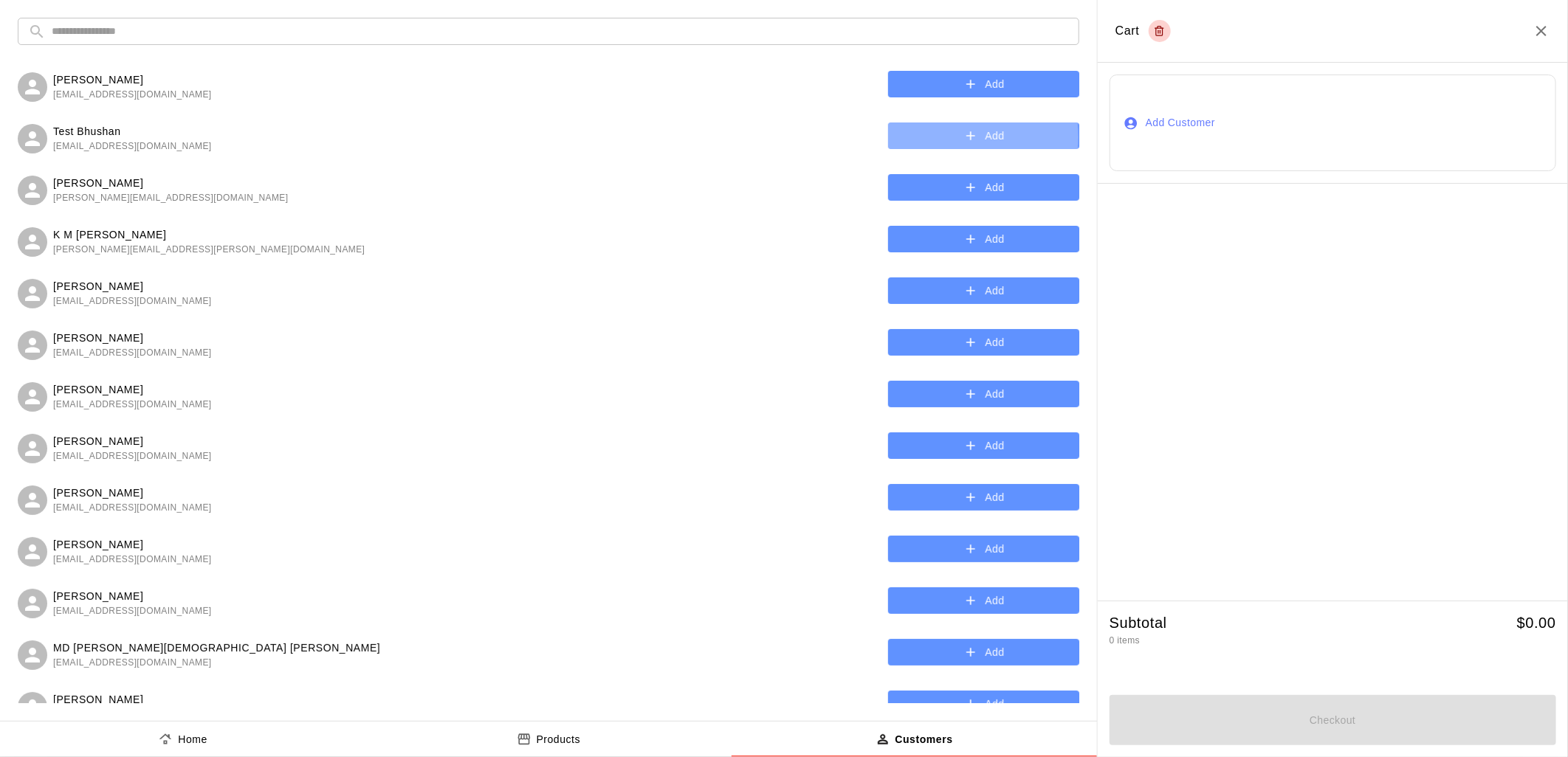
click at [943, 137] on button "Add" at bounding box center [984, 136] width 191 height 27
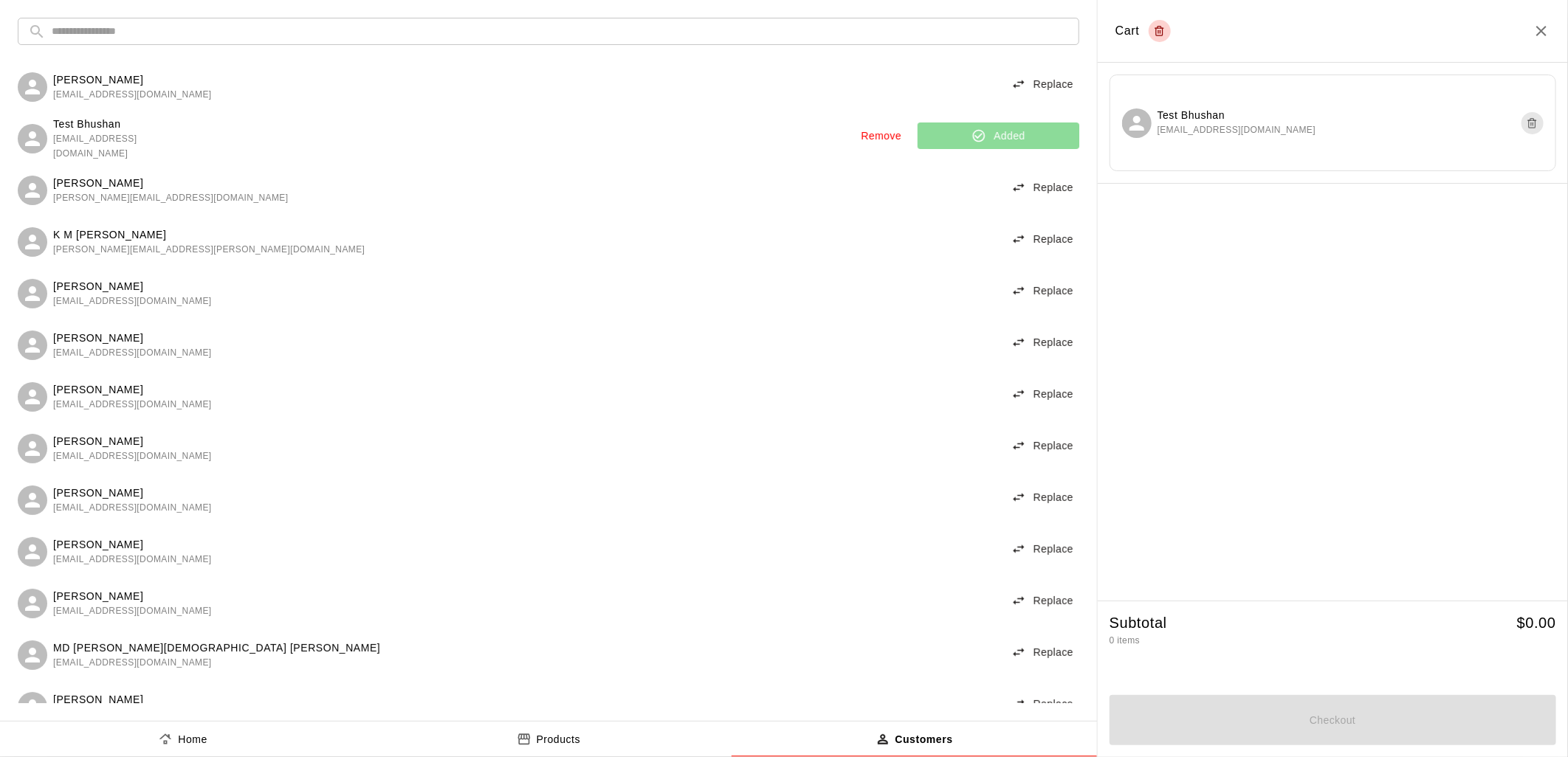
click at [495, 731] on button "Products" at bounding box center [548, 739] width 365 height 36
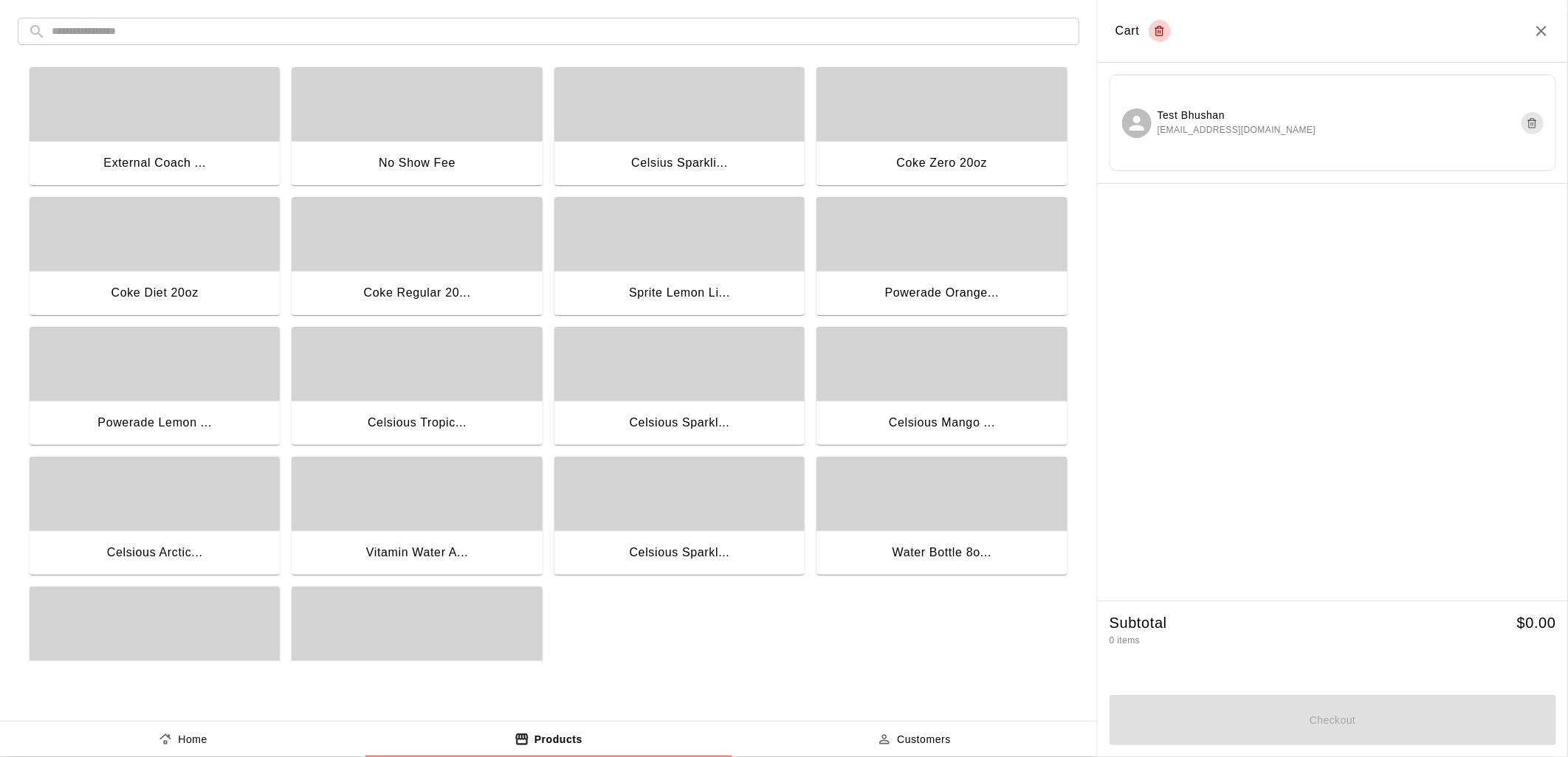
click at [429, 515] on div "button" at bounding box center [416, 494] width 250 height 74
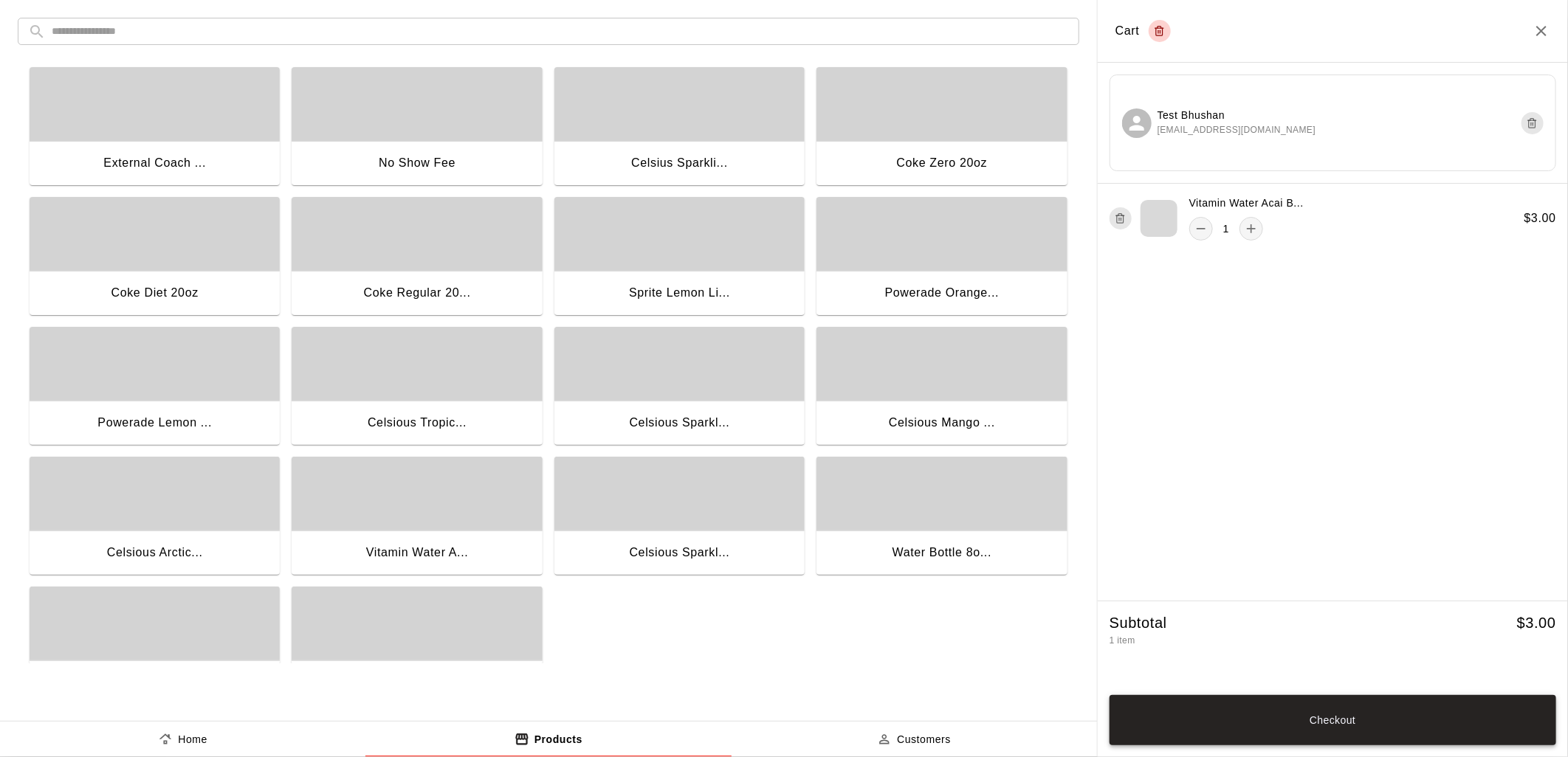
click at [1326, 699] on button "Checkout" at bounding box center [1333, 720] width 447 height 50
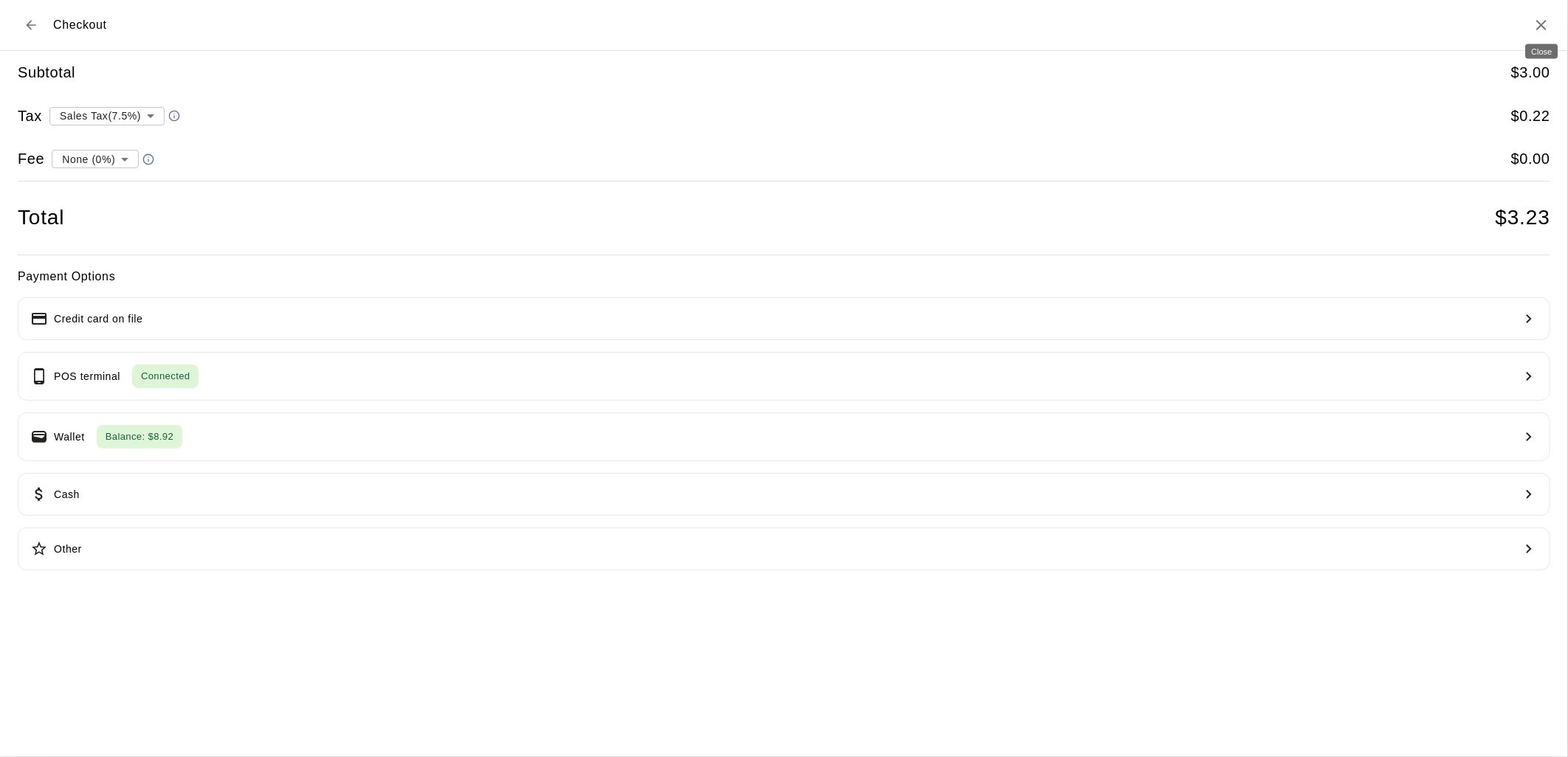
click at [1534, 26] on icon "Close" at bounding box center [1542, 25] width 17 height 17
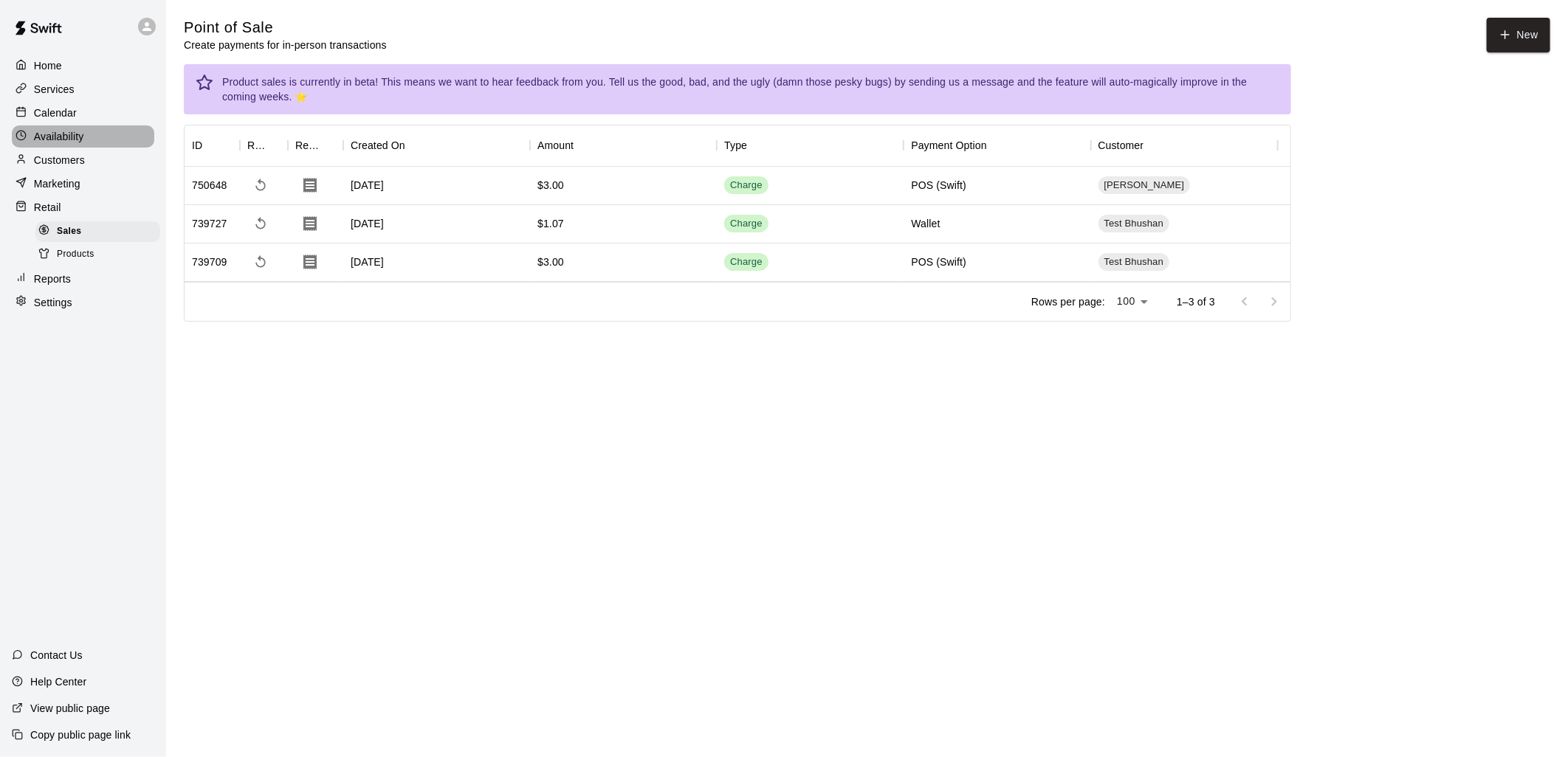
click at [72, 144] on p "Availability" at bounding box center [59, 136] width 50 height 15
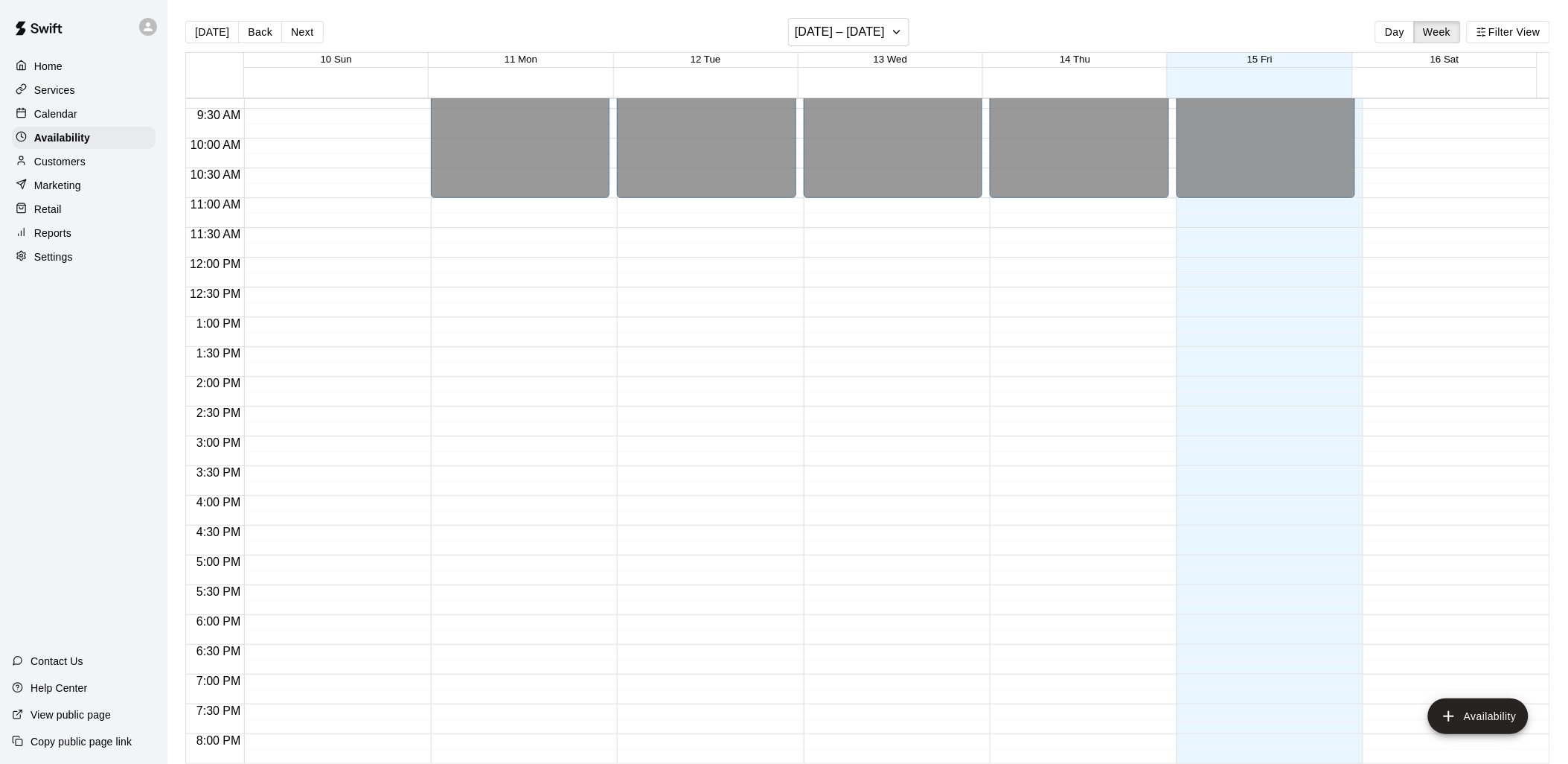
scroll to position [581, 0]
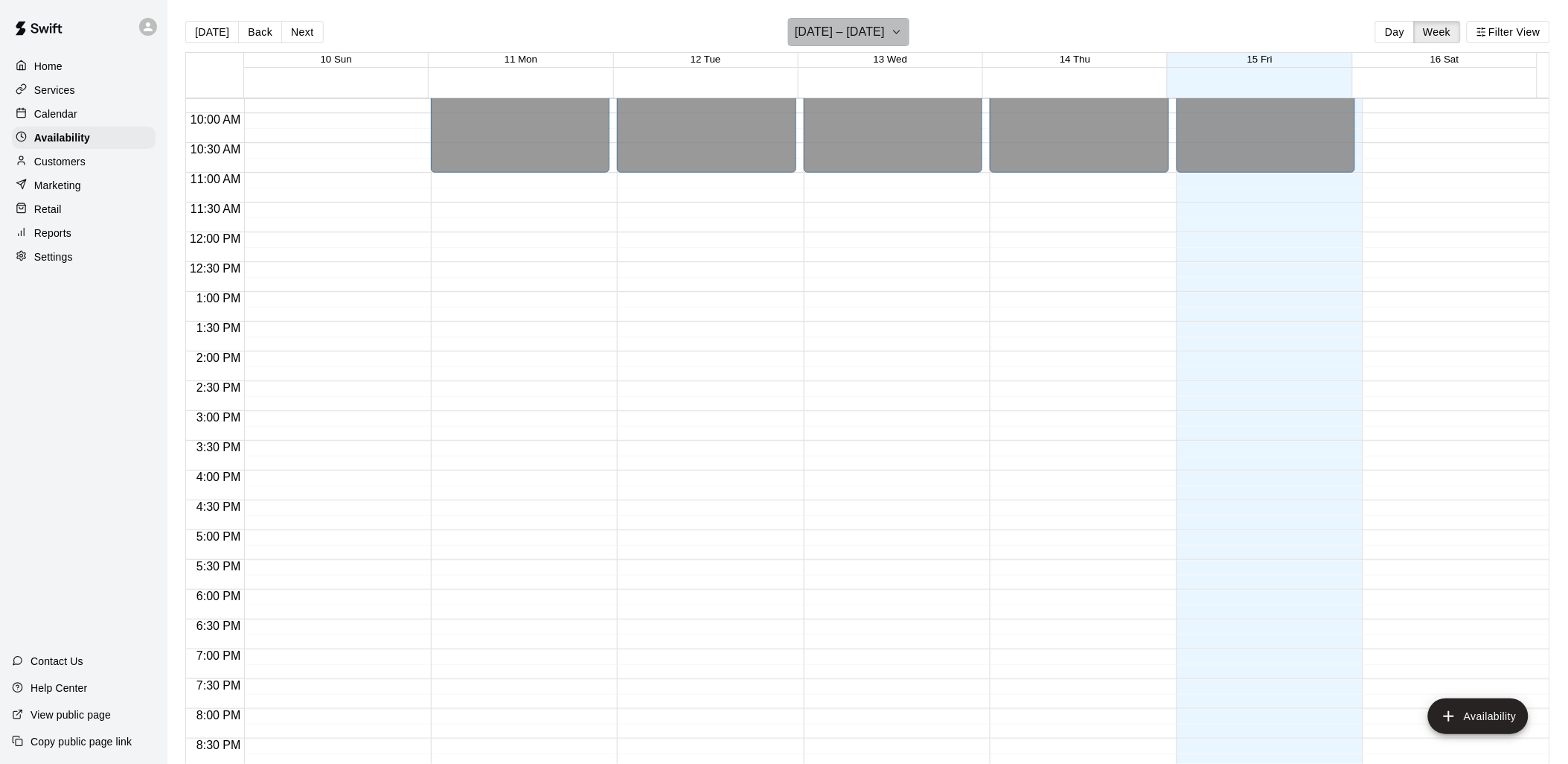
click at [878, 38] on h6 "[DATE] – [DATE]" at bounding box center [840, 32] width 90 height 21
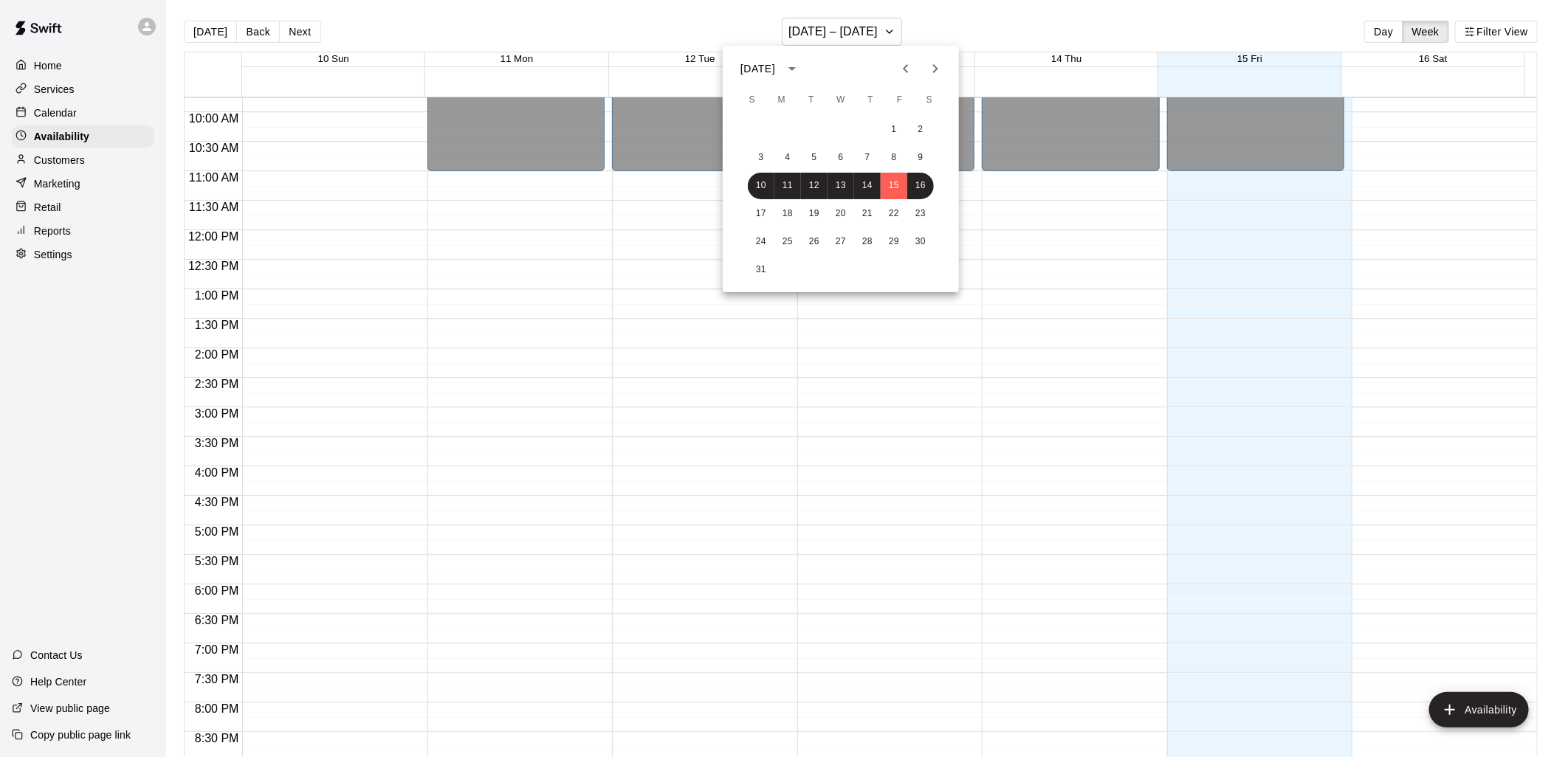
click at [469, 33] on div at bounding box center [784, 378] width 1568 height 757
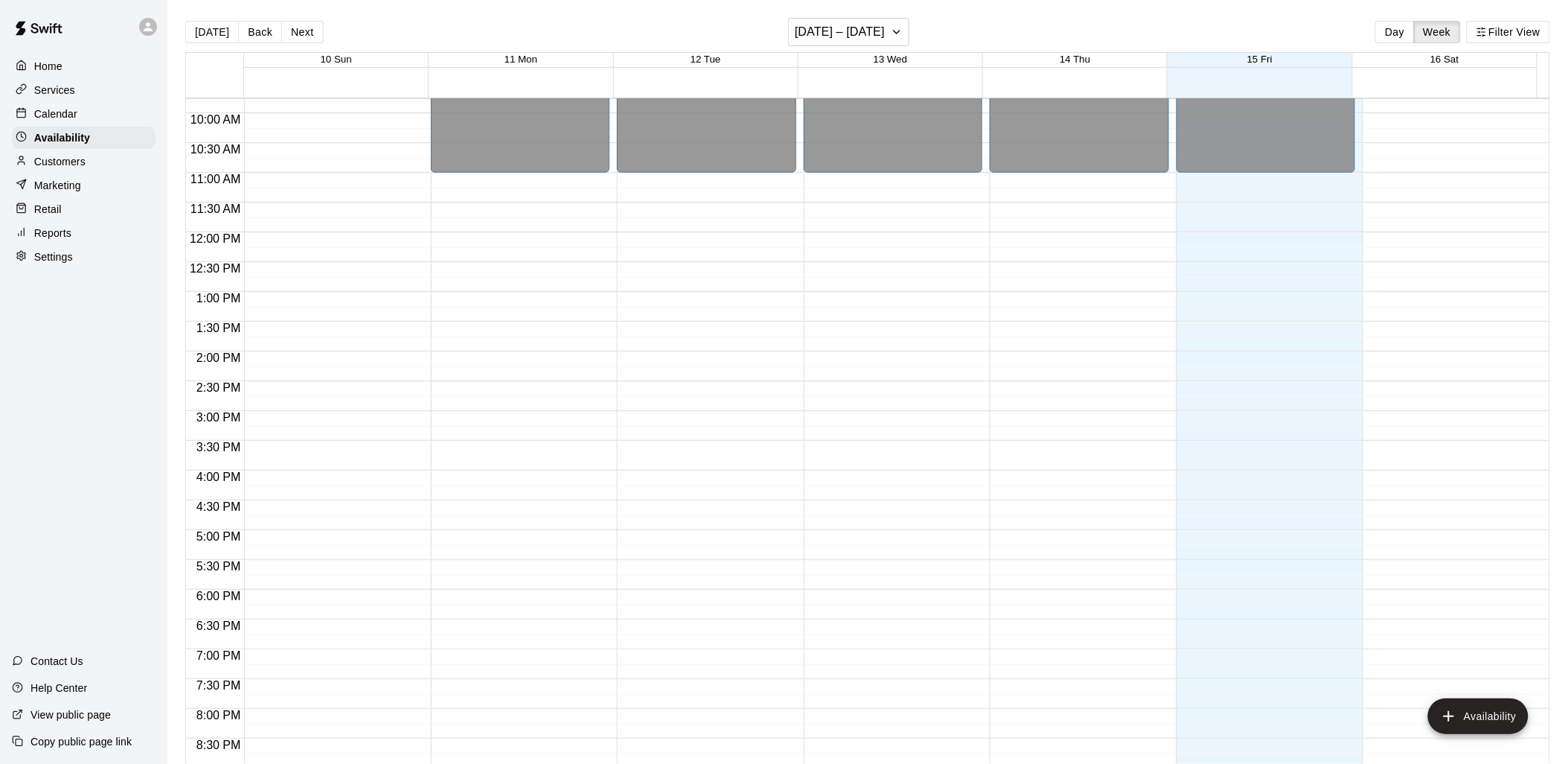
click at [1402, 35] on button "Day" at bounding box center [1395, 32] width 38 height 22
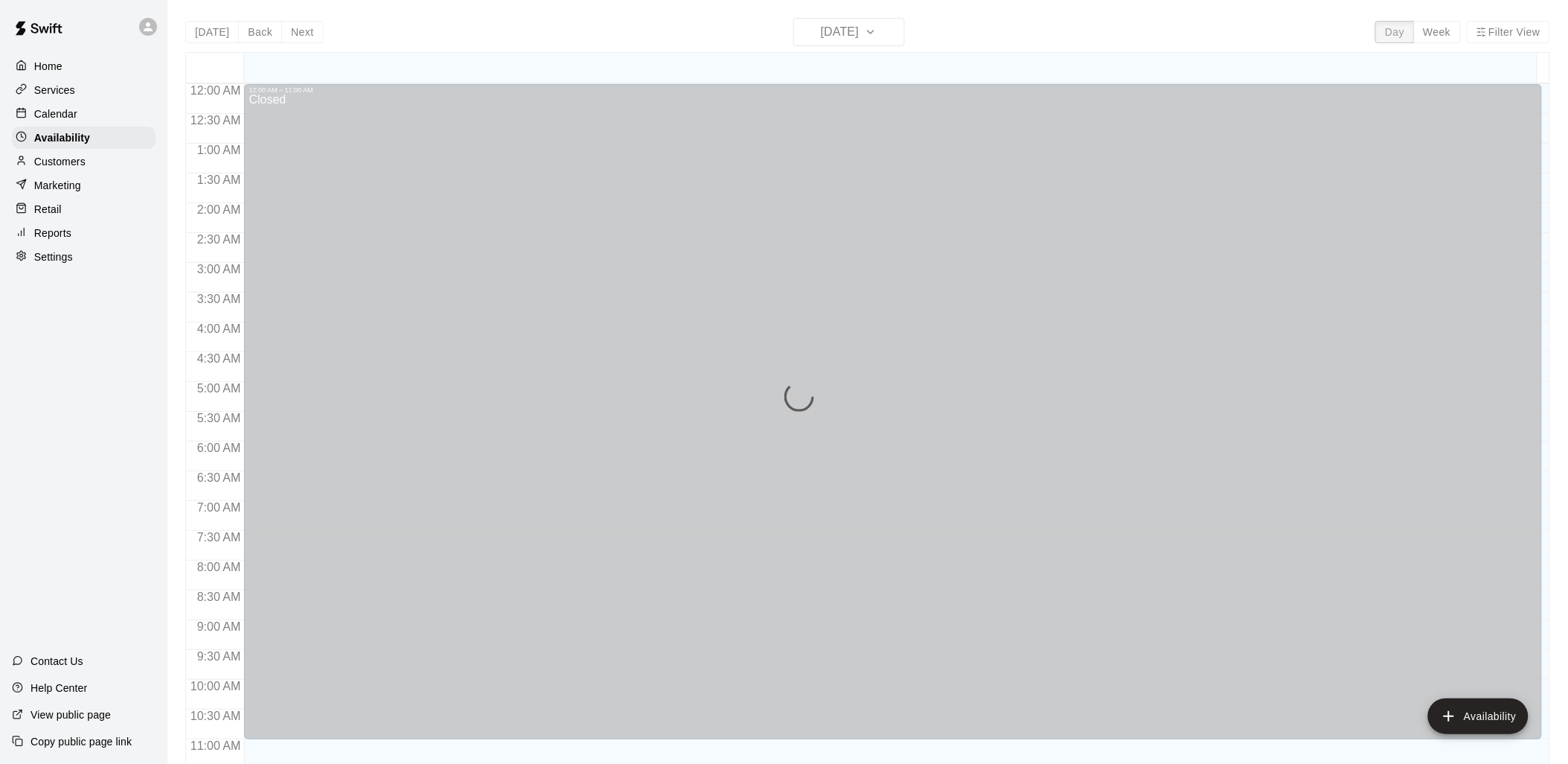
scroll to position [732, 0]
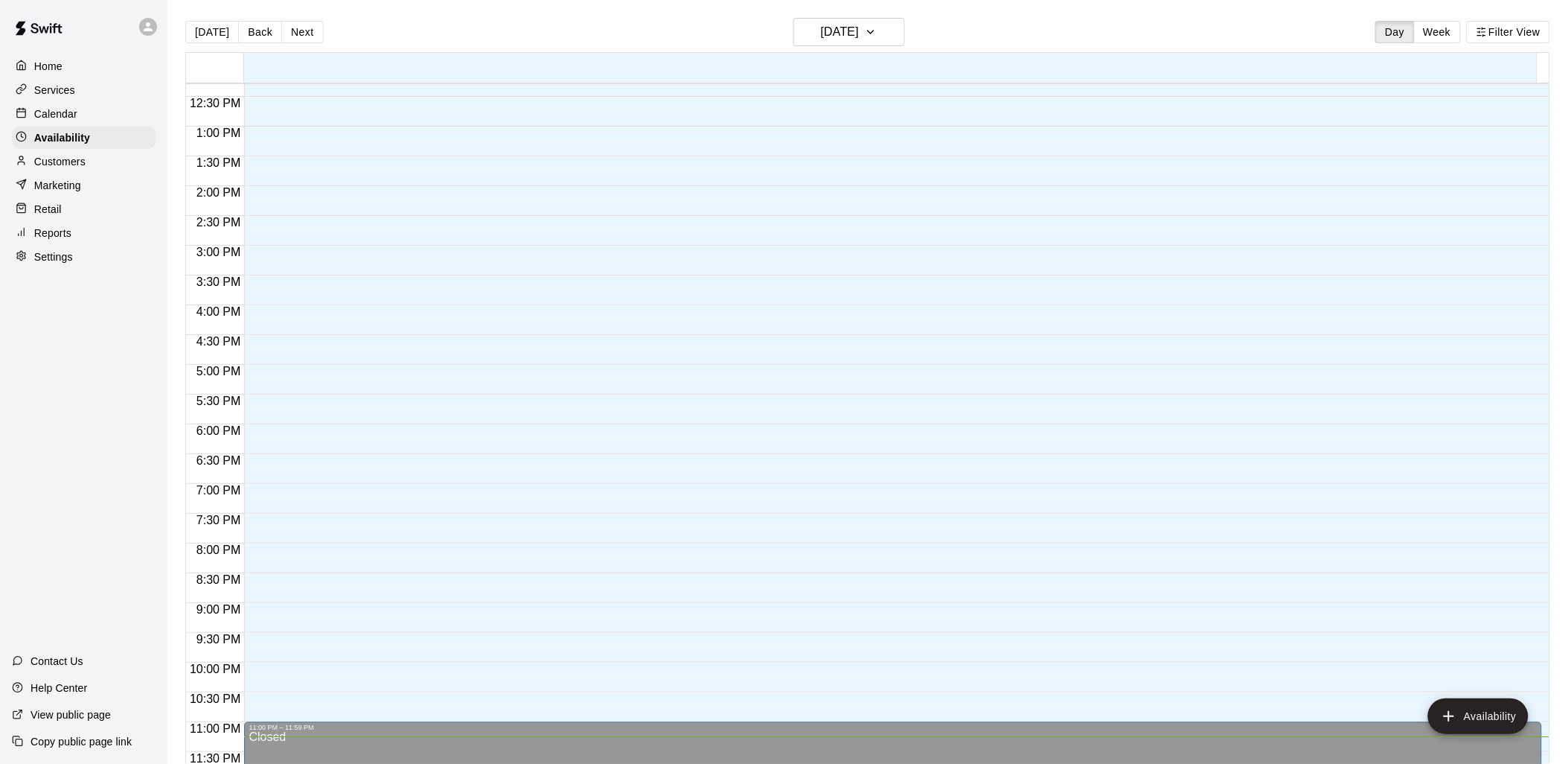
click at [55, 113] on p "Calendar" at bounding box center [56, 114] width 43 height 15
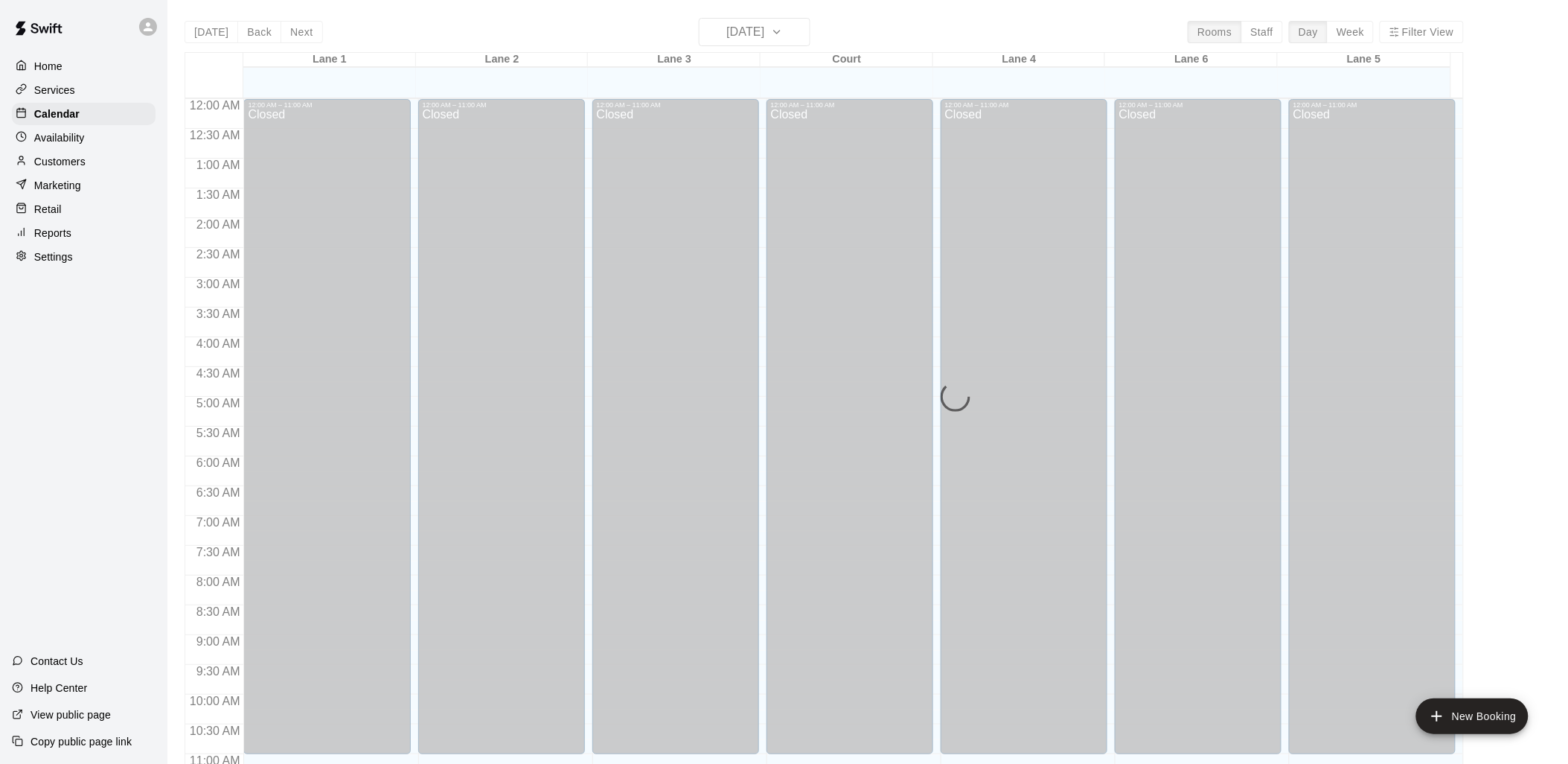
scroll to position [702, 0]
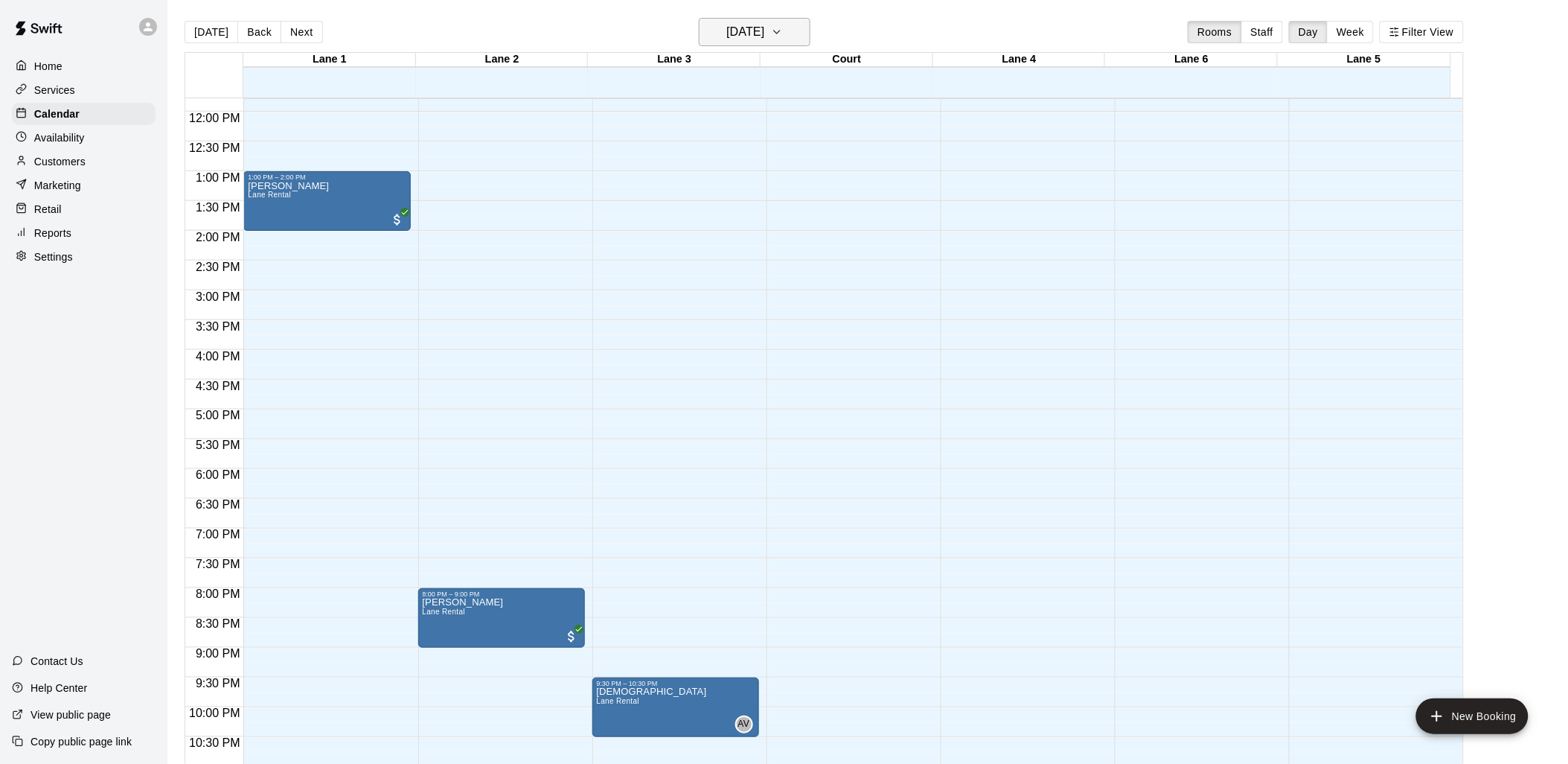
click at [783, 36] on icon "button" at bounding box center [776, 32] width 12 height 18
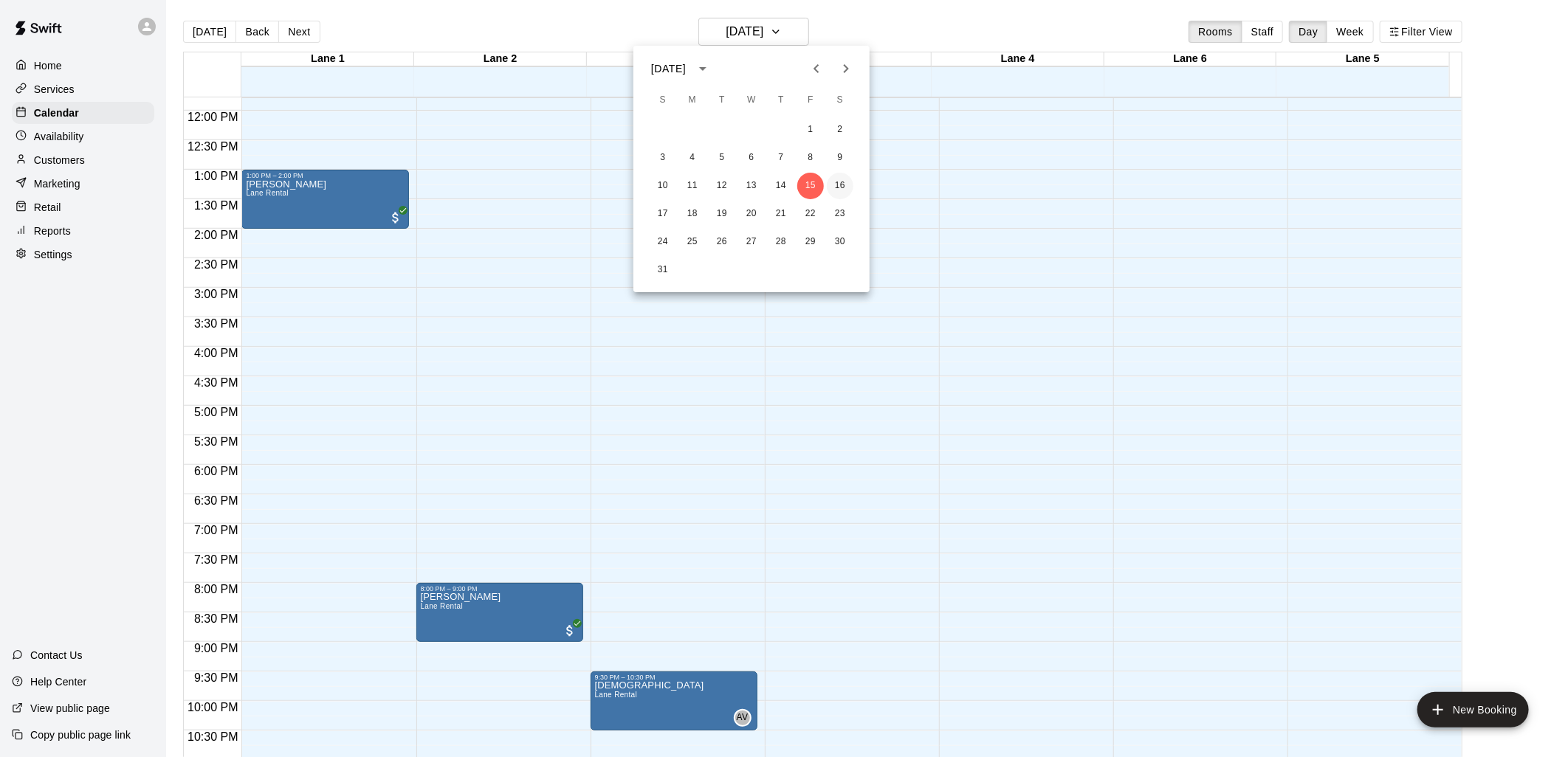
click at [839, 181] on button "16" at bounding box center [840, 186] width 26 height 26
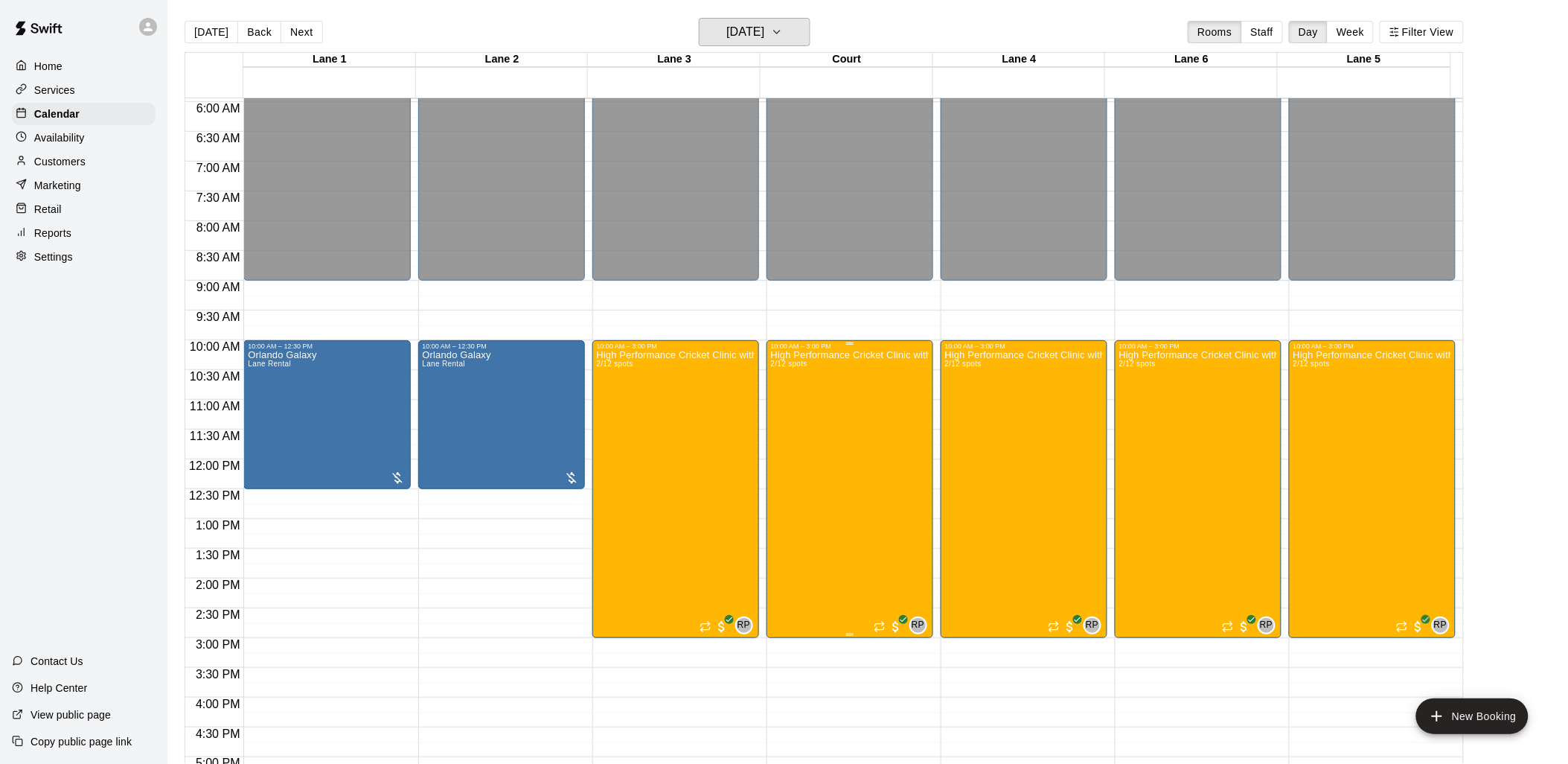
scroll to position [288, 0]
